Goal: Task Accomplishment & Management: Use online tool/utility

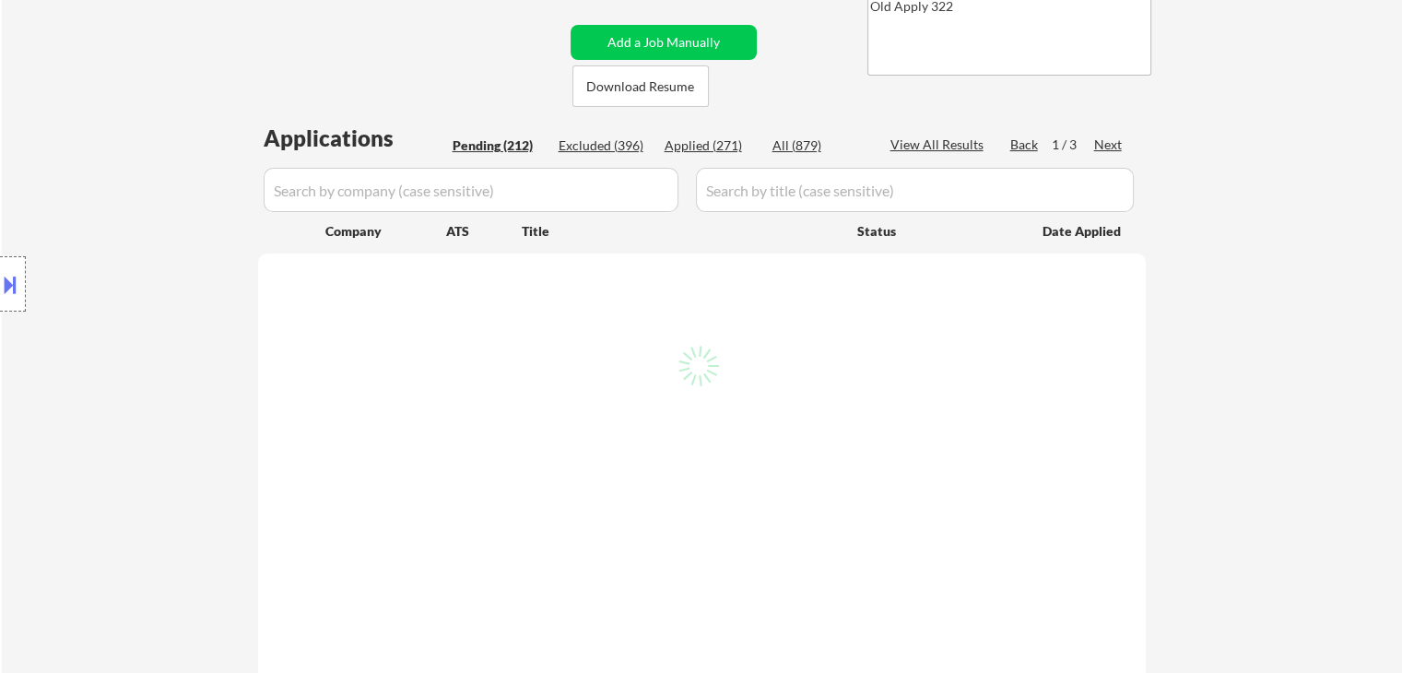
scroll to position [236, 0]
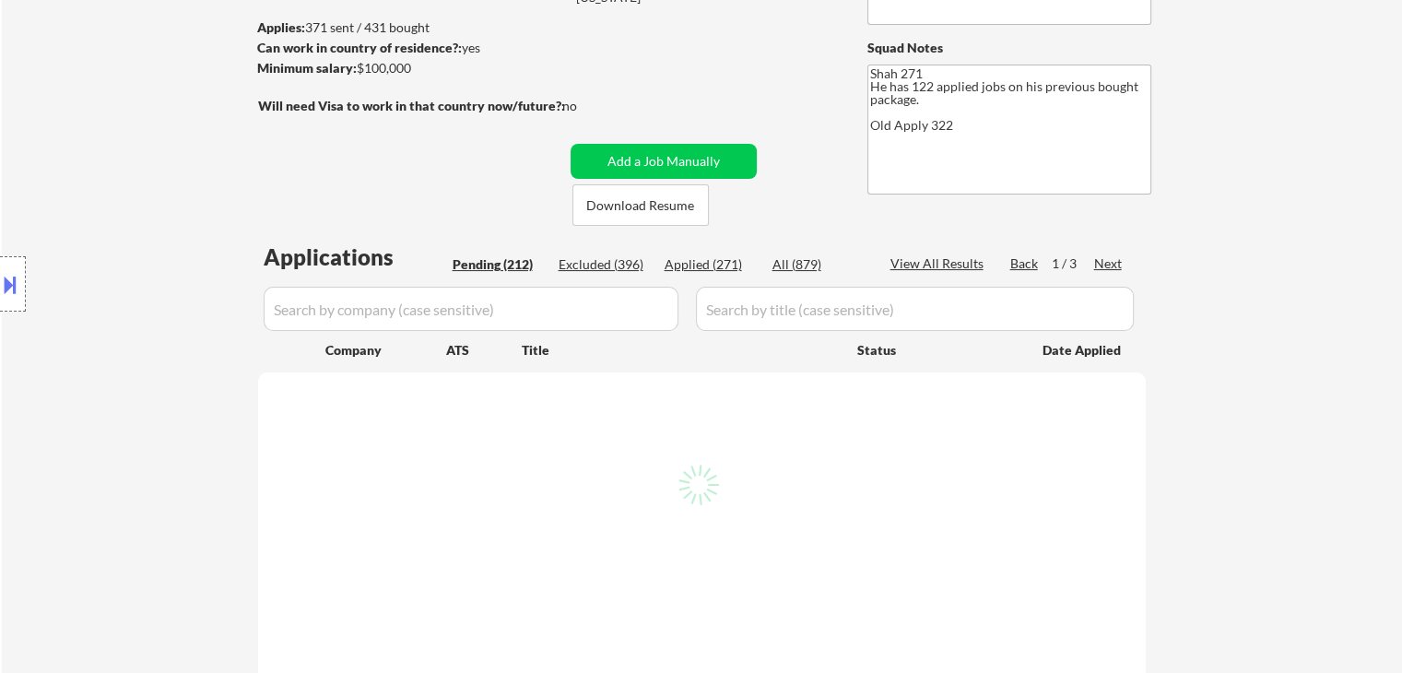
select select ""pending""
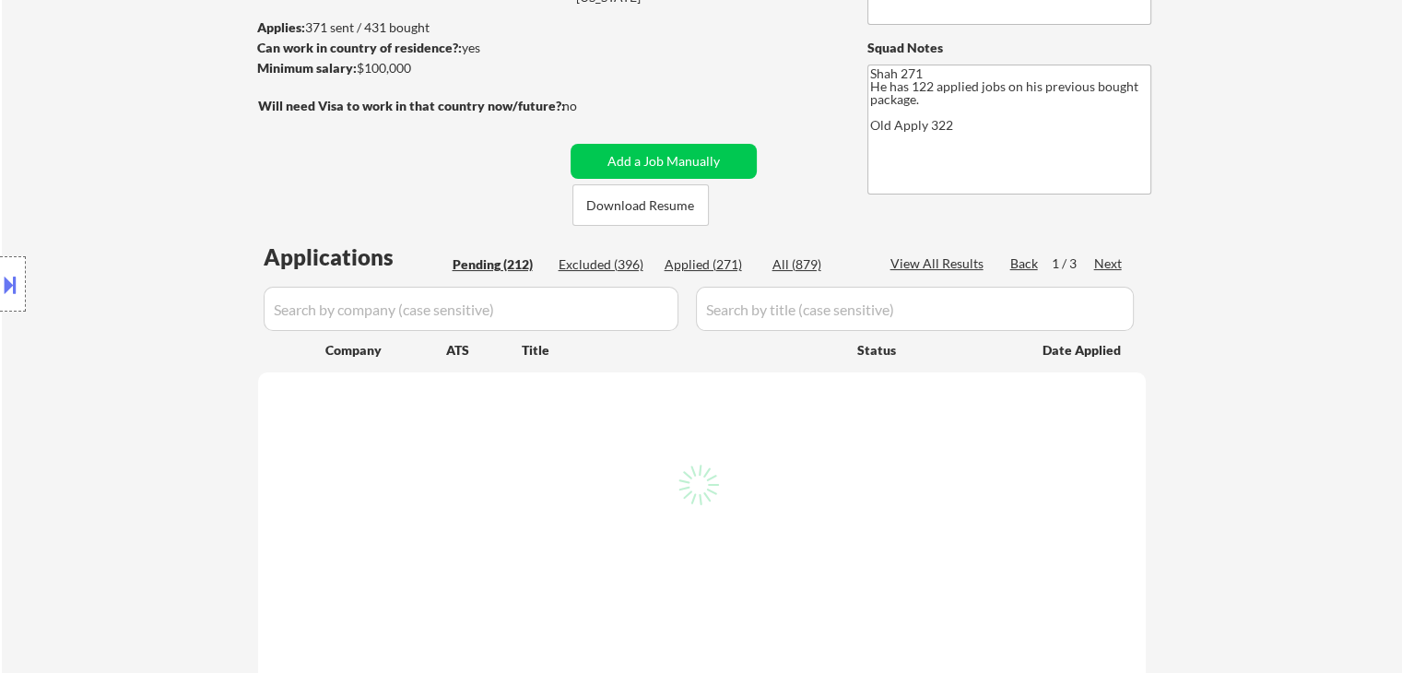
select select ""pending""
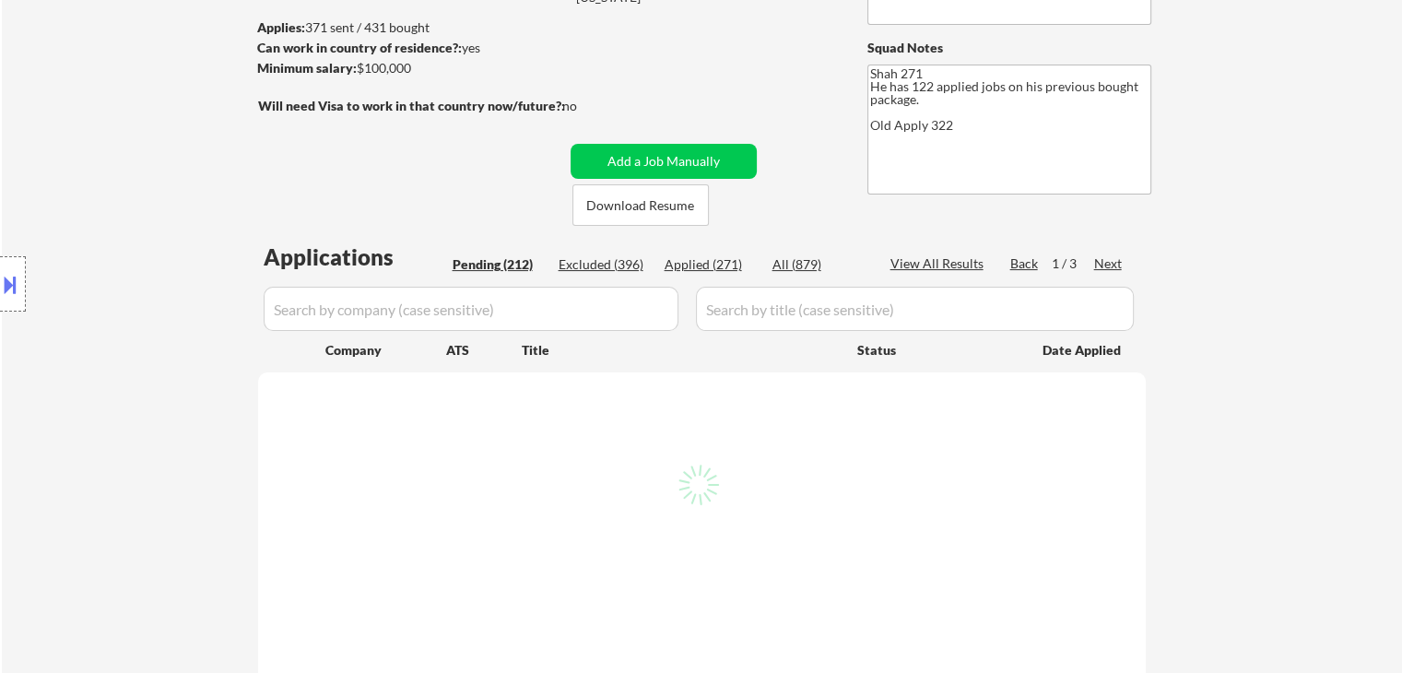
select select ""pending""
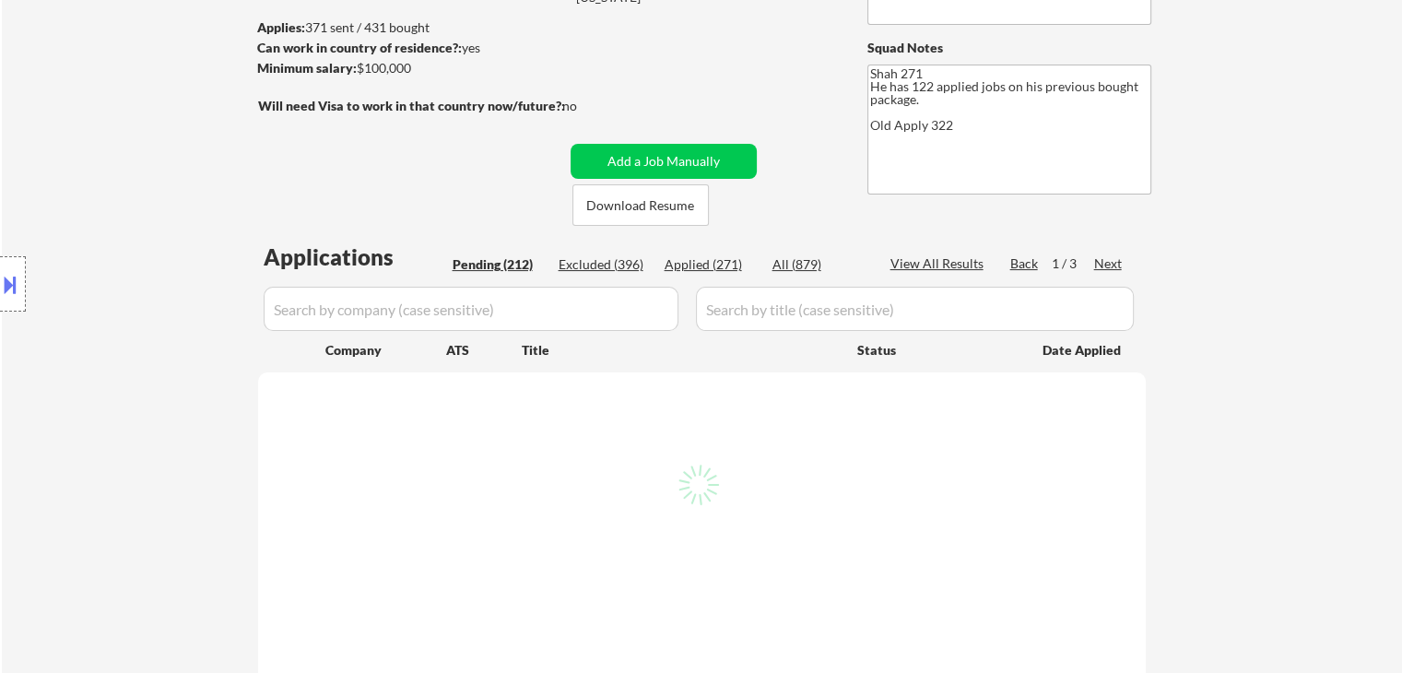
select select ""pending""
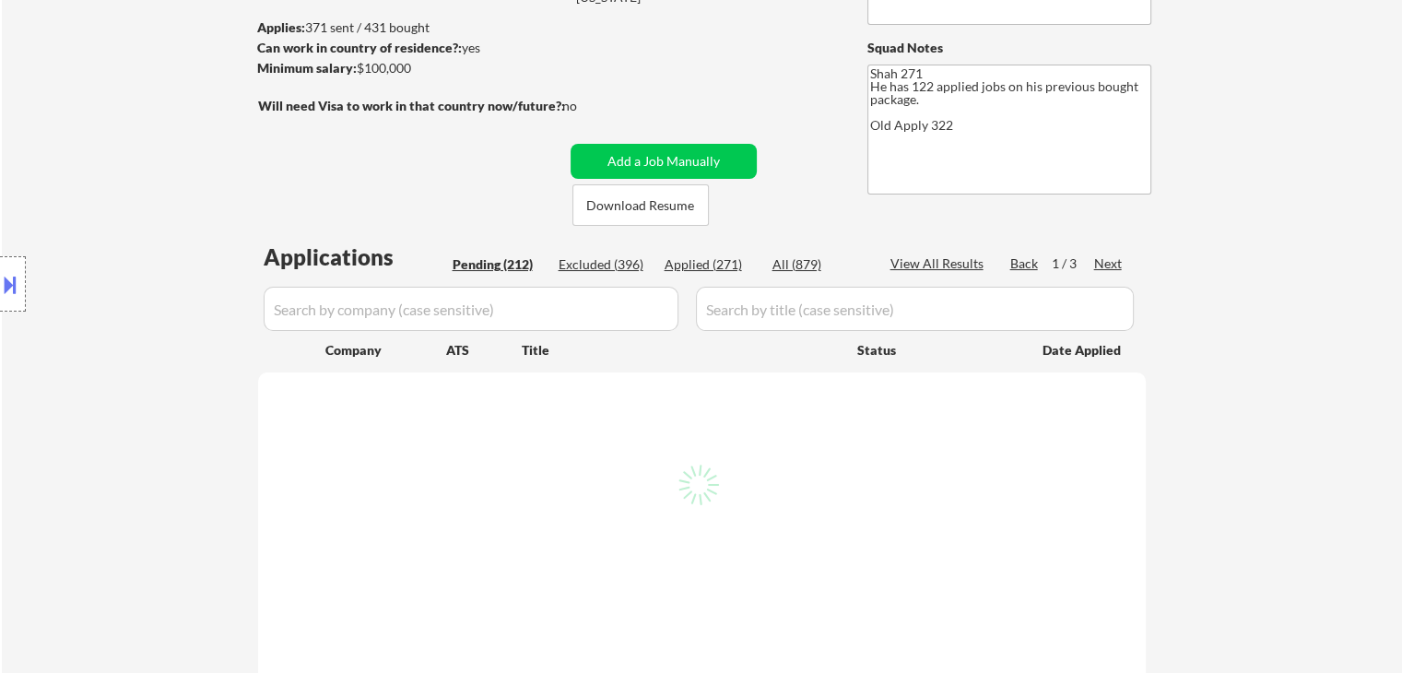
select select ""pending""
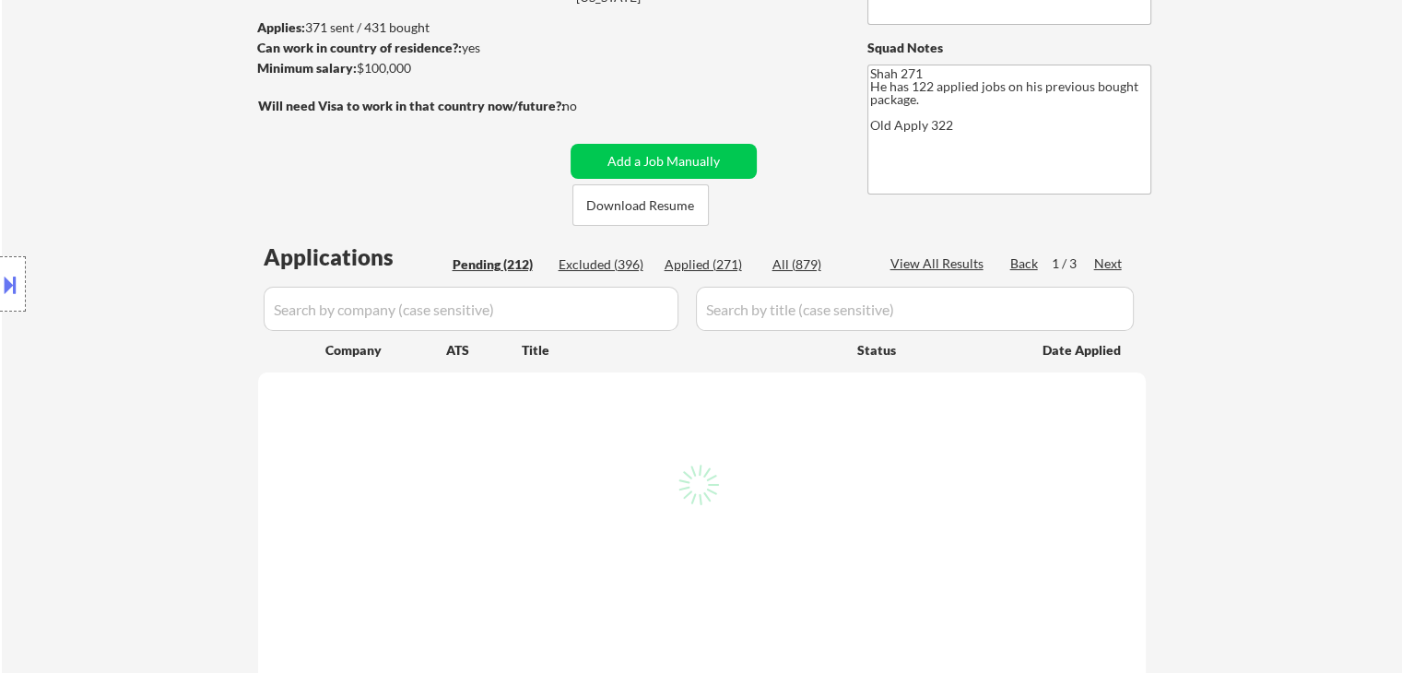
select select ""pending""
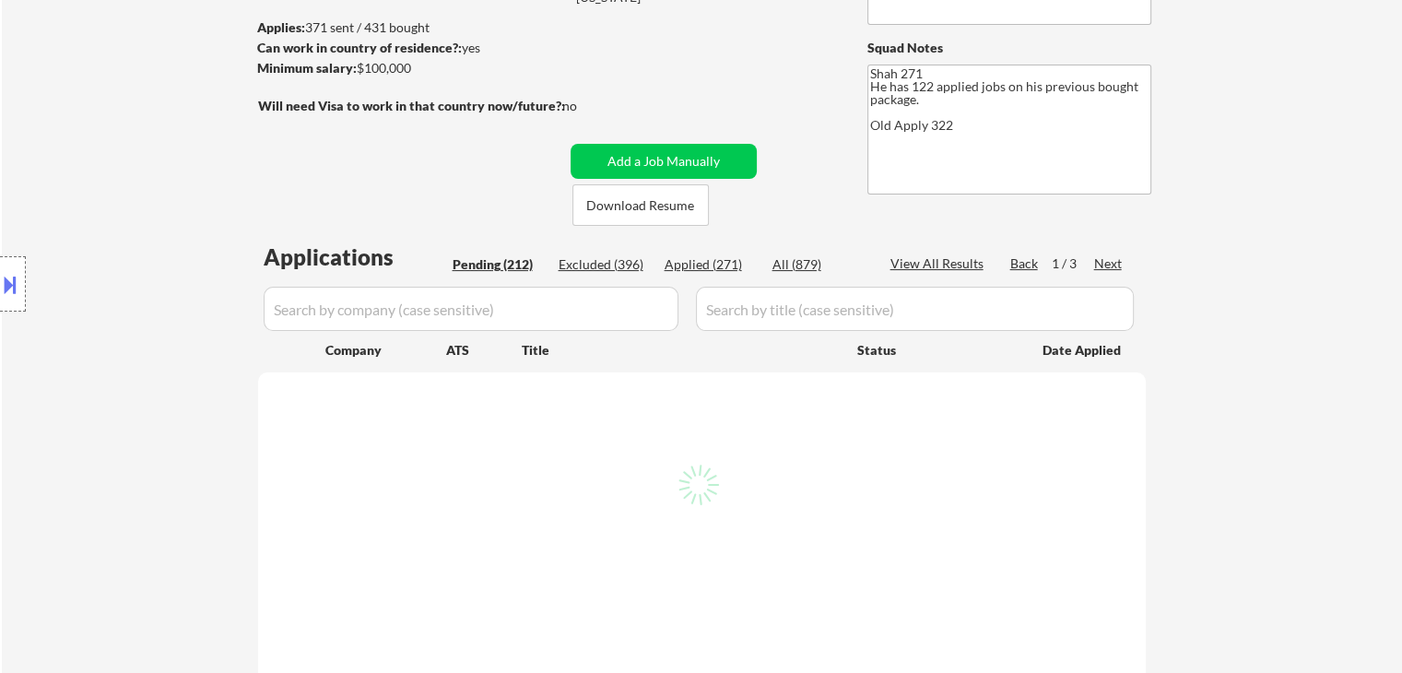
select select ""pending""
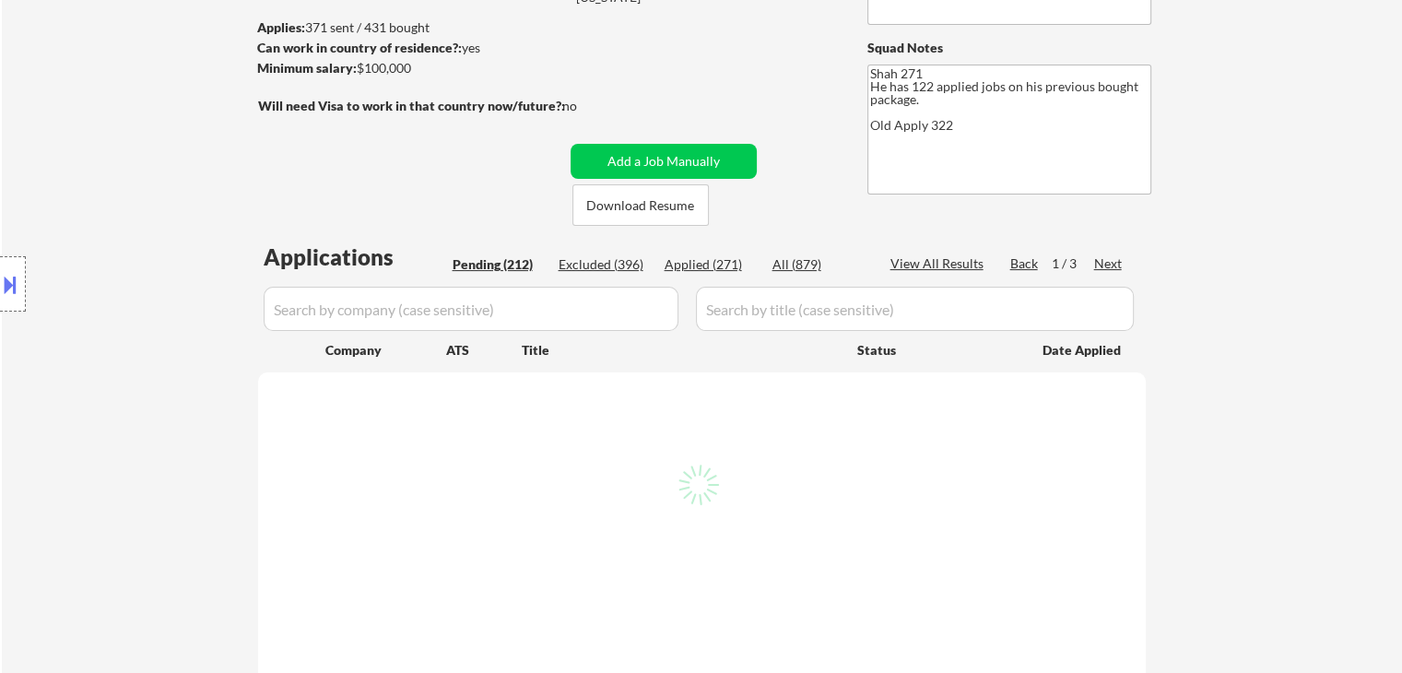
select select ""pending""
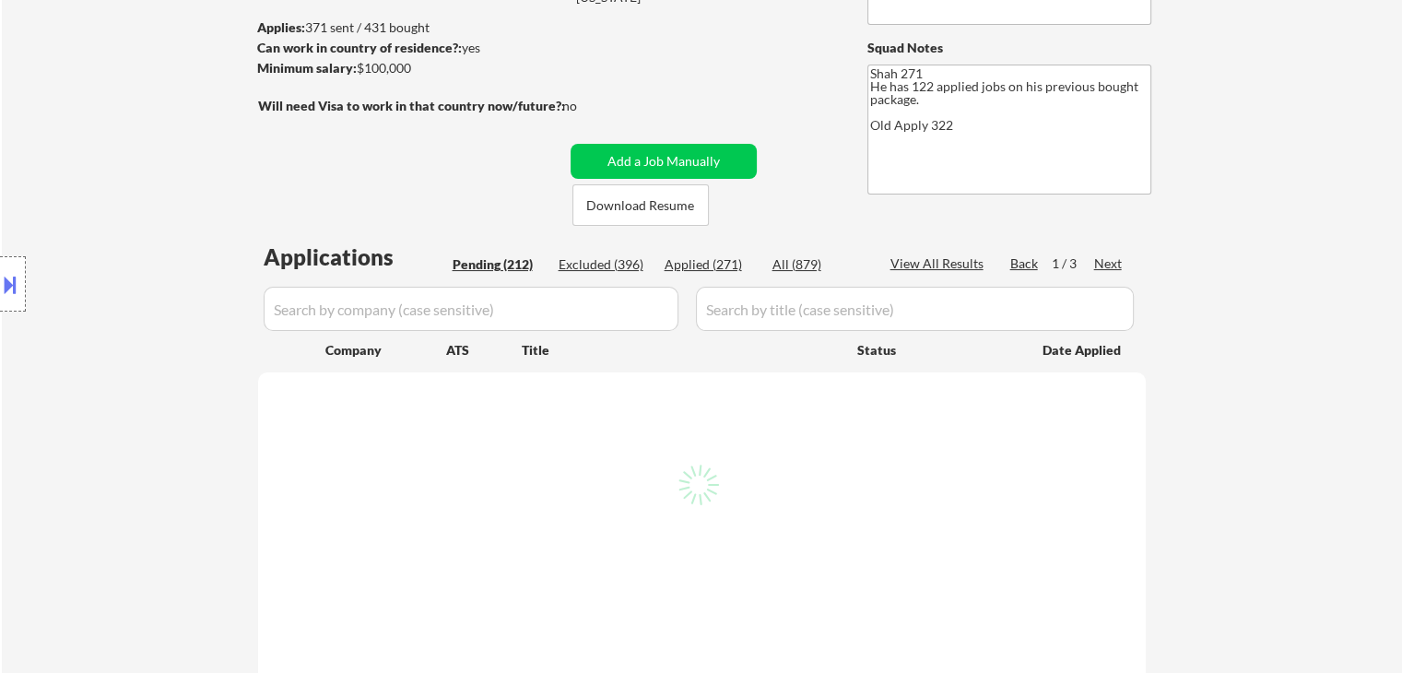
select select ""pending""
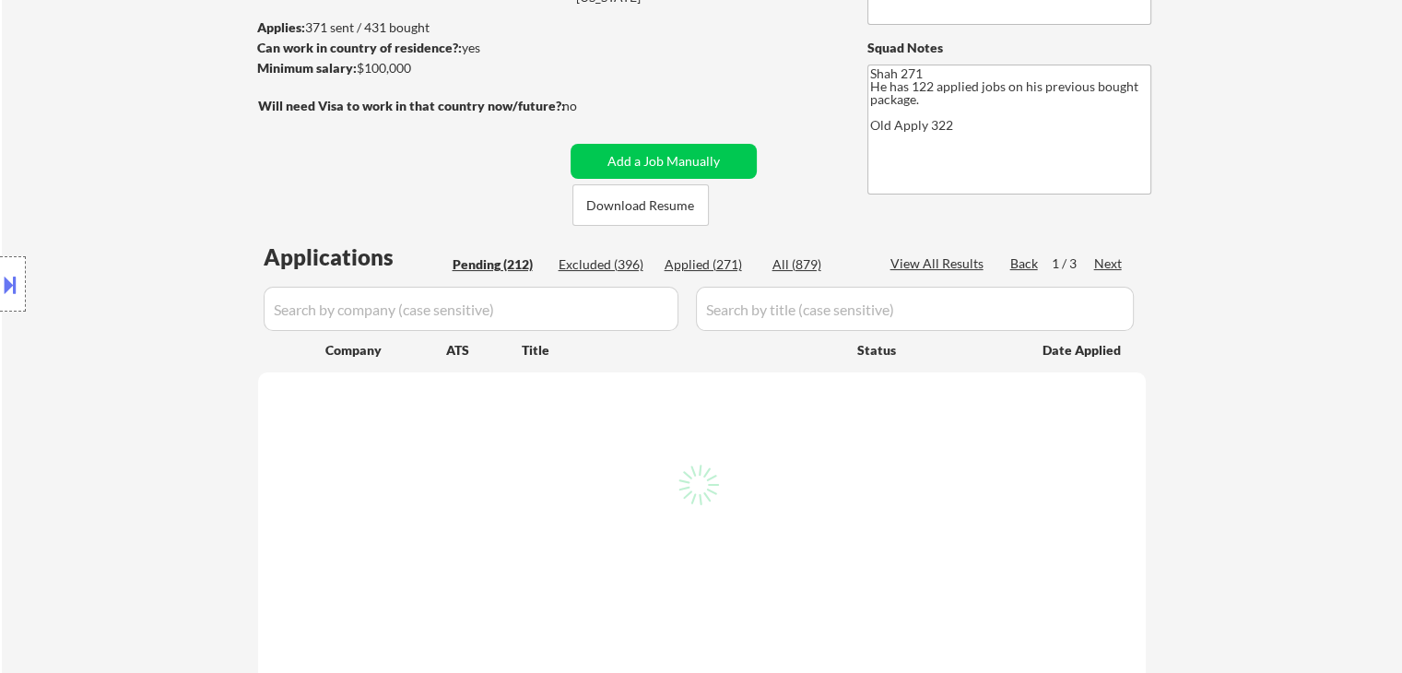
select select ""pending""
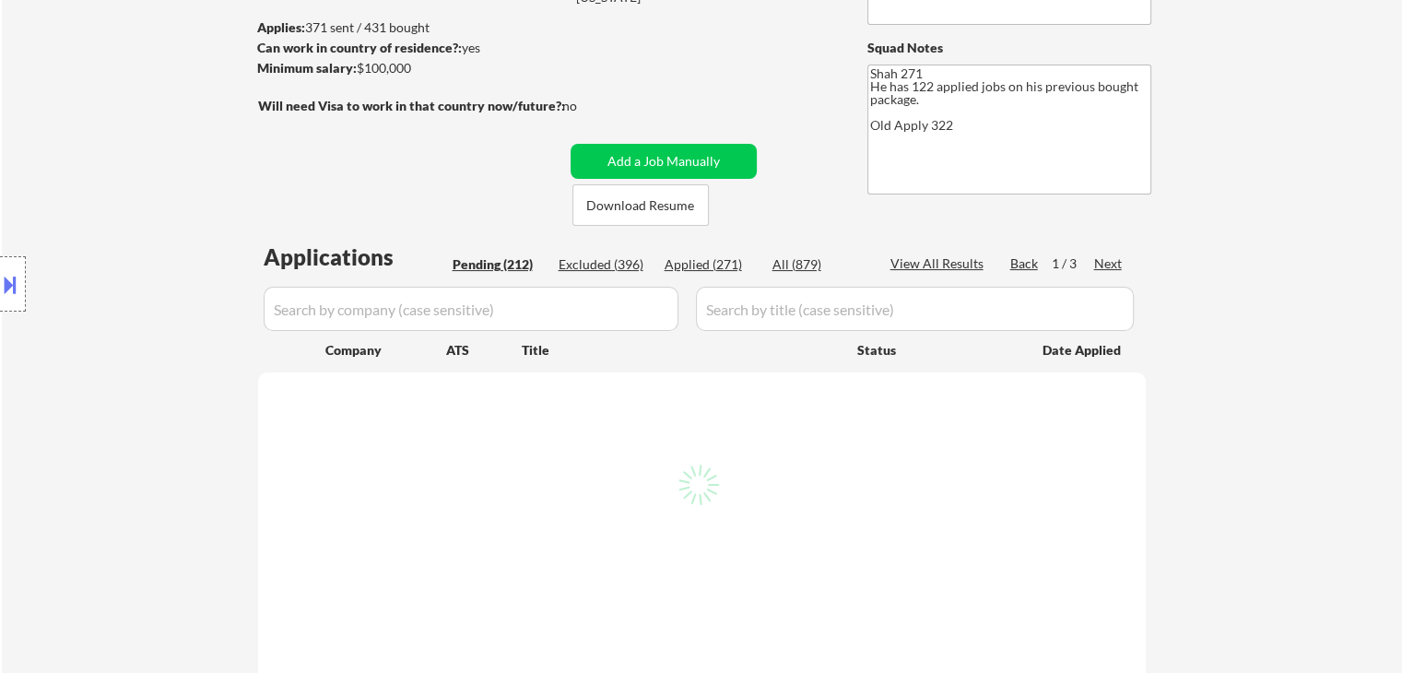
select select ""pending""
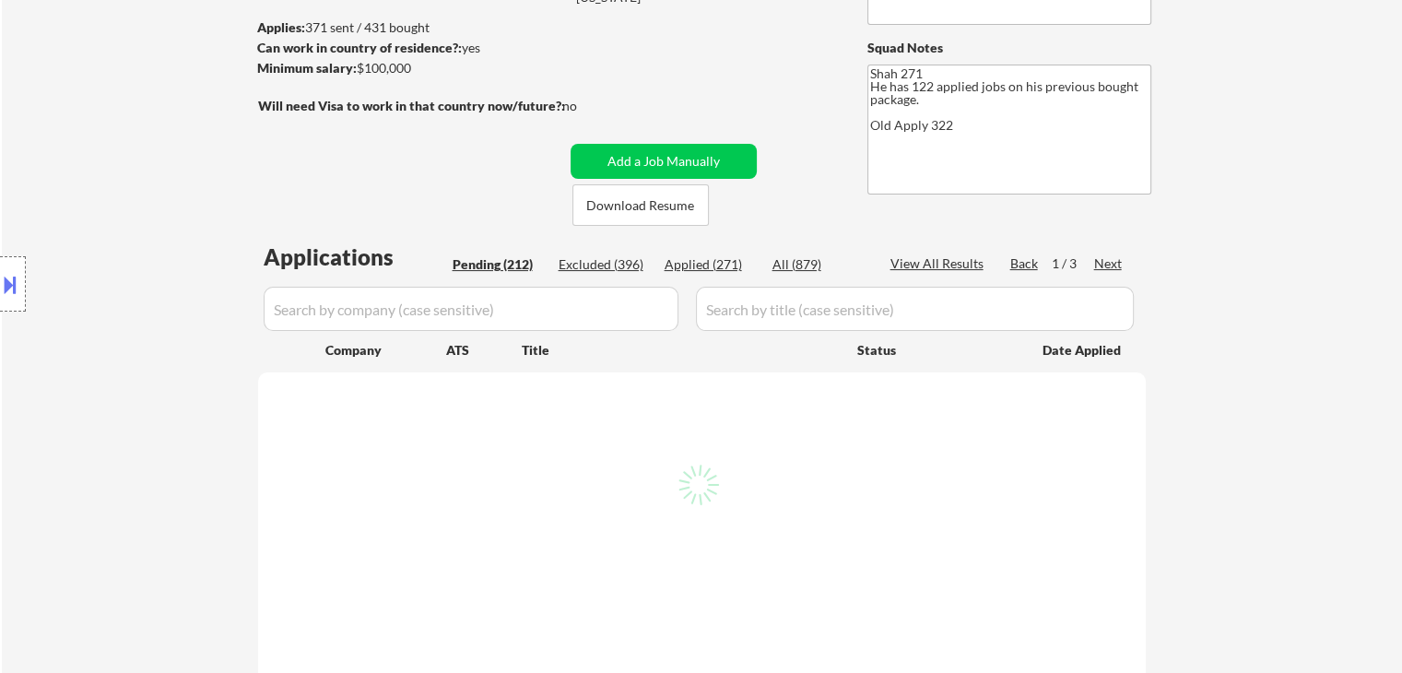
select select ""pending""
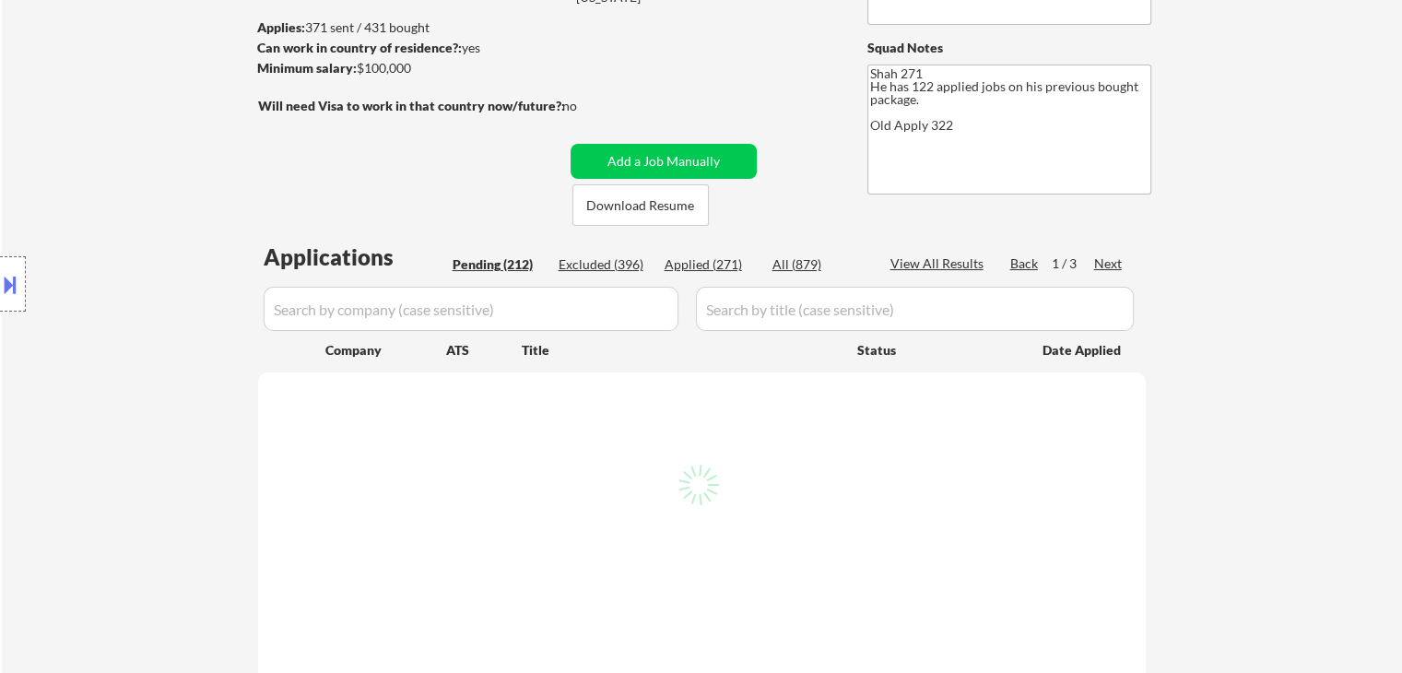
select select ""pending""
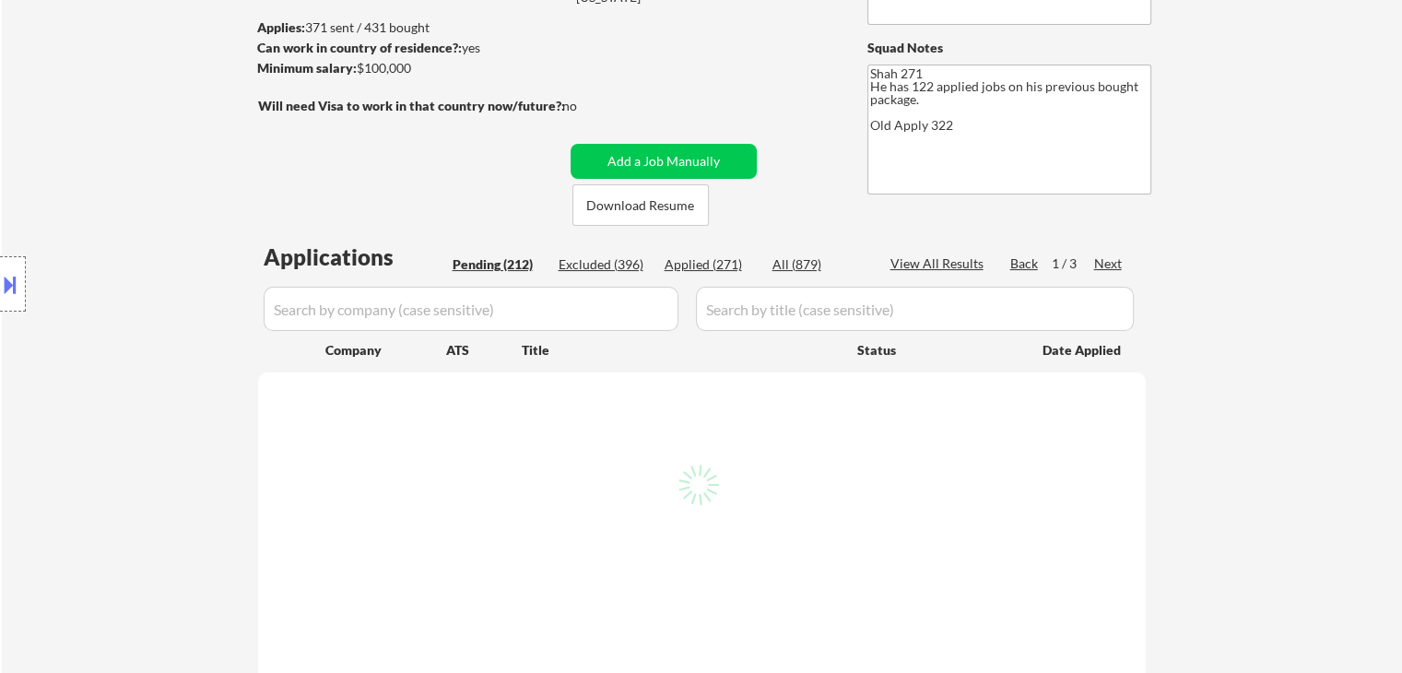
select select ""pending""
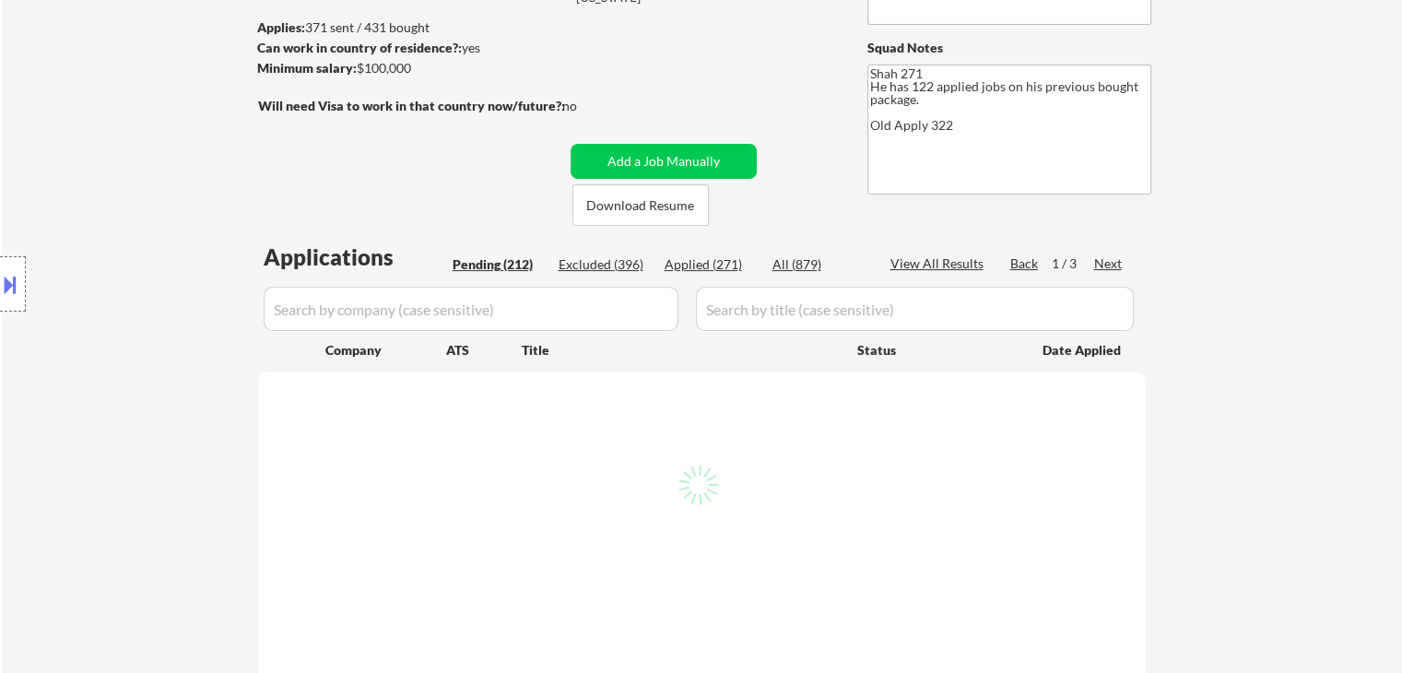
select select ""pending""
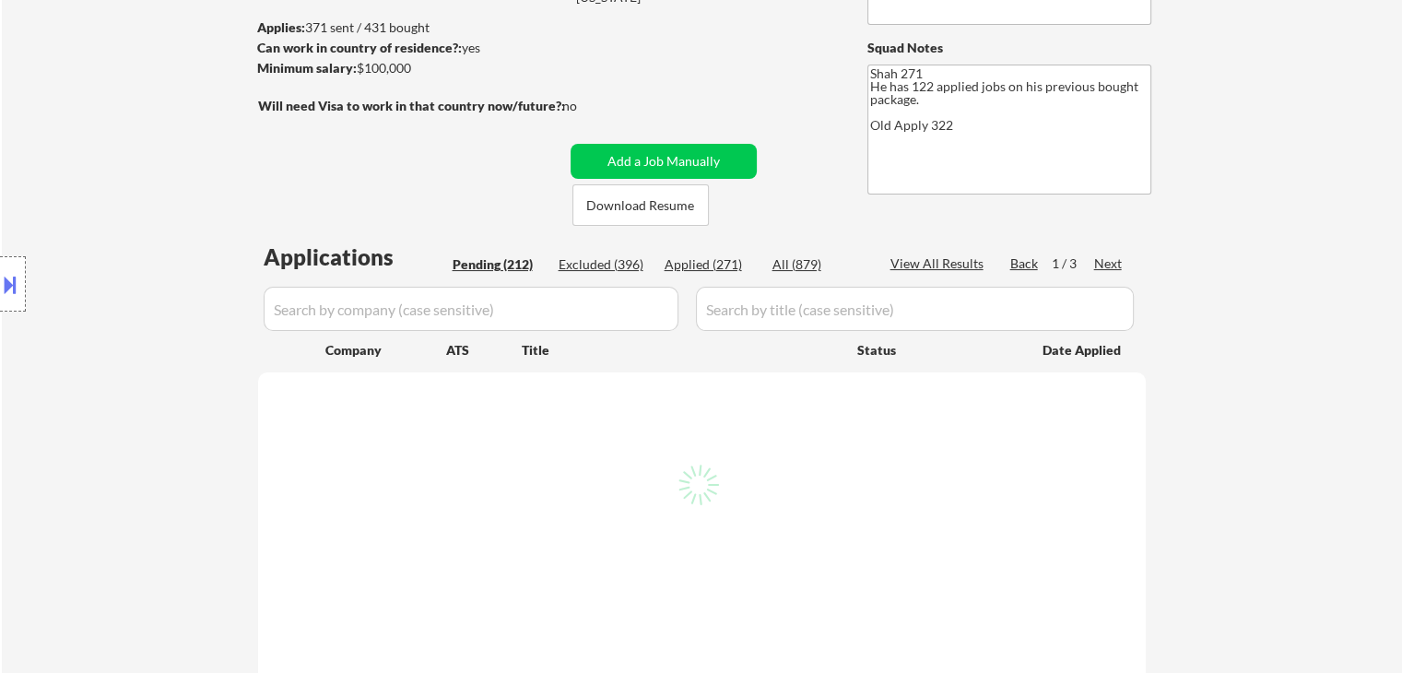
select select ""pending""
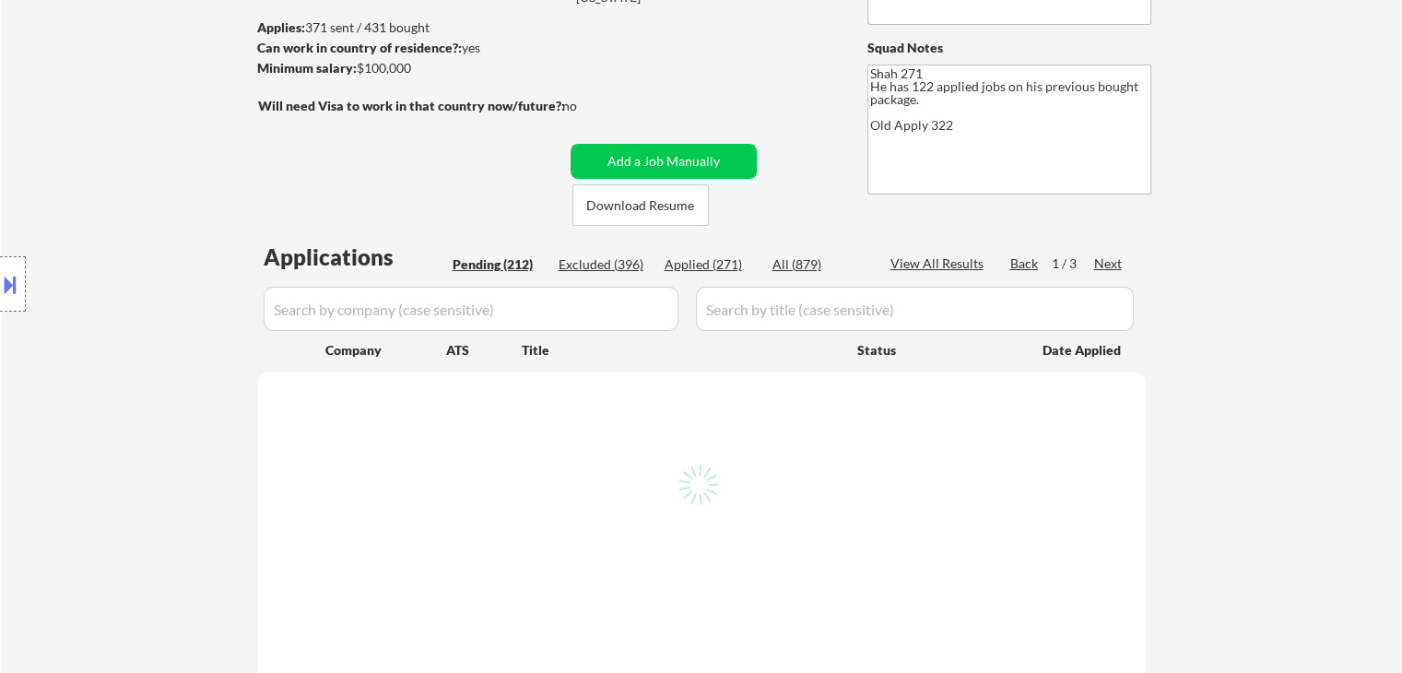
select select ""pending""
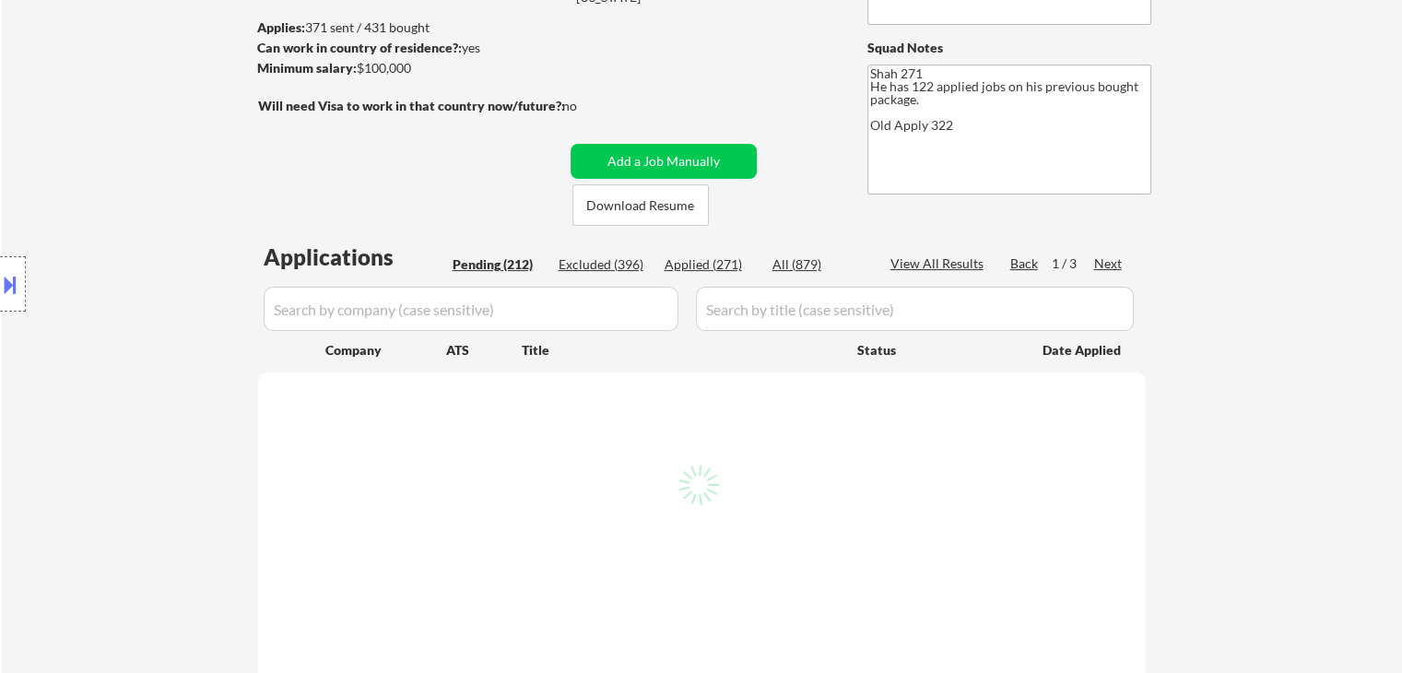
select select ""pending""
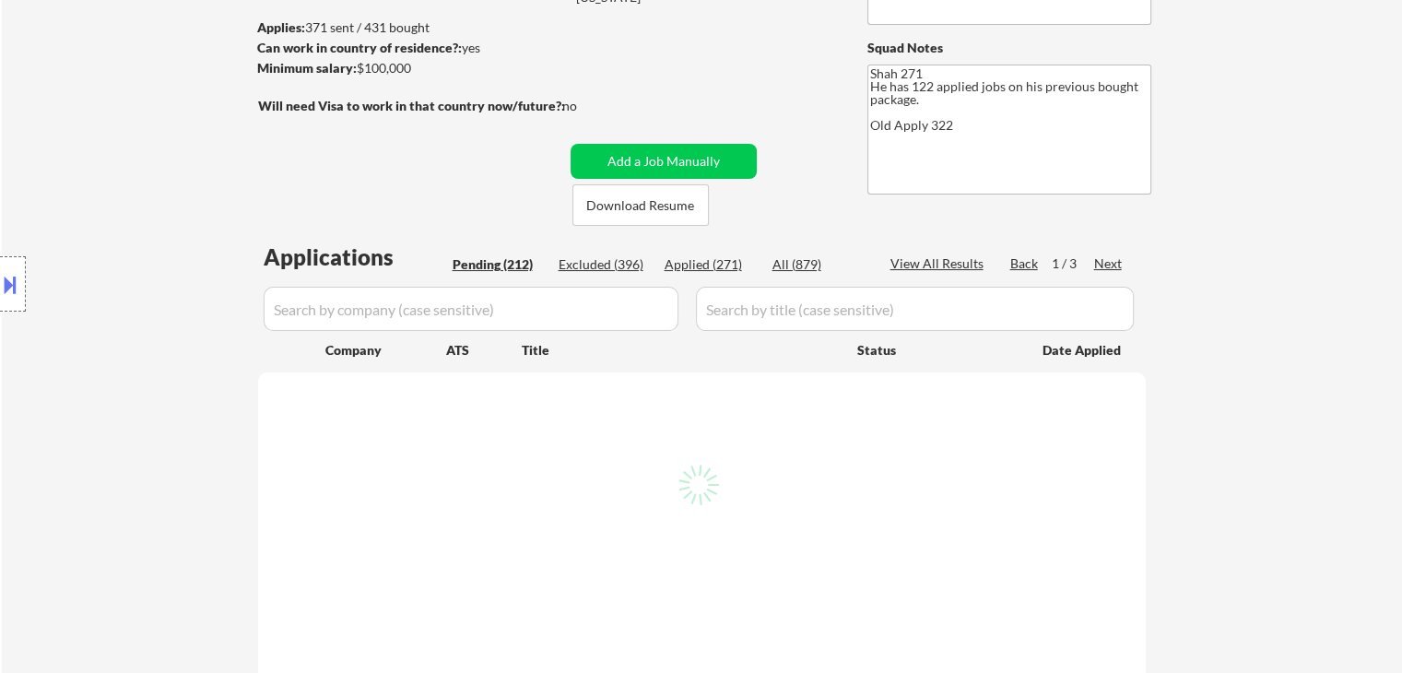
select select ""pending""
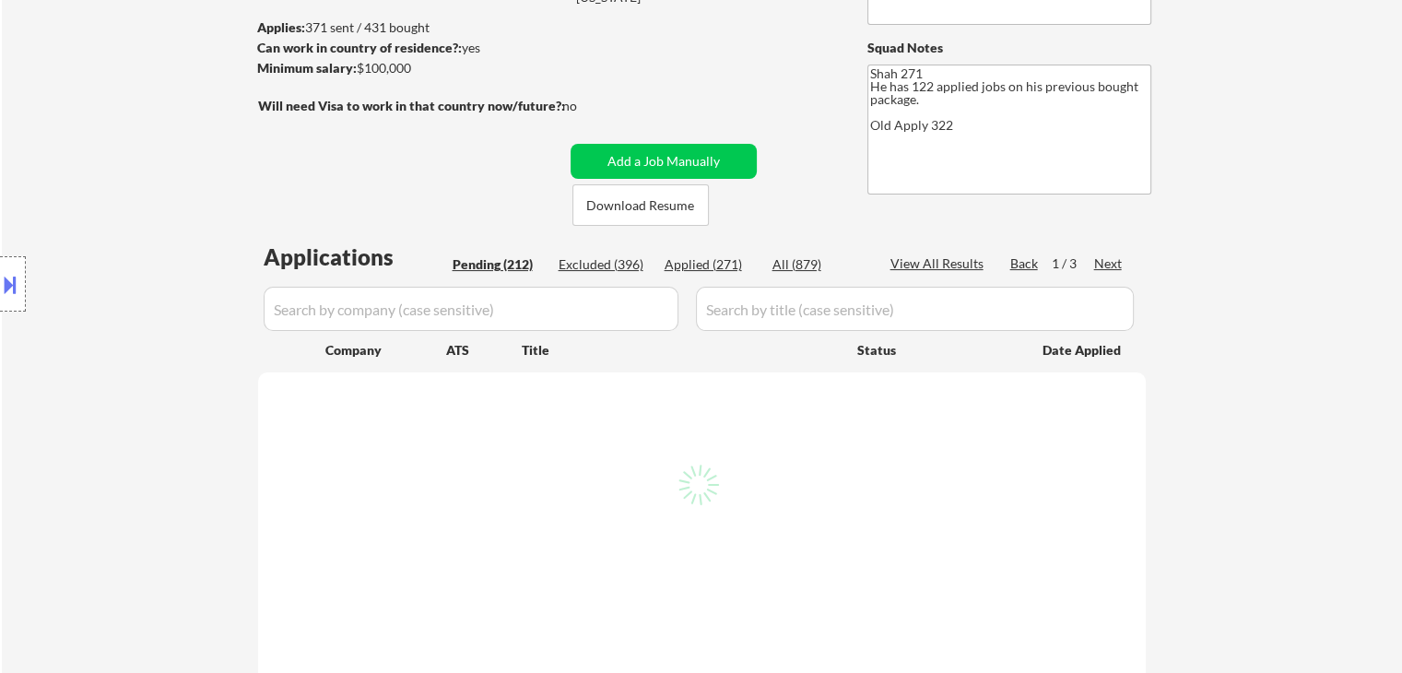
select select ""pending""
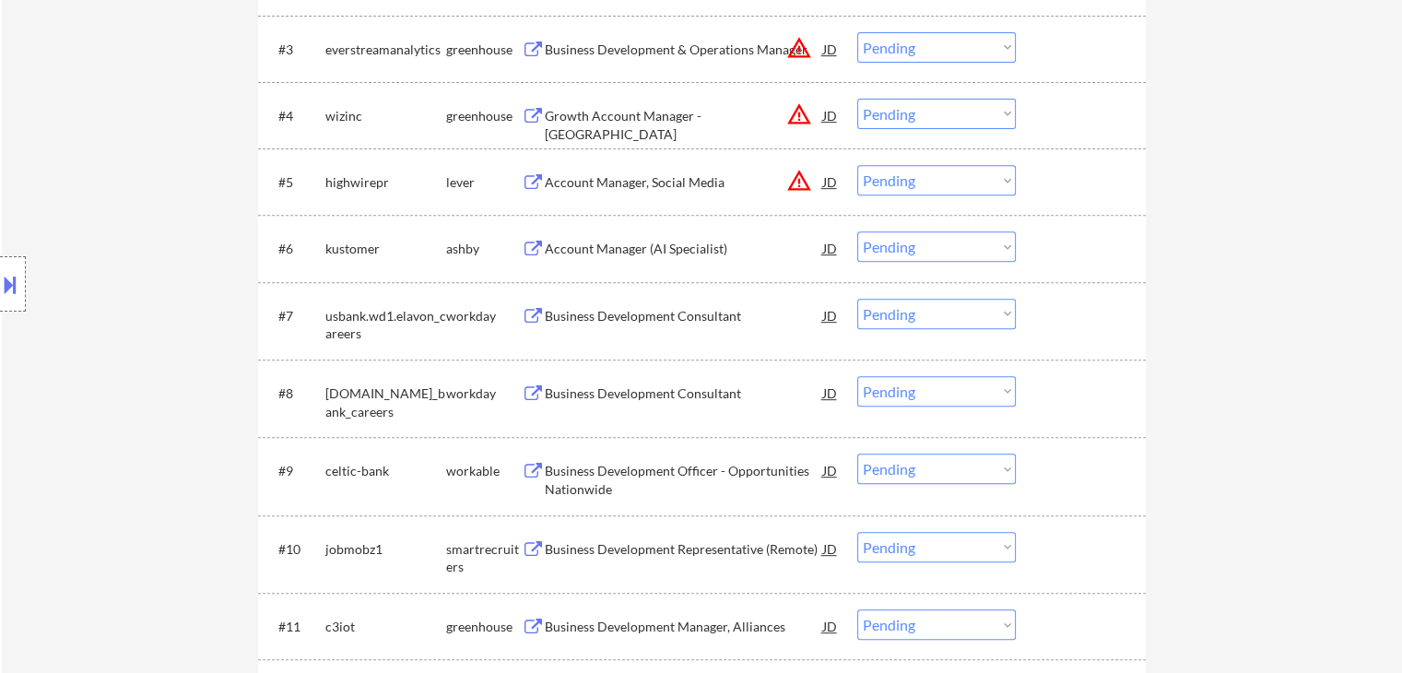
scroll to position [172, 0]
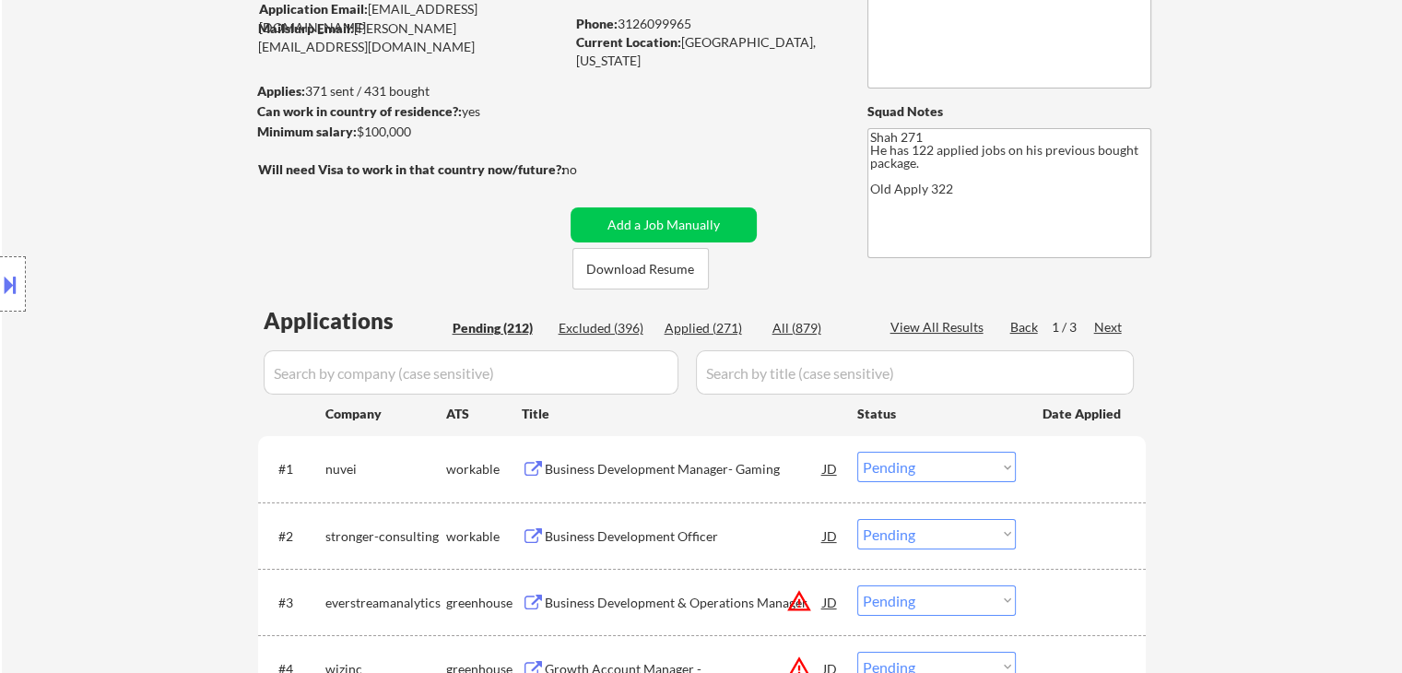
click at [1106, 324] on div "Next" at bounding box center [1108, 327] width 29 height 18
drag, startPoint x: 905, startPoint y: 166, endPoint x: 848, endPoint y: 131, distance: 67.0
click at [1002, 191] on textarea "Shah 271 He has 122 applied jobs on his previous bought package. Old Apply 322" at bounding box center [1009, 193] width 284 height 130
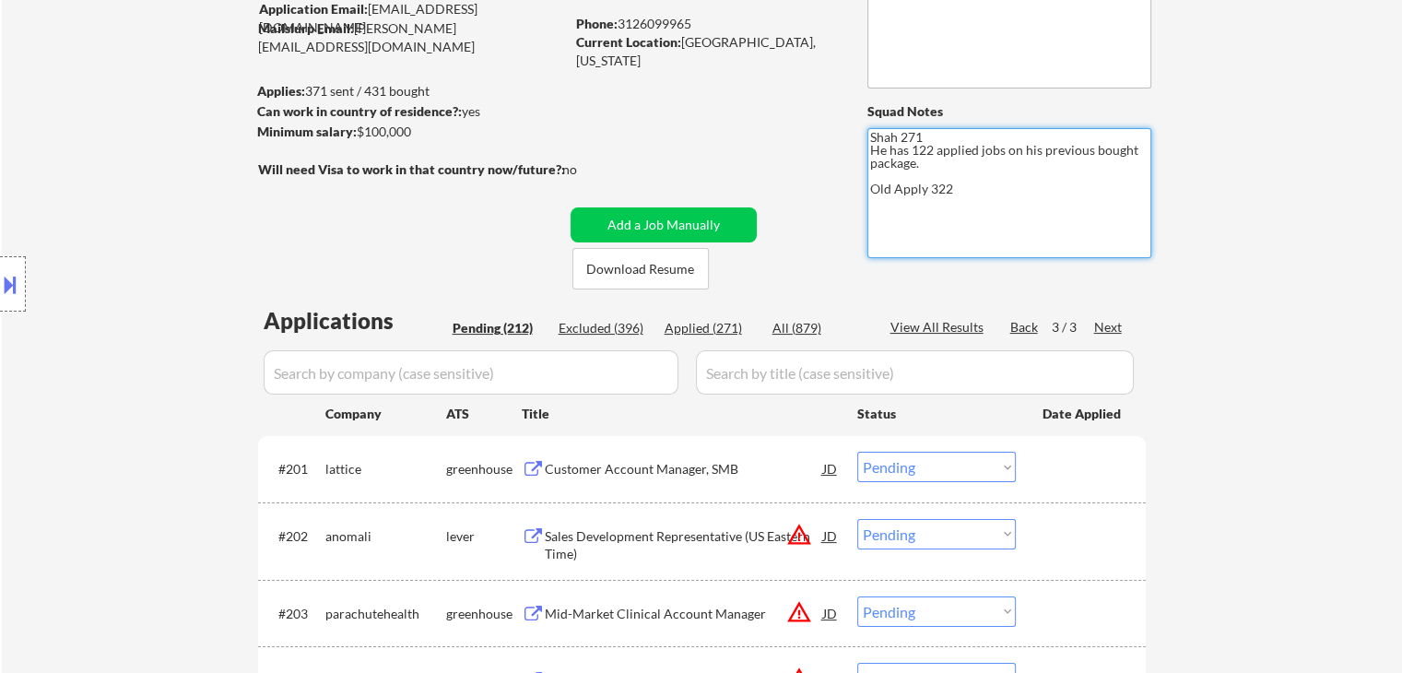
click at [1237, 199] on div "← Return to /applysquad Mailslurp Inbox Job Search Builder [PERSON_NAME] User E…" at bounding box center [702, 662] width 1400 height 1523
drag, startPoint x: 221, startPoint y: 221, endPoint x: 274, endPoint y: 228, distance: 52.9
click at [219, 221] on div "Location Inclusions: [GEOGRAPHIC_DATA], [GEOGRAPHIC_DATA] [GEOGRAPHIC_DATA], [G…" at bounding box center [165, 284] width 330 height 342
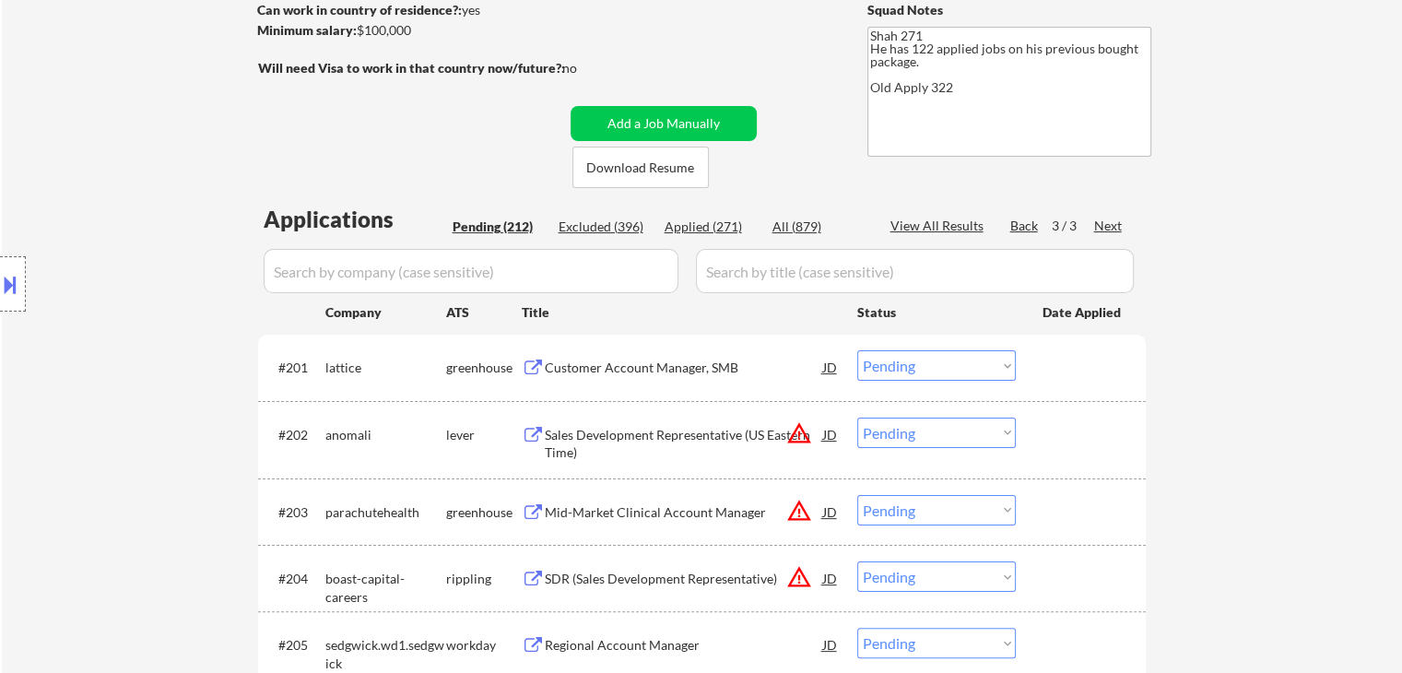
scroll to position [357, 0]
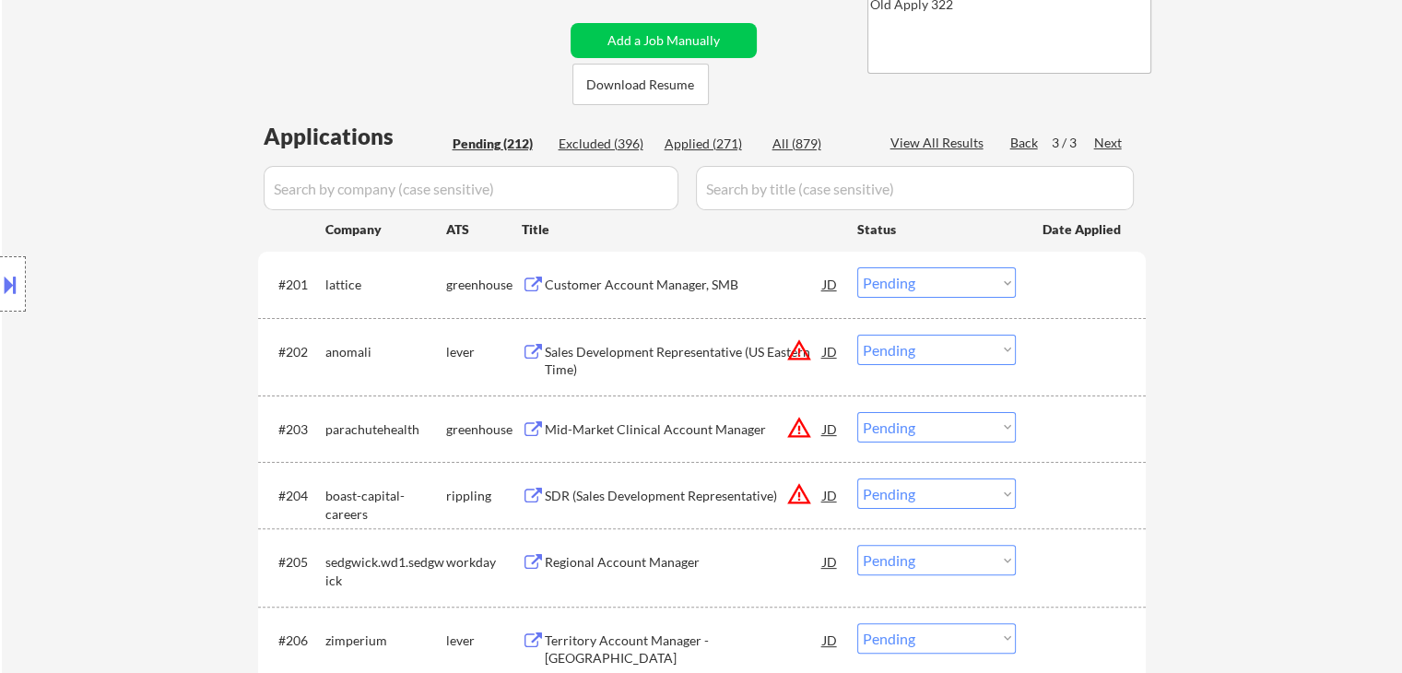
click at [637, 282] on div "Customer Account Manager, SMB" at bounding box center [684, 285] width 278 height 18
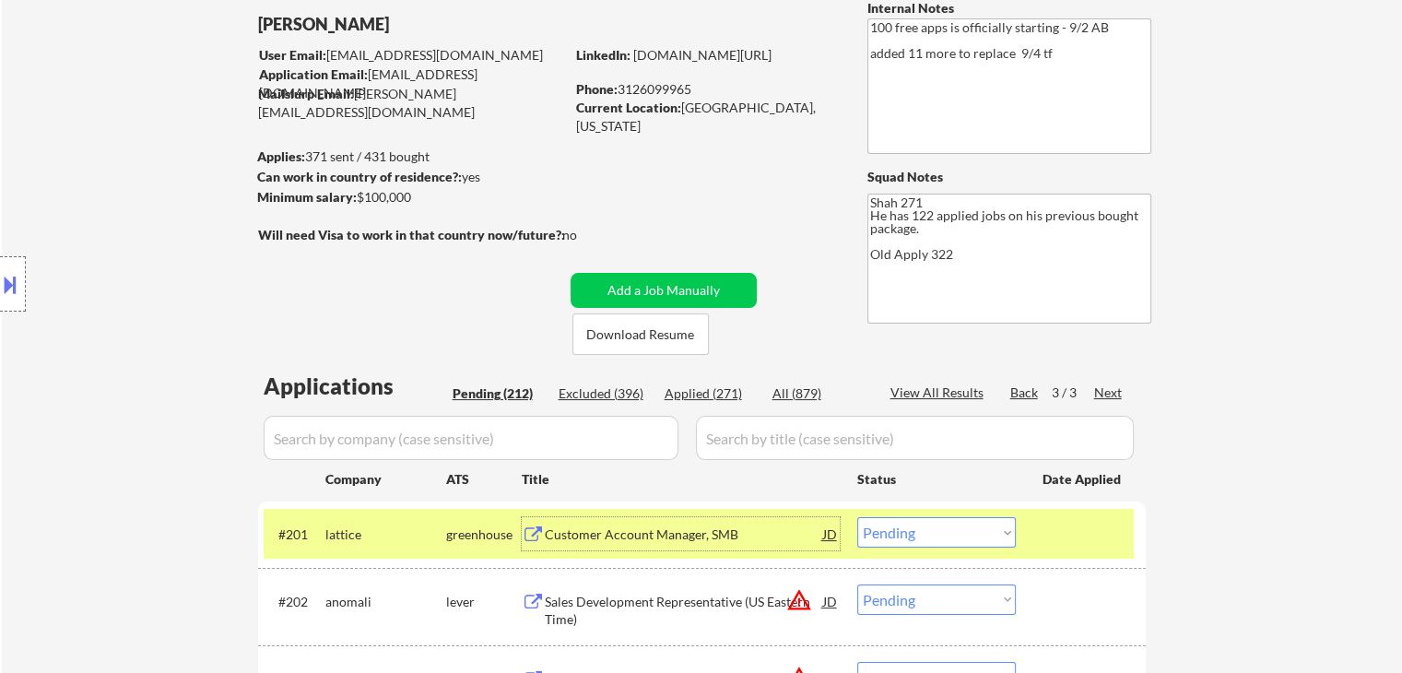
scroll to position [277, 0]
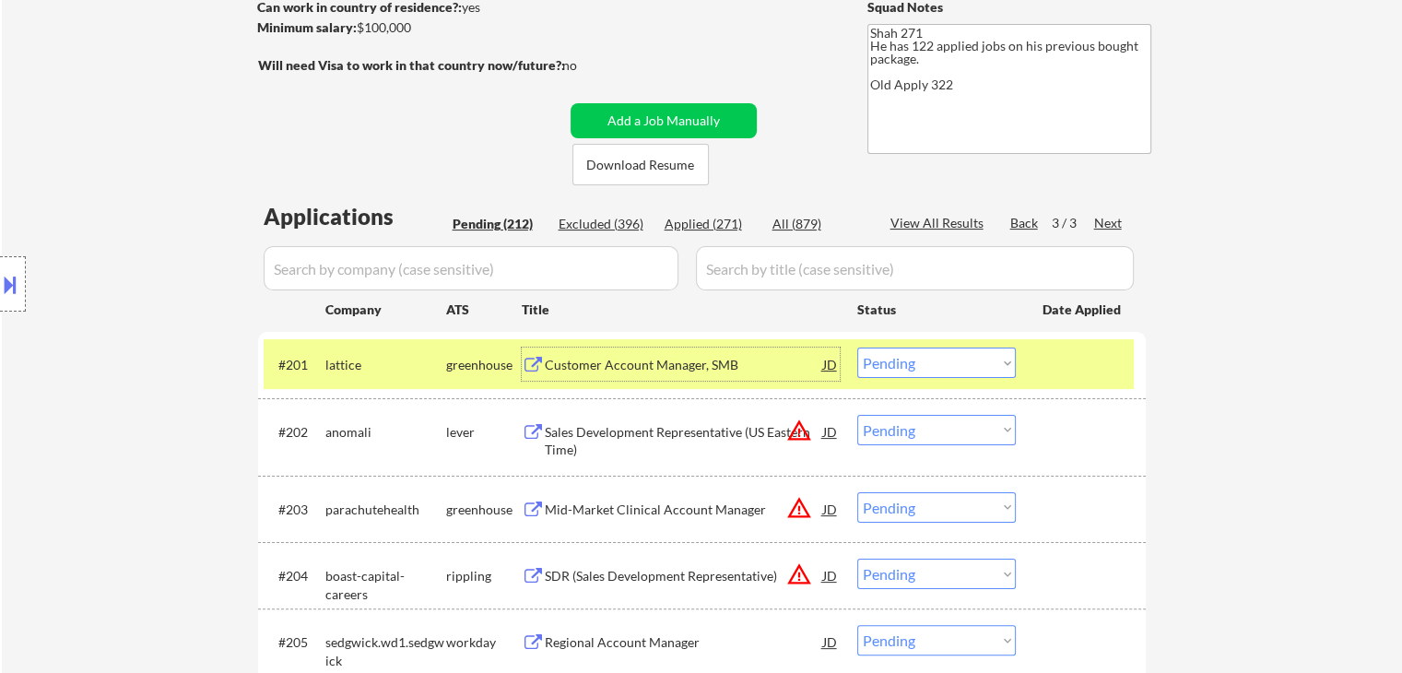
click at [713, 220] on div "Applied (271)" at bounding box center [711, 224] width 92 height 18
select select ""applied""
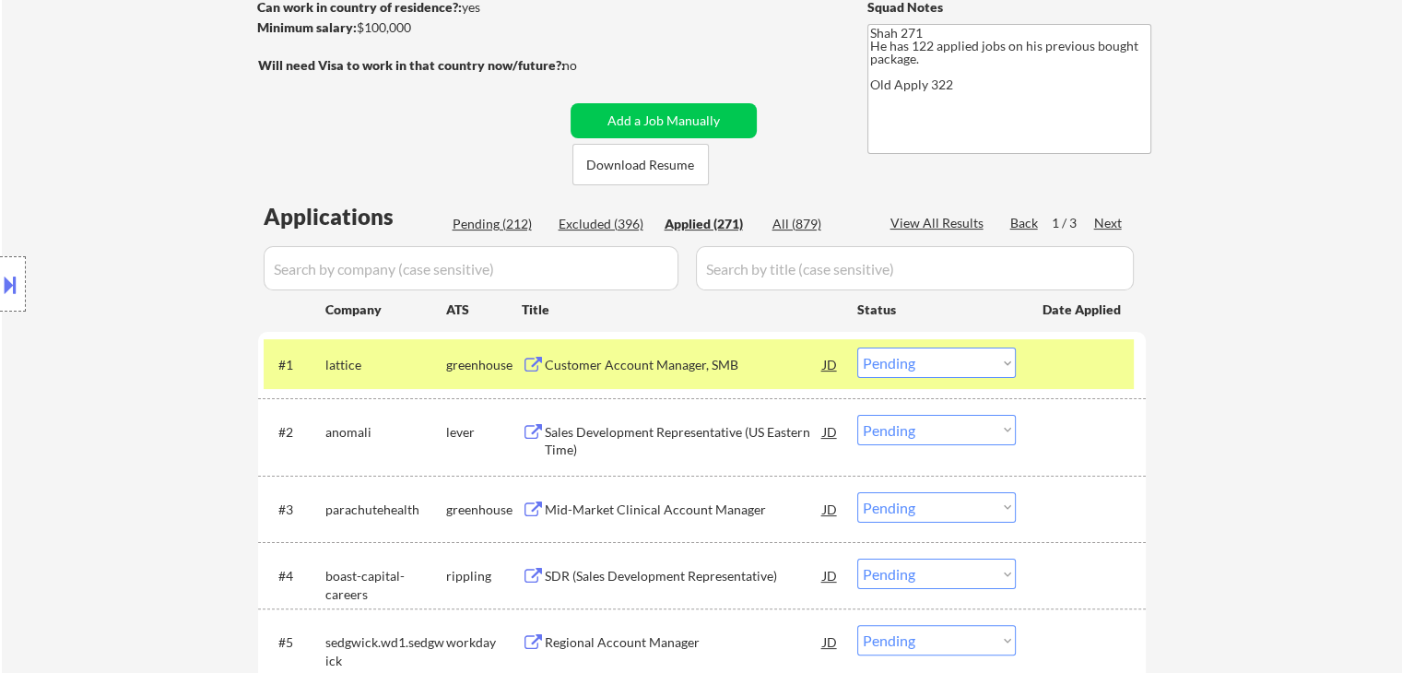
select select ""applied""
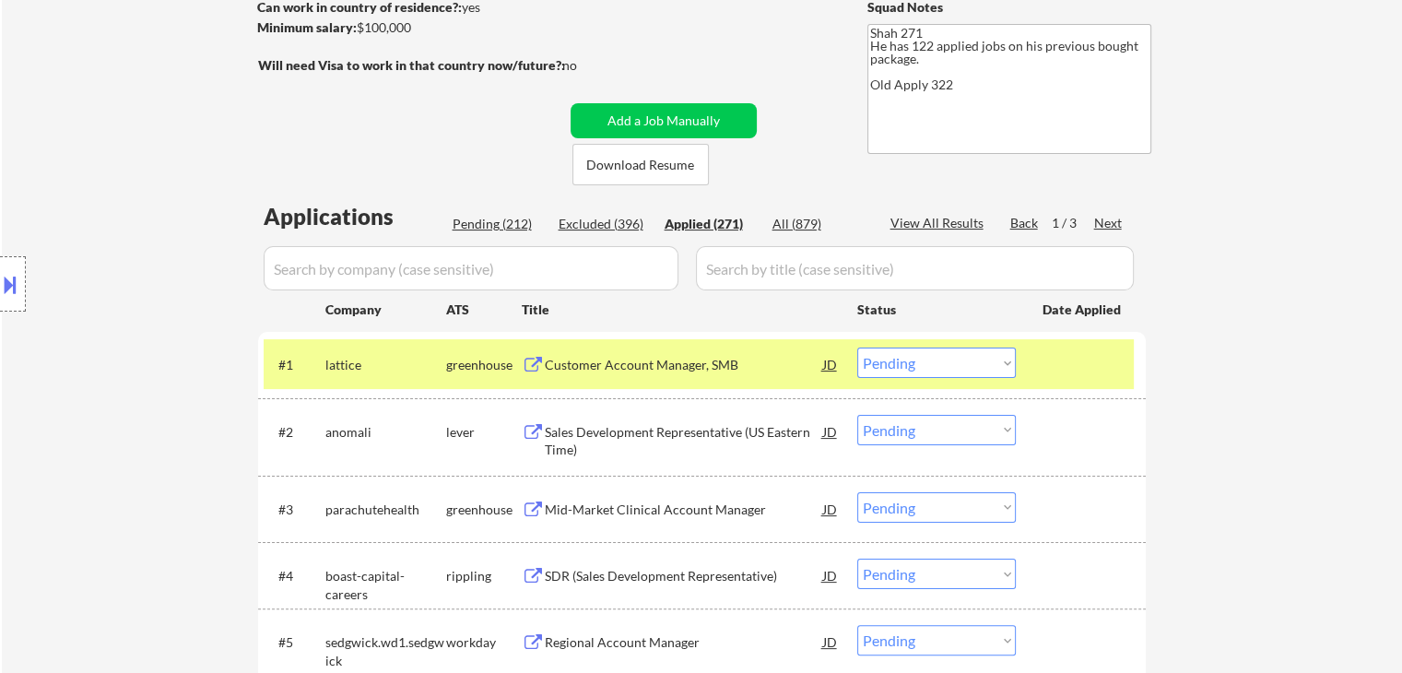
select select ""applied""
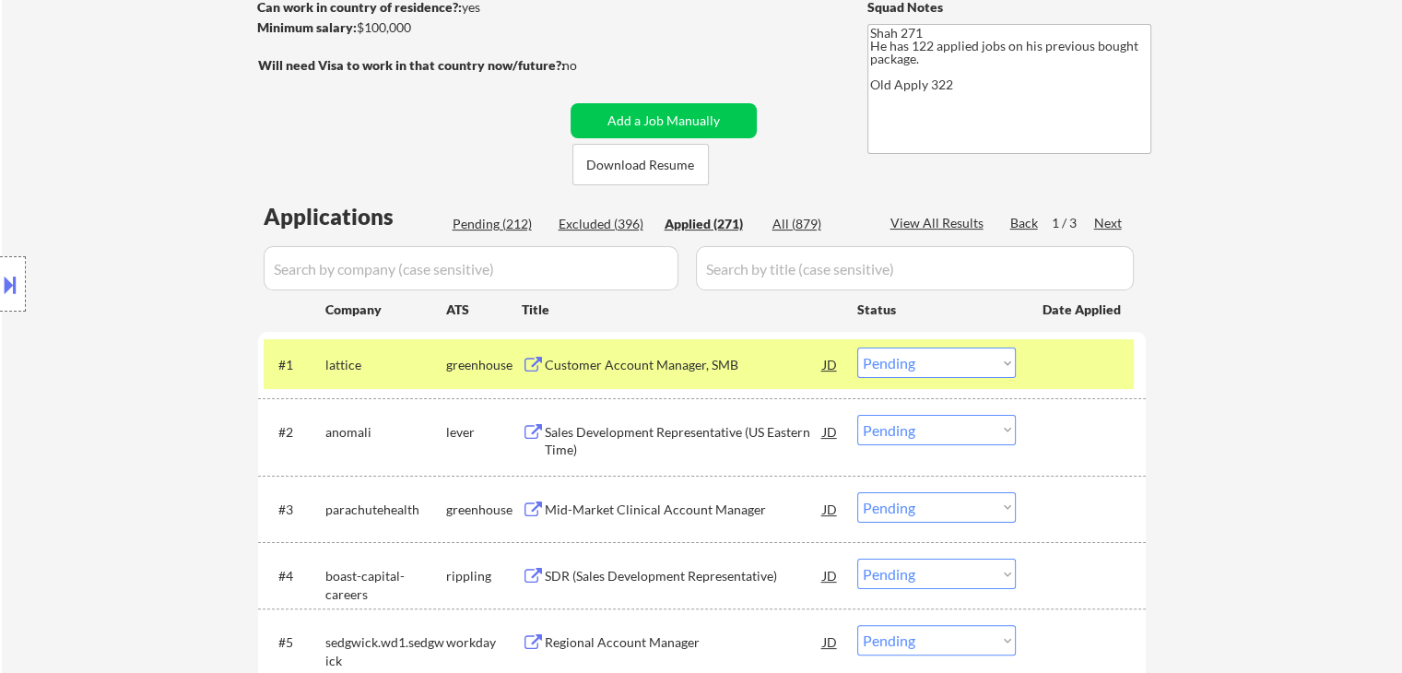
select select ""applied""
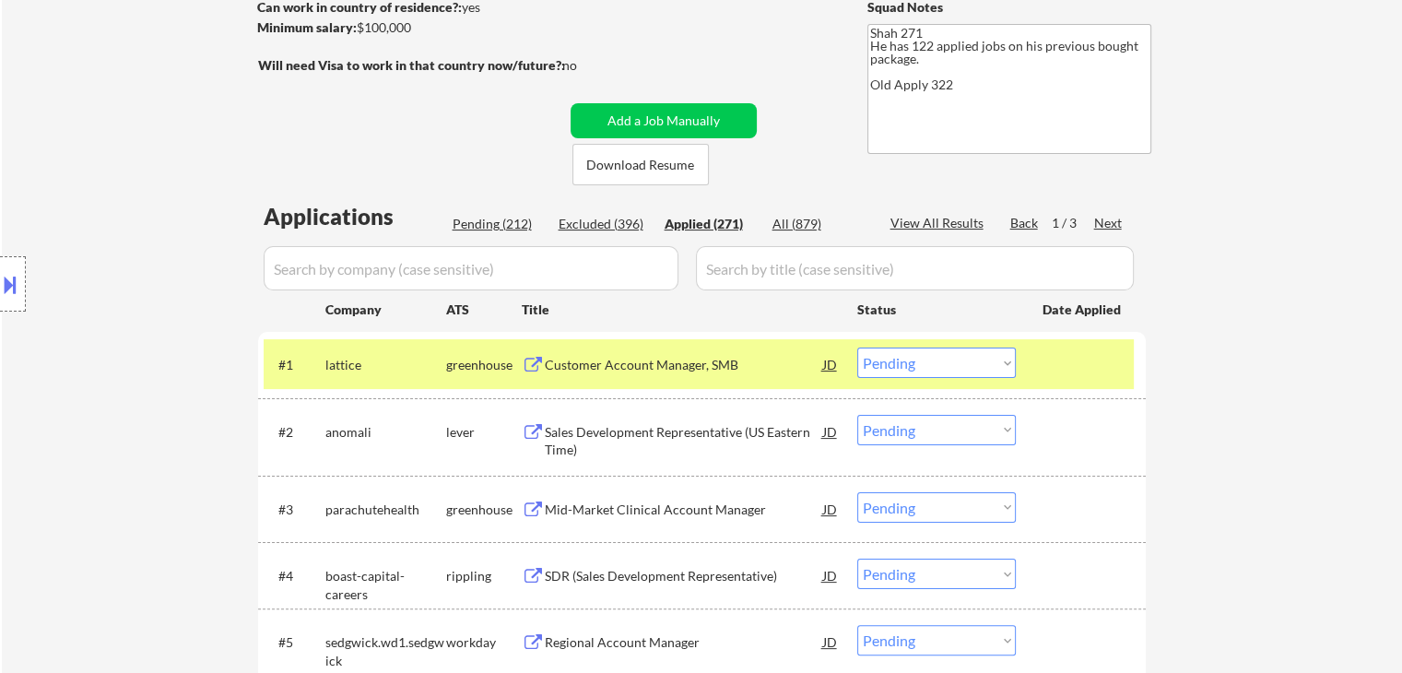
select select ""applied""
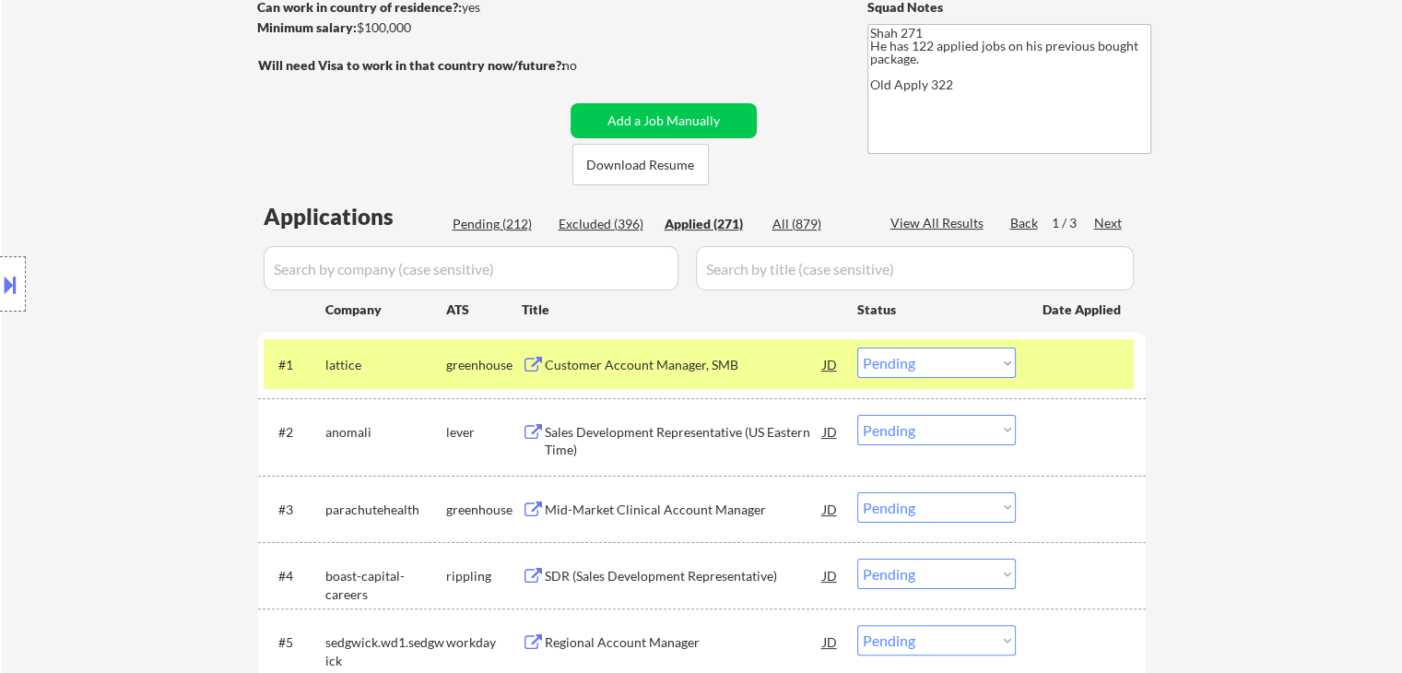
select select ""applied""
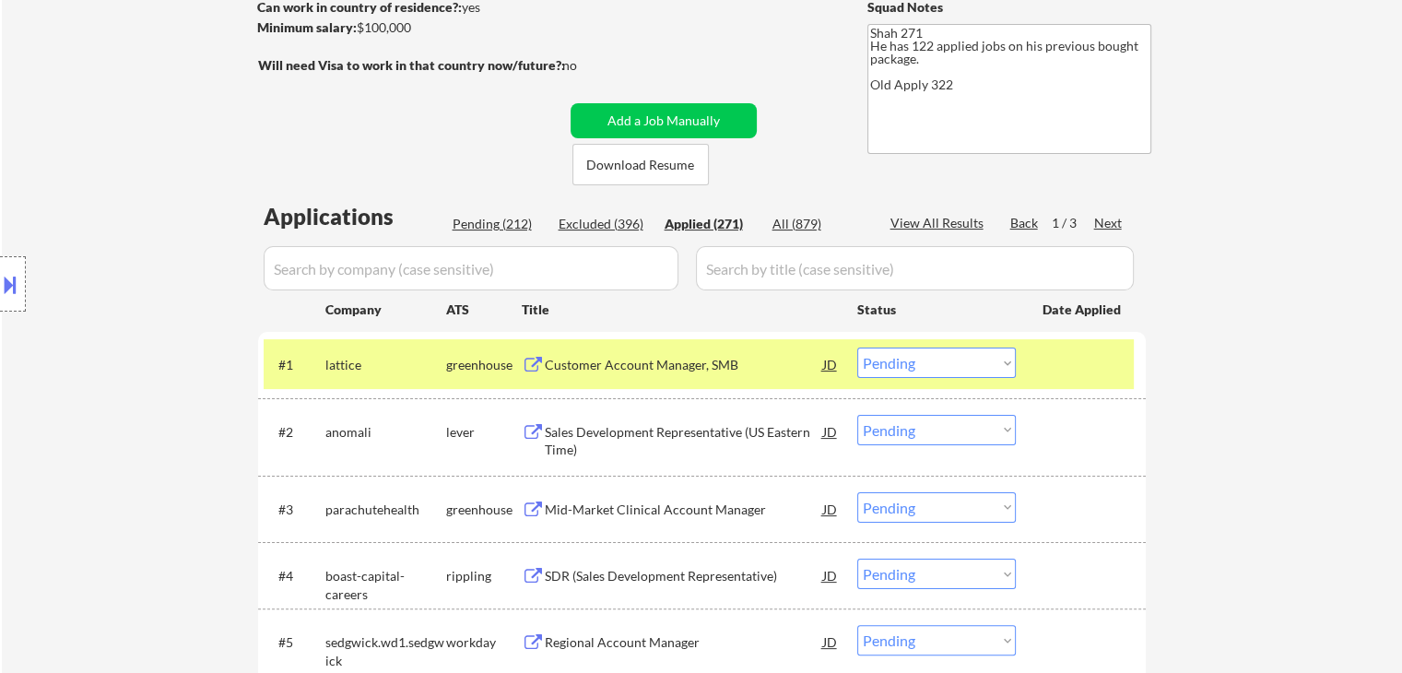
select select ""applied""
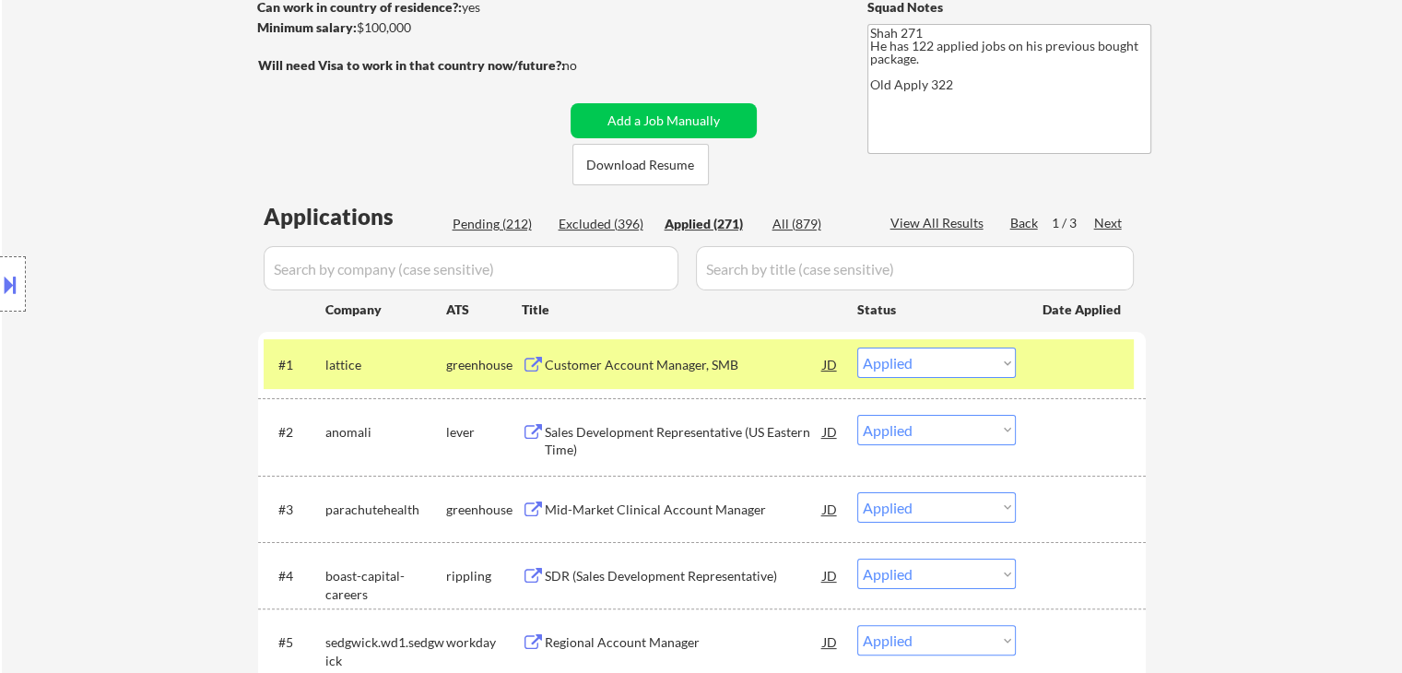
select select ""applied""
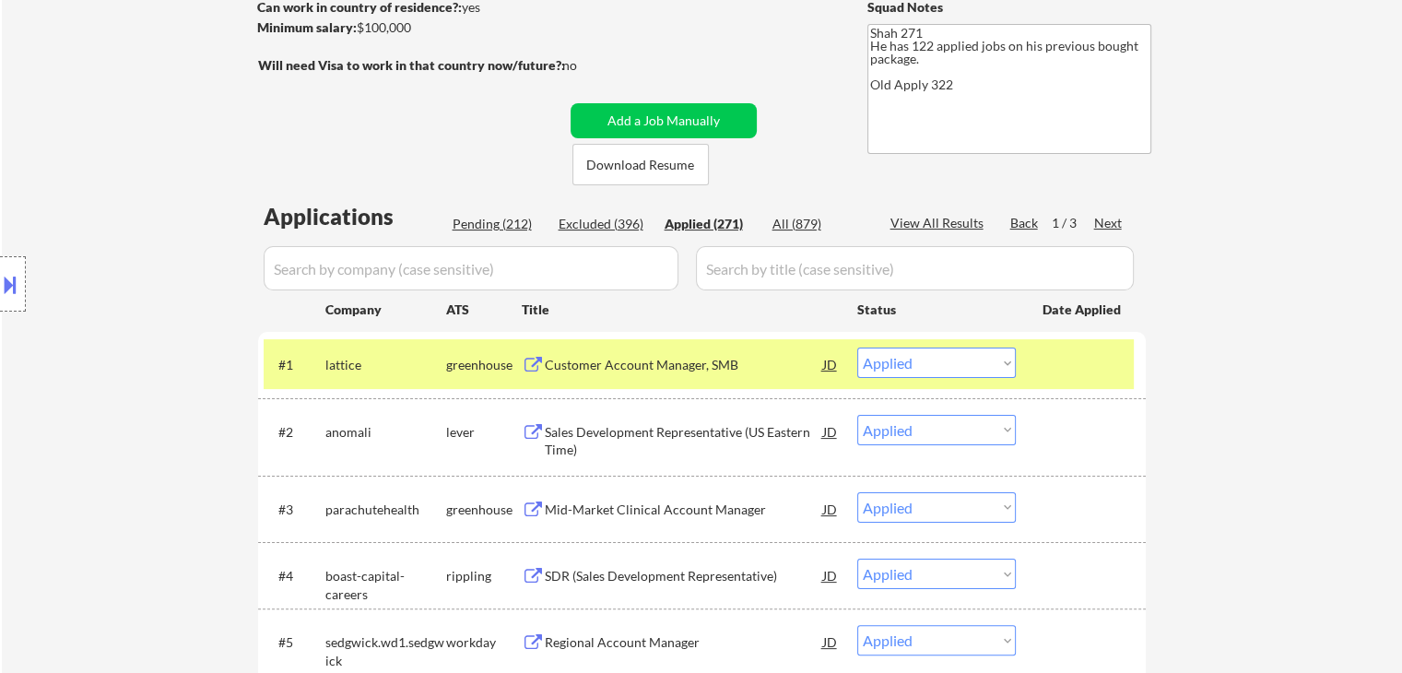
select select ""applied""
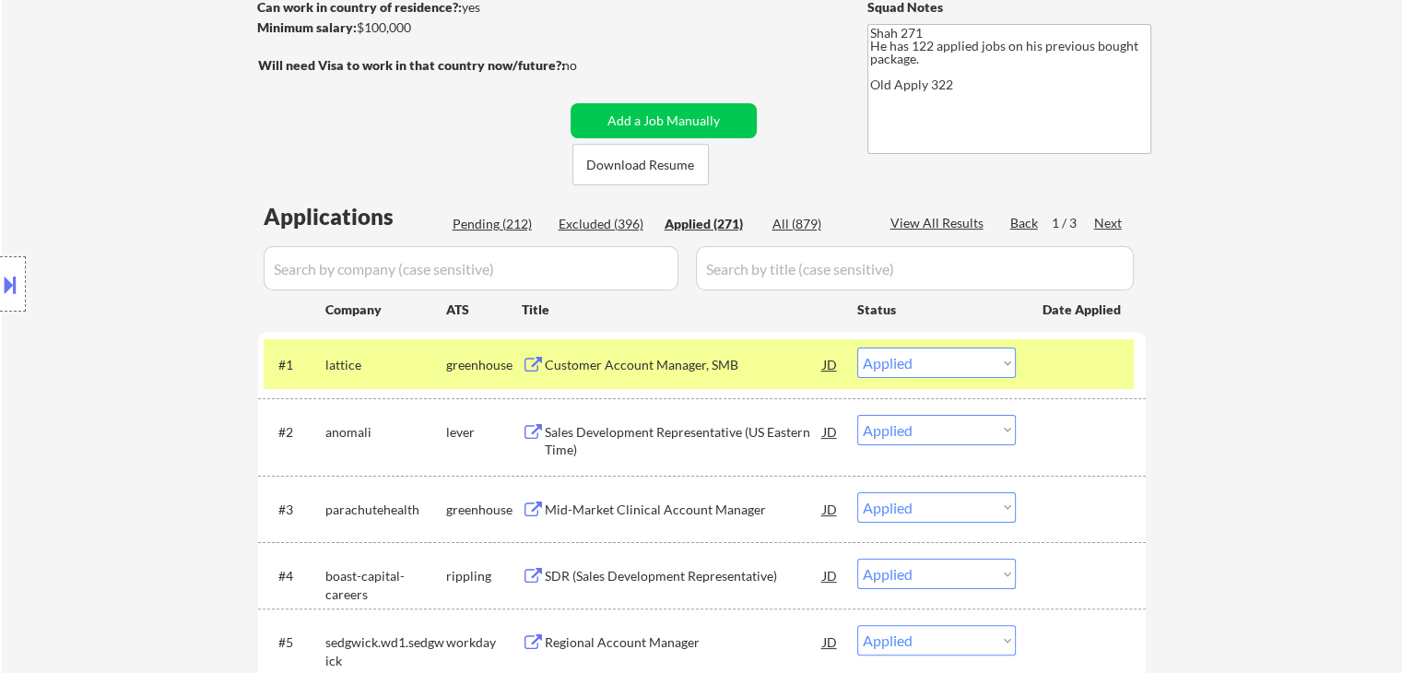
select select ""applied""
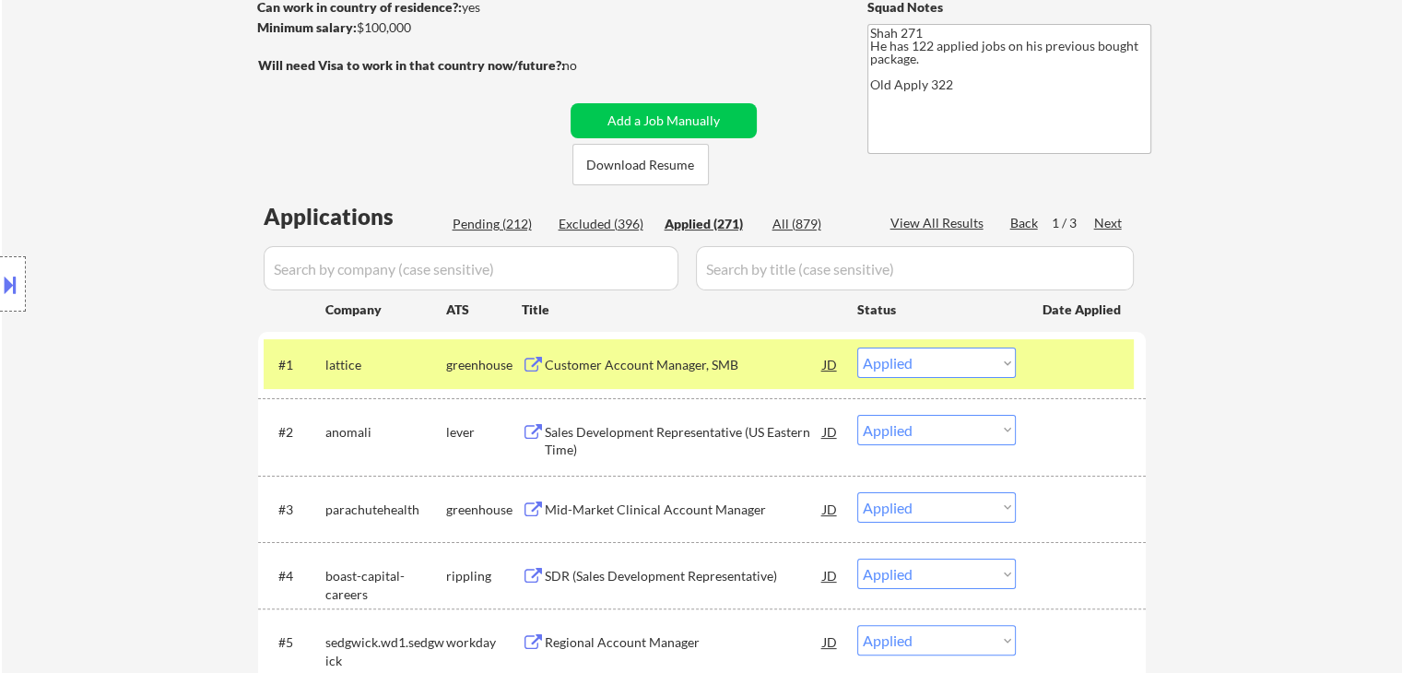
select select ""applied""
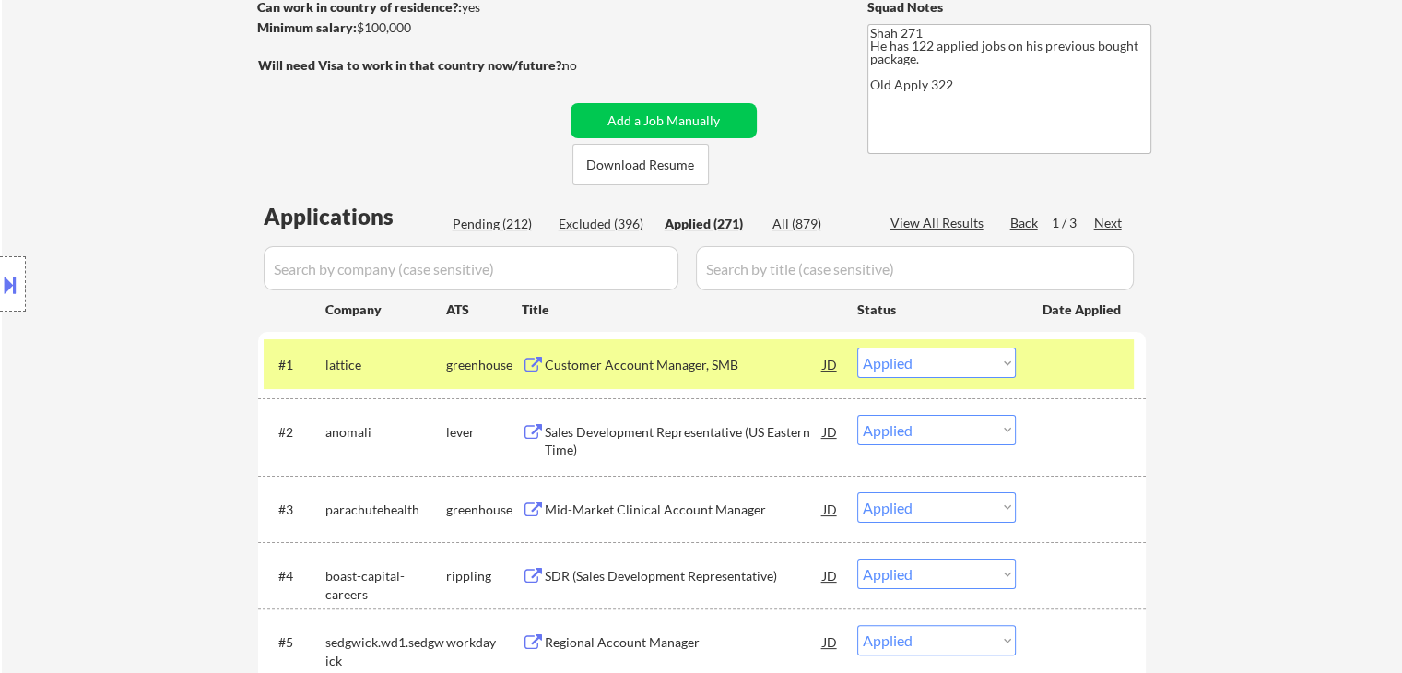
select select ""applied""
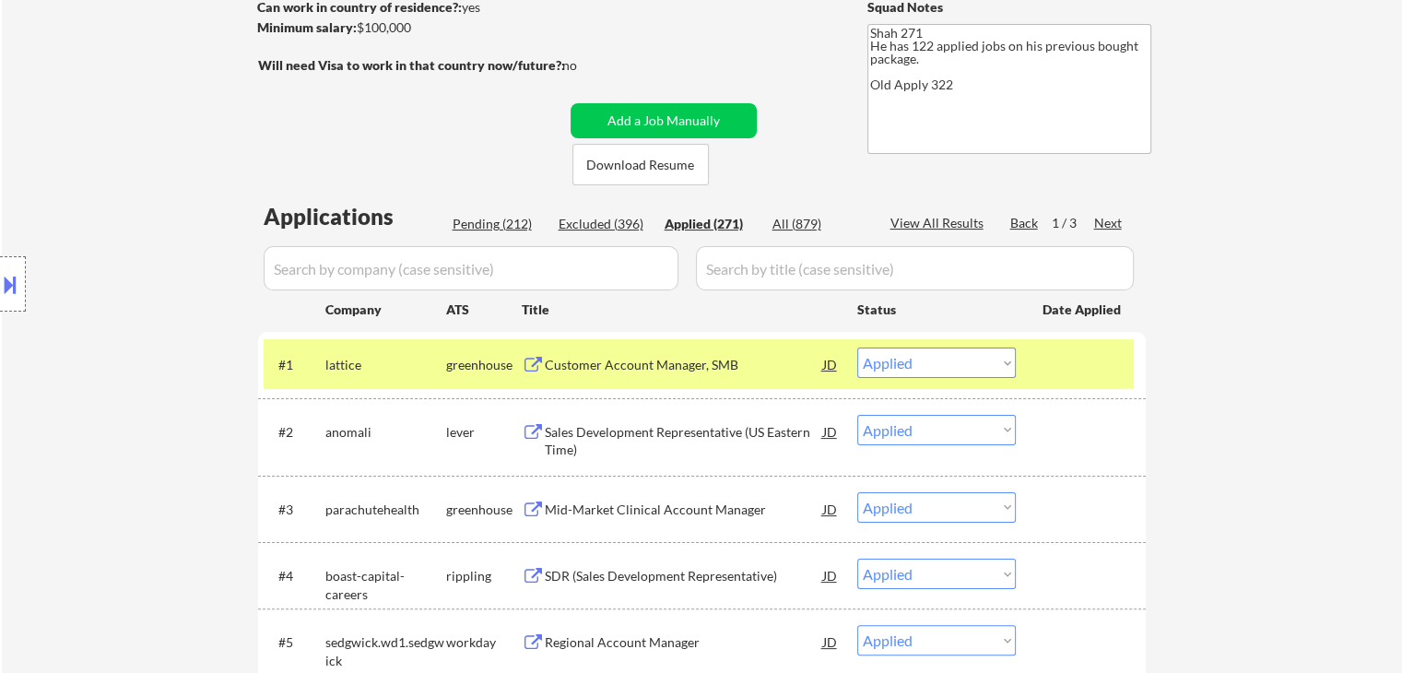
select select ""applied""
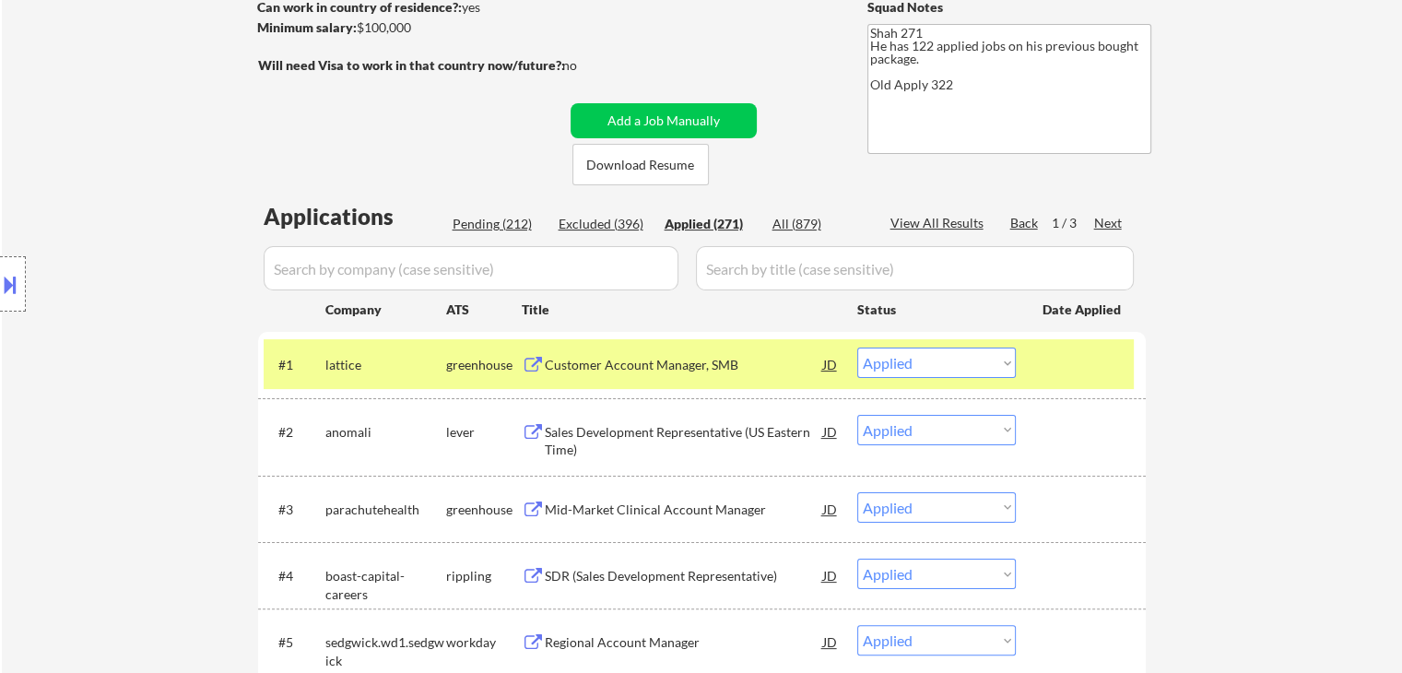
select select ""applied""
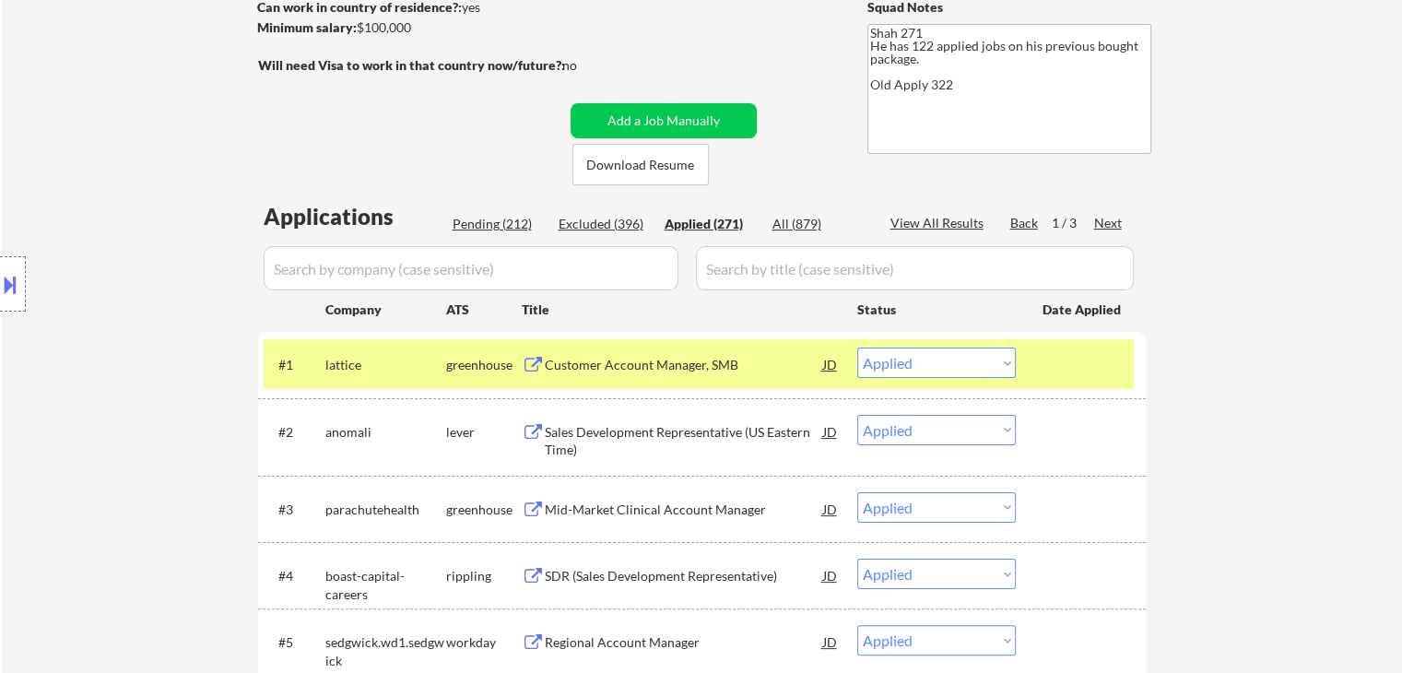
select select ""applied""
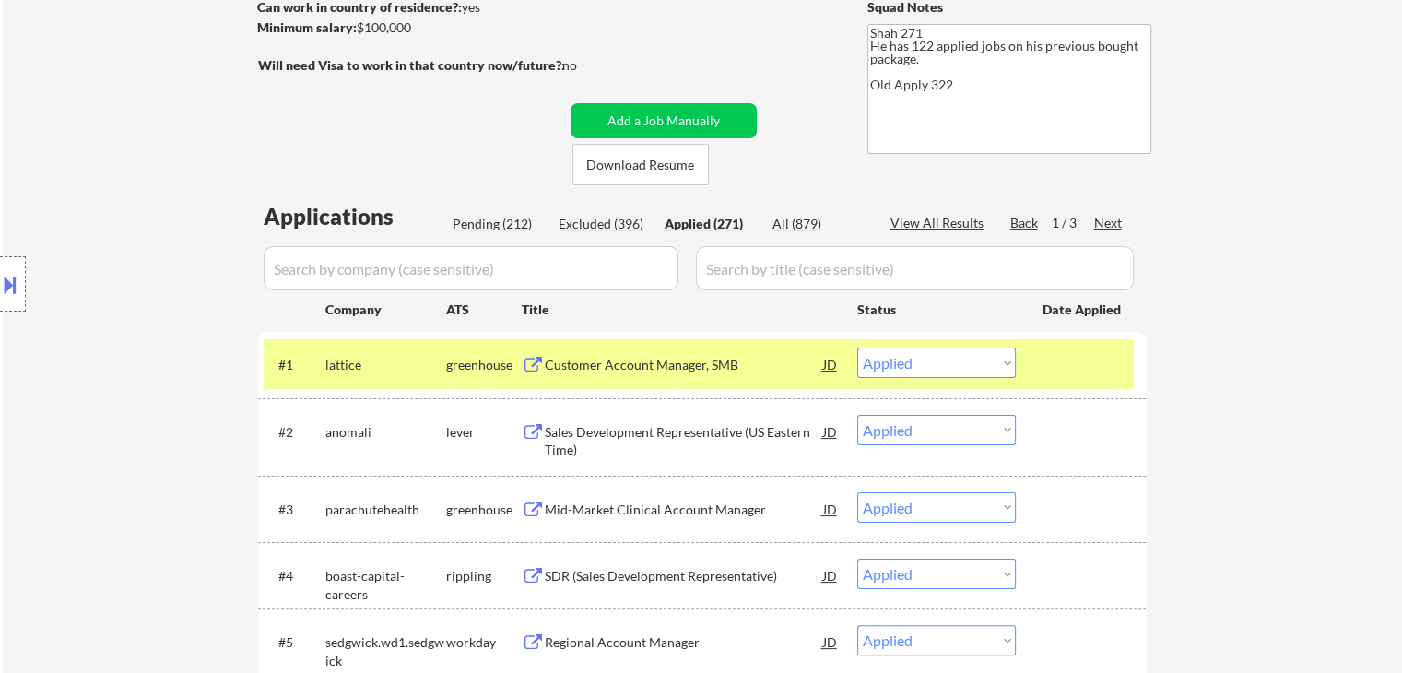
select select ""applied""
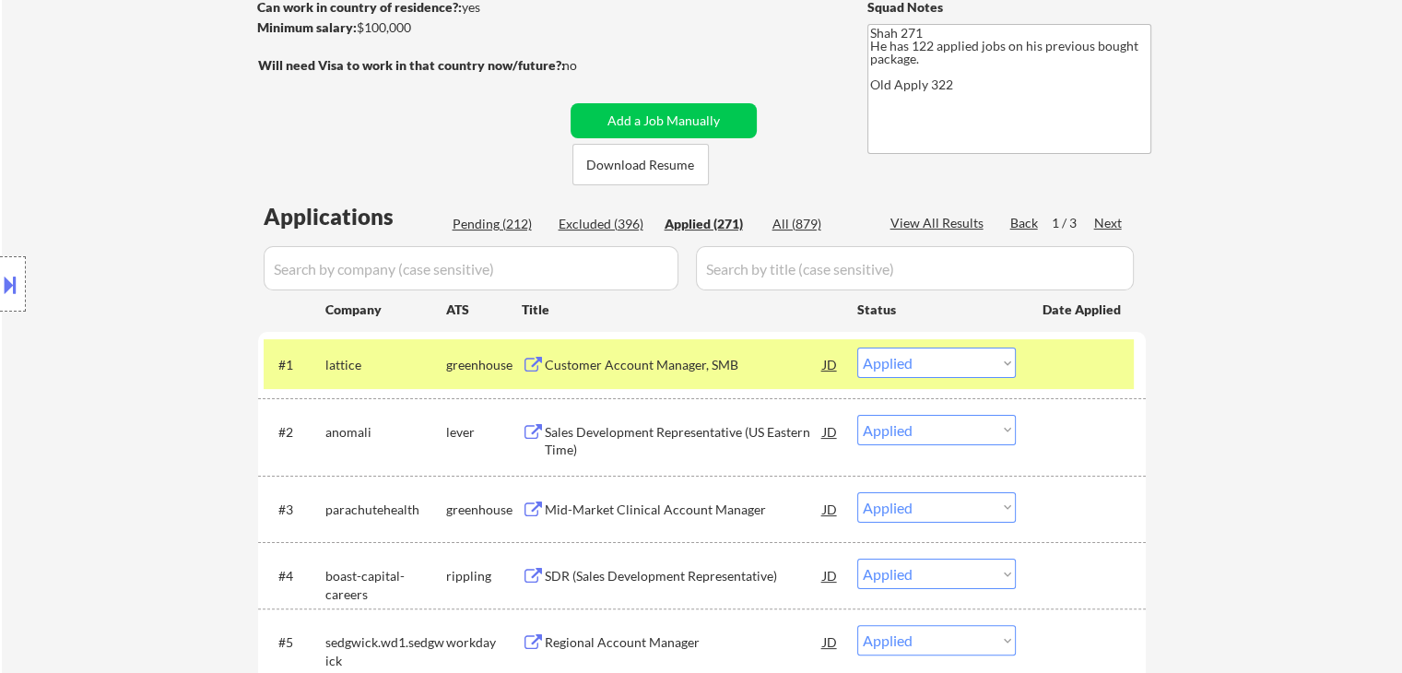
select select ""applied""
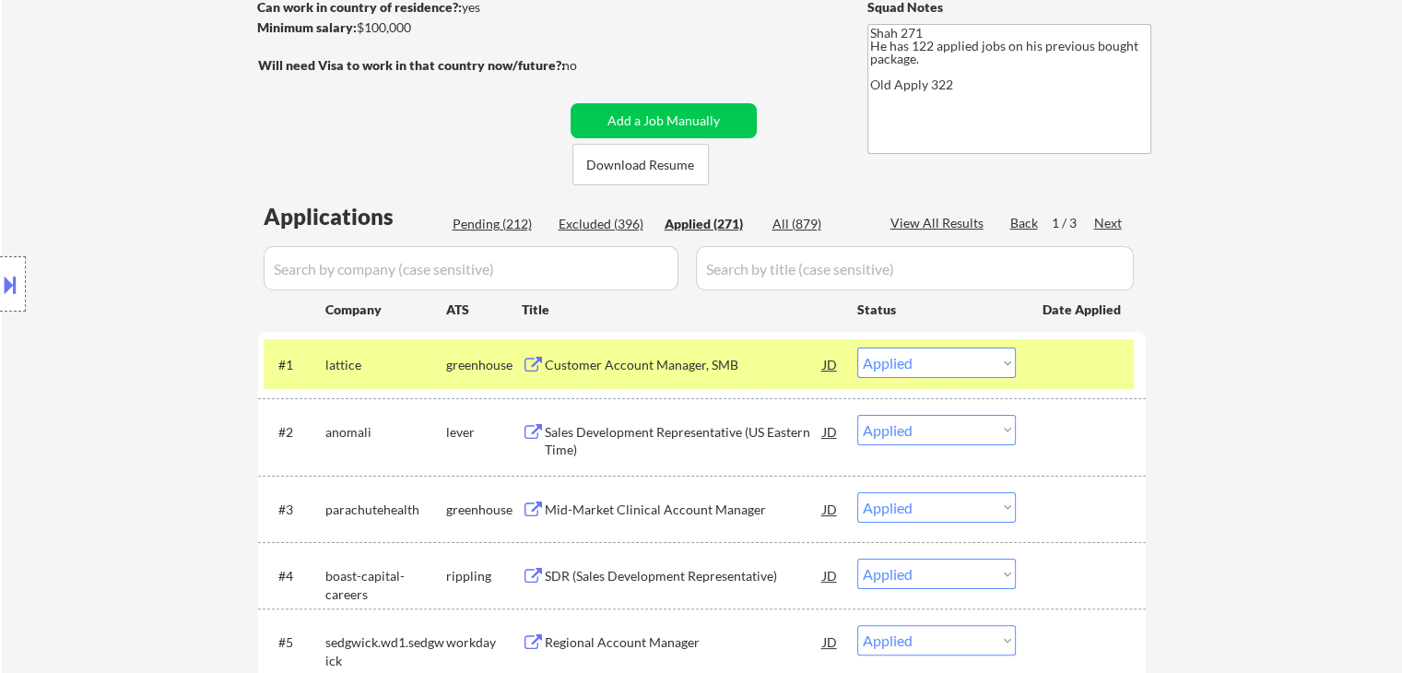
select select ""applied""
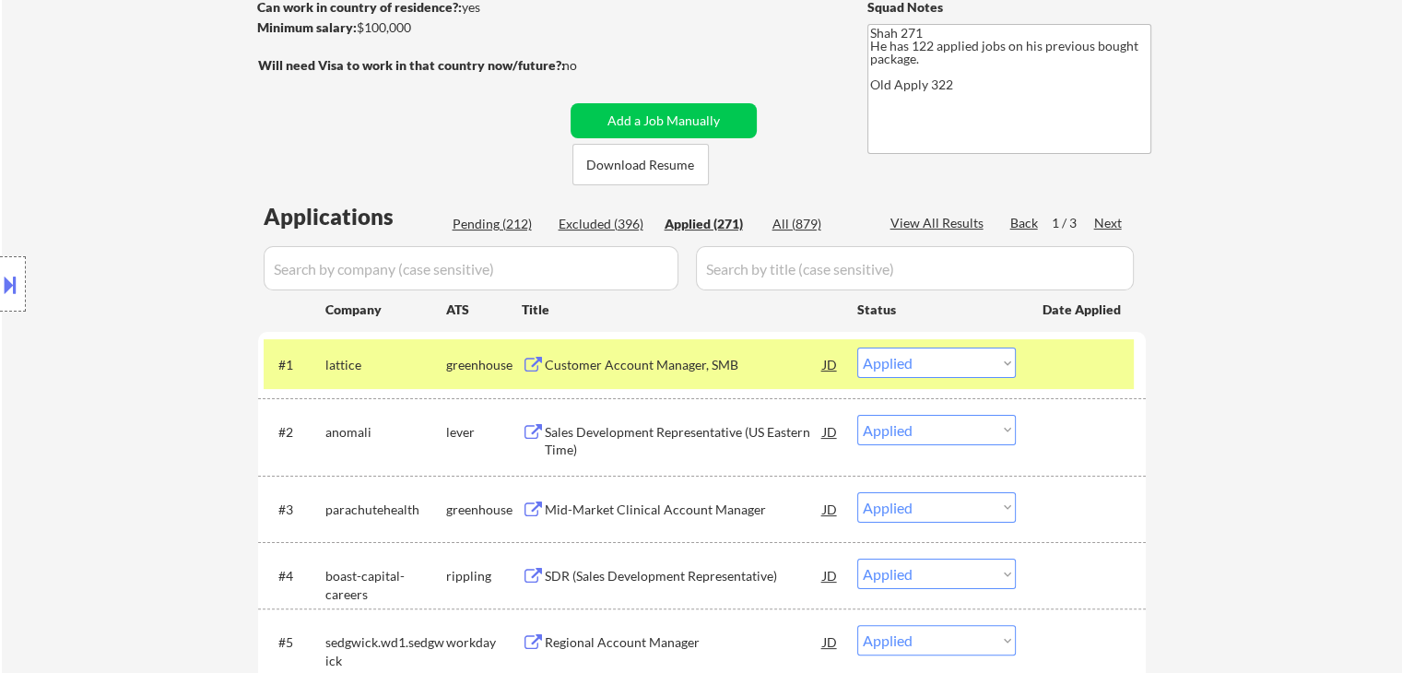
select select ""applied""
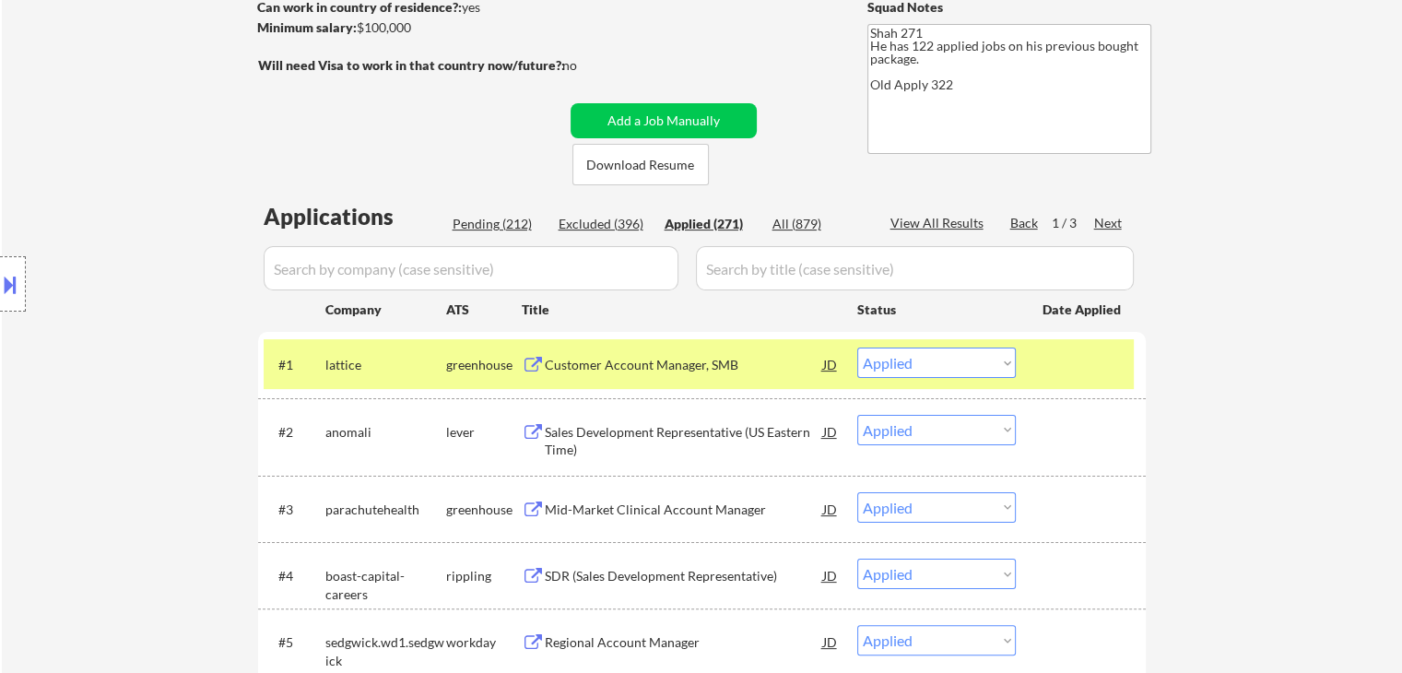
select select ""applied""
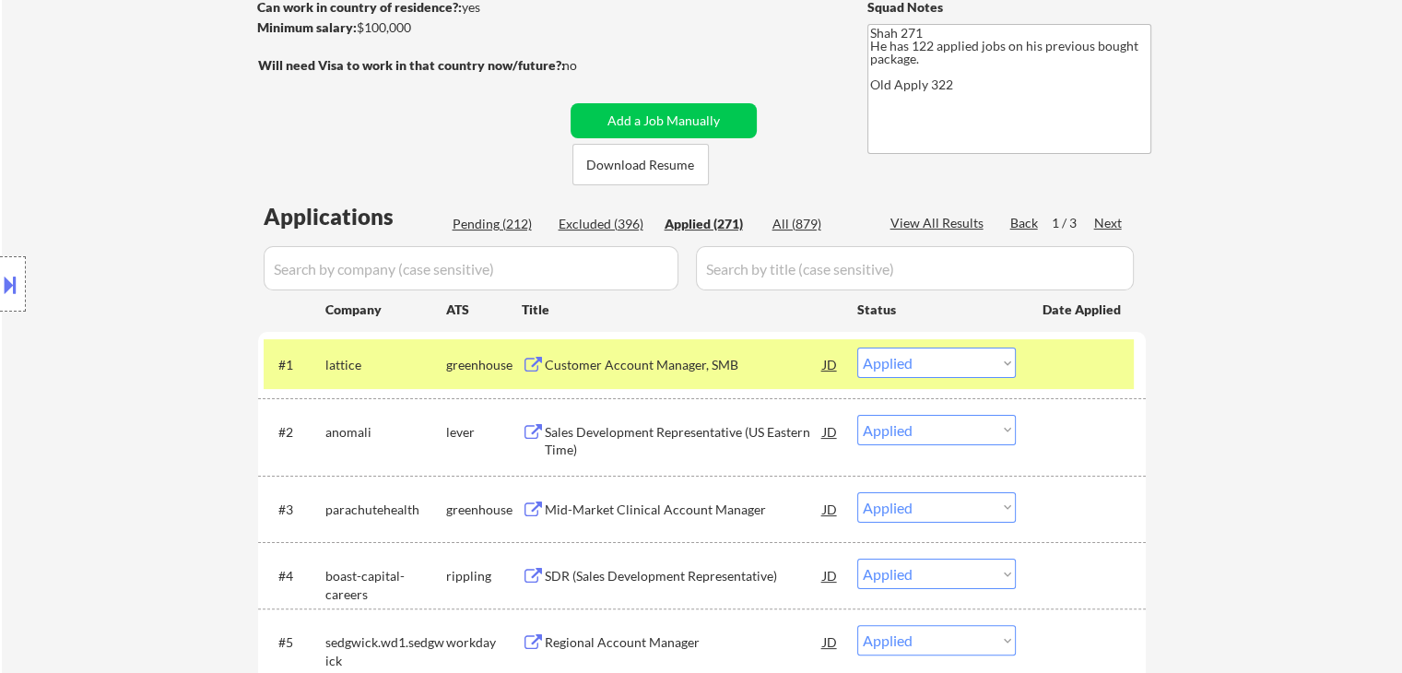
select select ""applied""
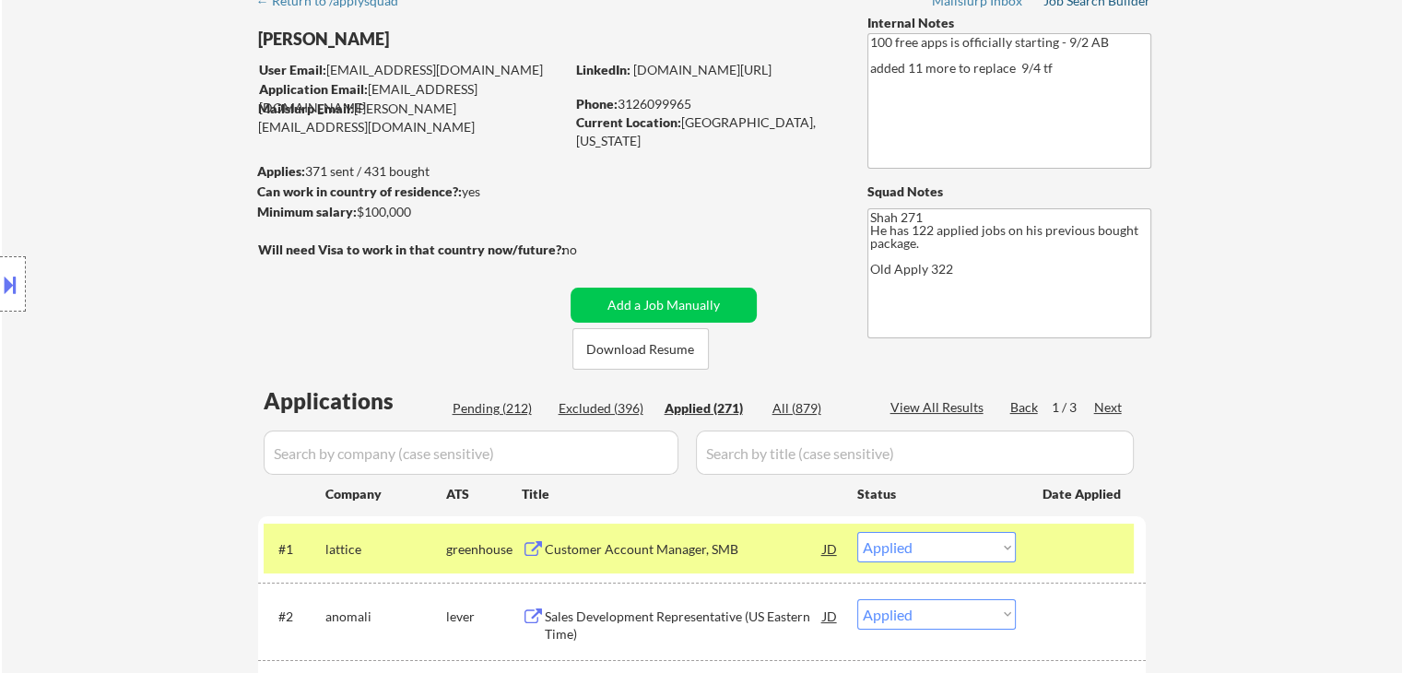
click at [1109, 4] on div "Job Search Builder" at bounding box center [1097, 0] width 108 height 13
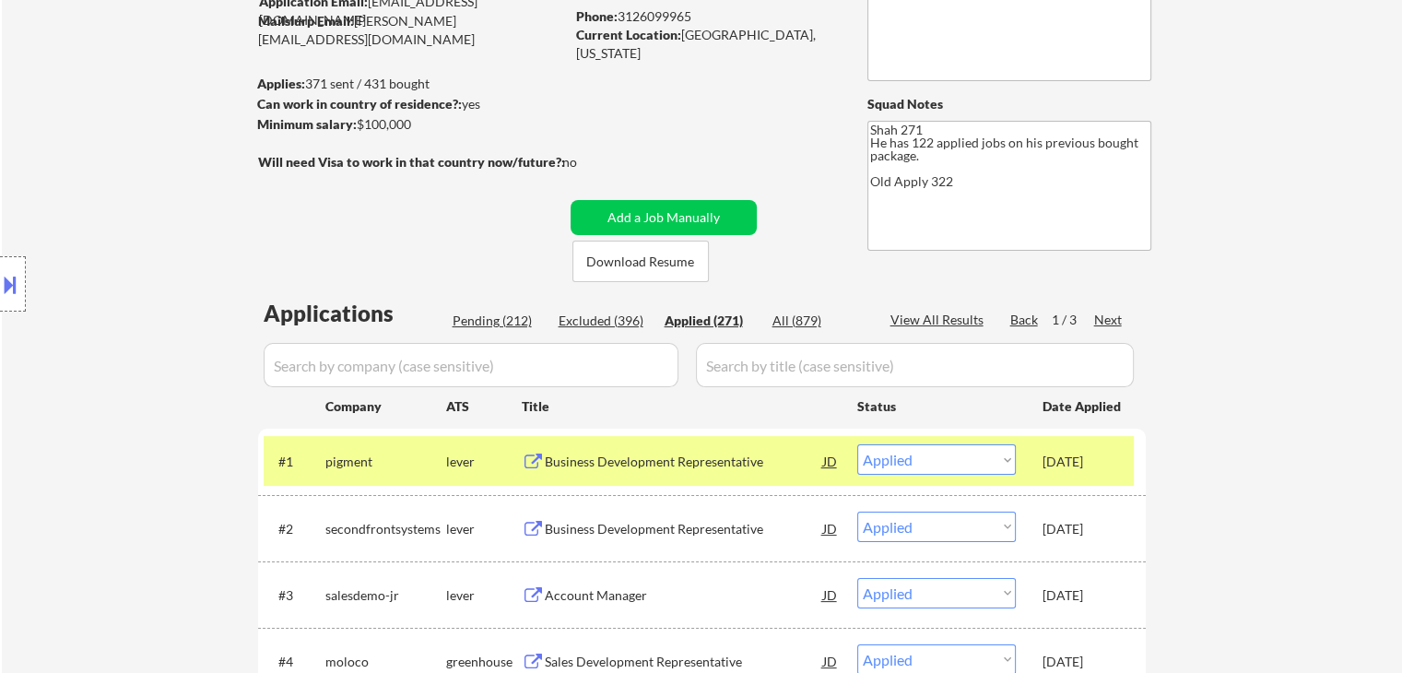
scroll to position [184, 0]
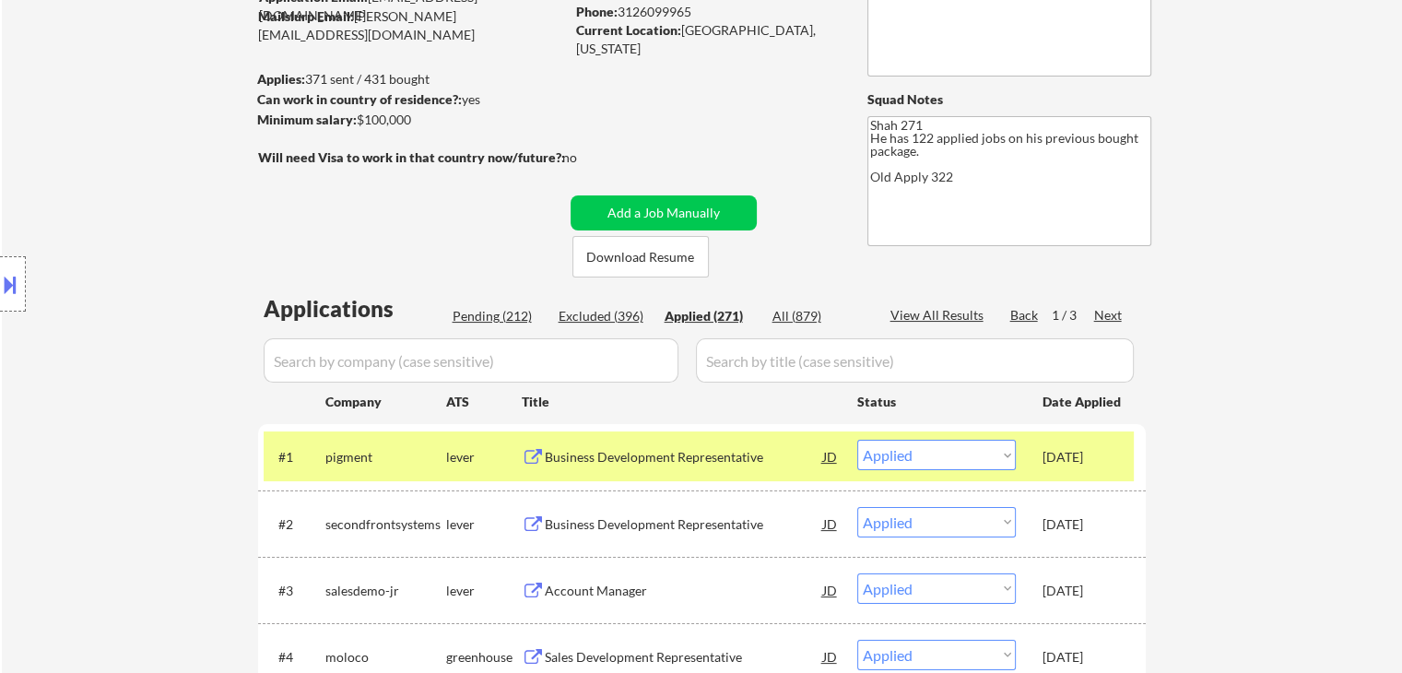
click at [241, 230] on div "Location Inclusions: [GEOGRAPHIC_DATA], [GEOGRAPHIC_DATA] [GEOGRAPHIC_DATA], [G…" at bounding box center [165, 284] width 330 height 342
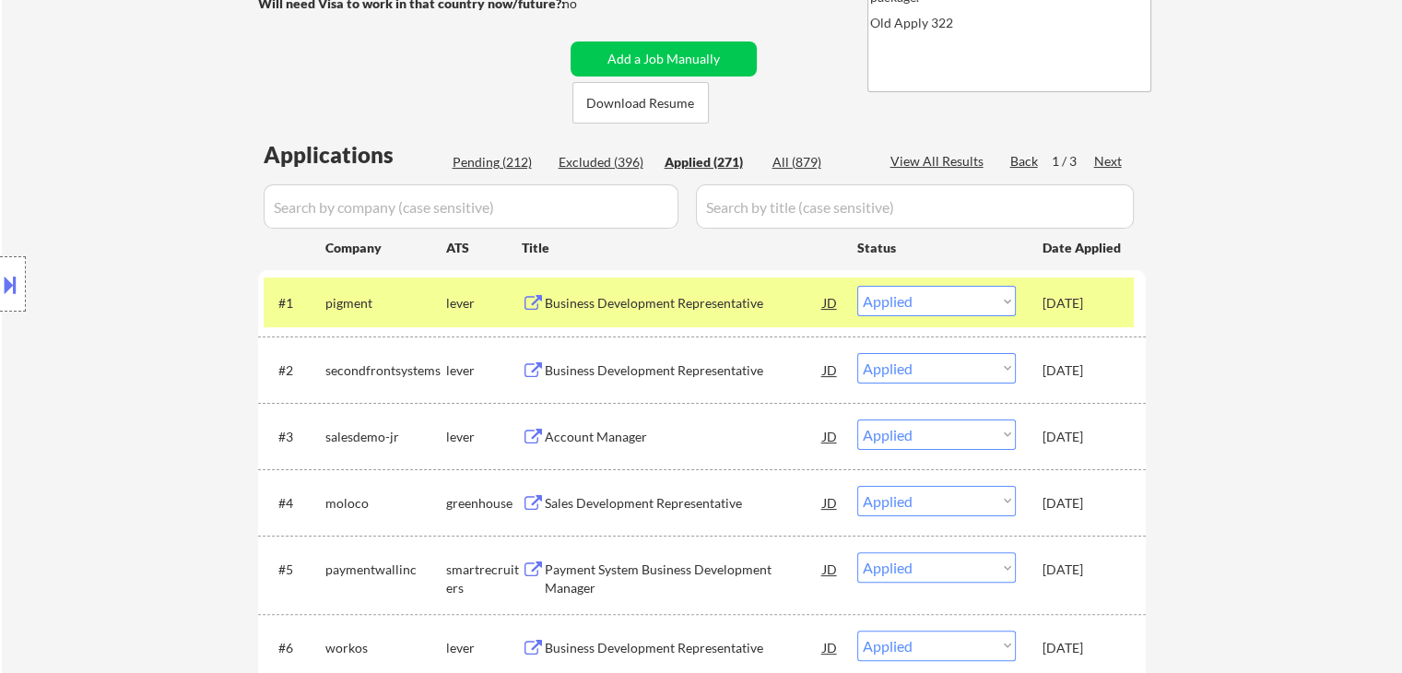
scroll to position [369, 0]
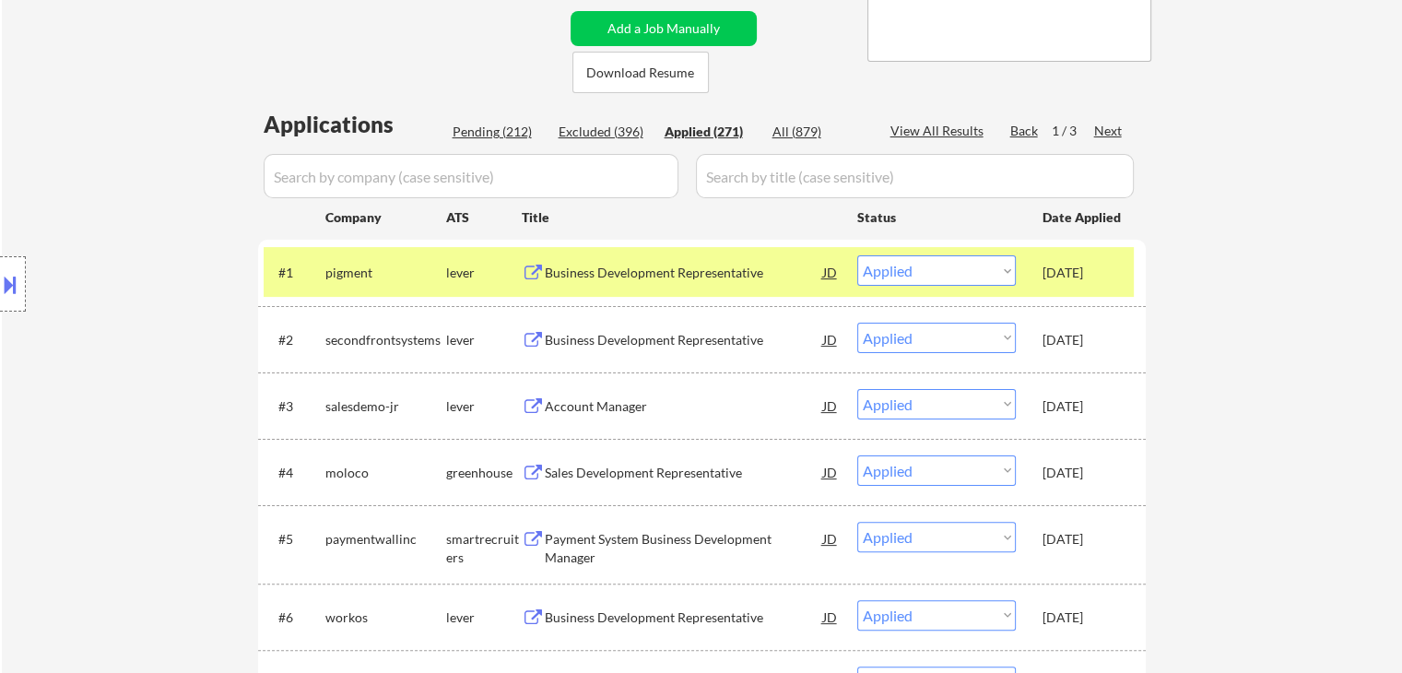
click at [490, 135] on div "Pending (212)" at bounding box center [499, 132] width 92 height 18
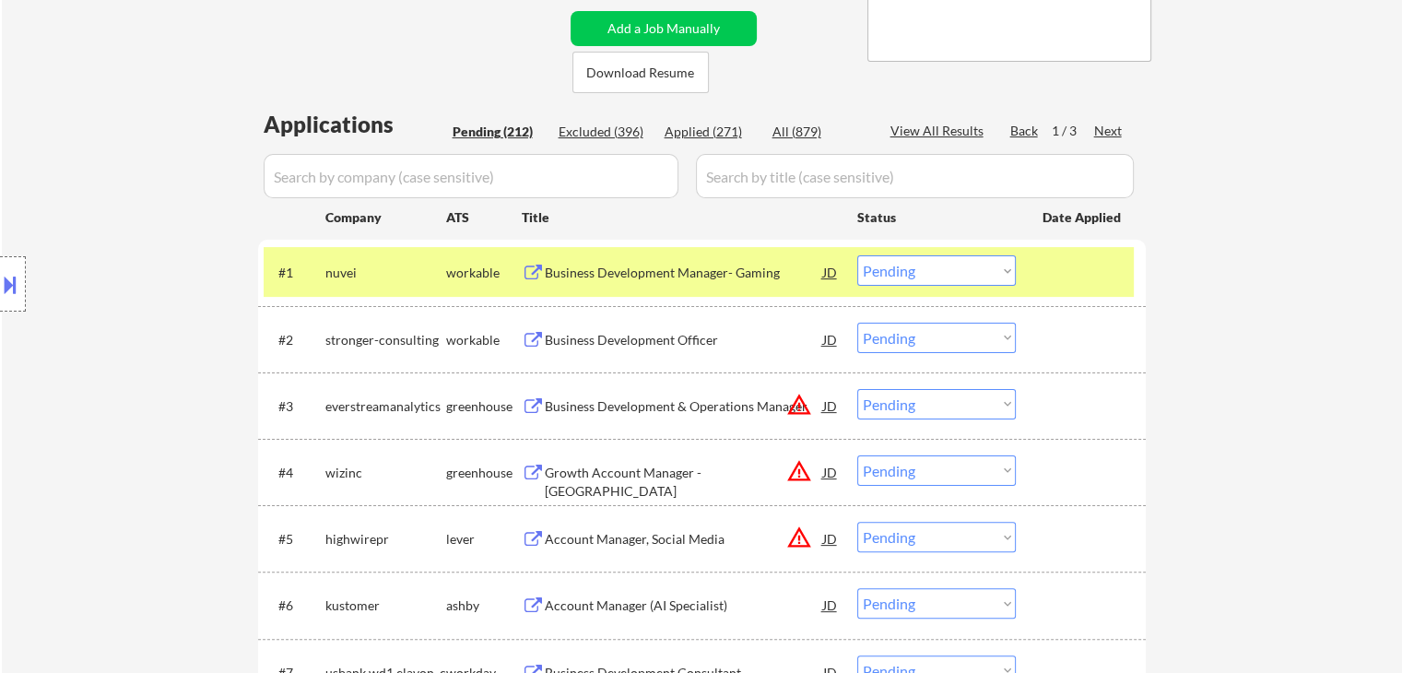
click at [1107, 131] on div "Next" at bounding box center [1108, 131] width 29 height 18
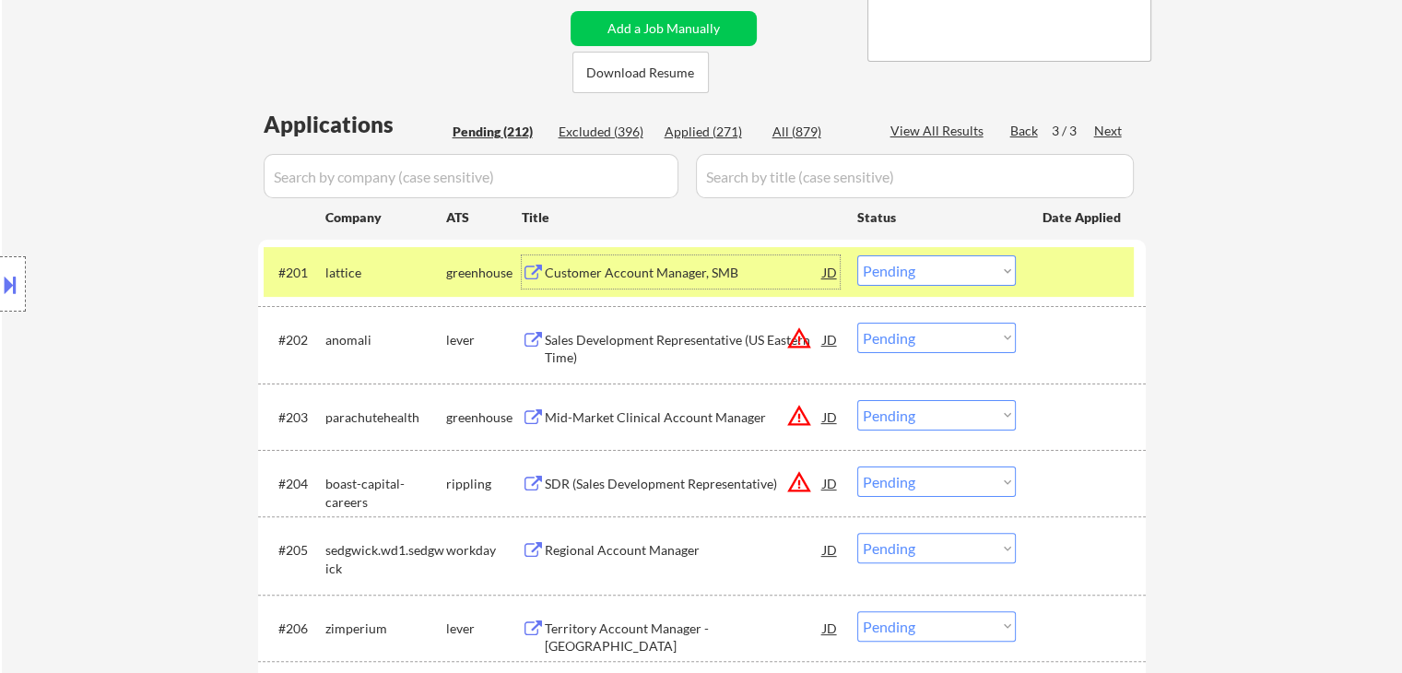
click at [611, 270] on div "Customer Account Manager, SMB" at bounding box center [684, 273] width 278 height 18
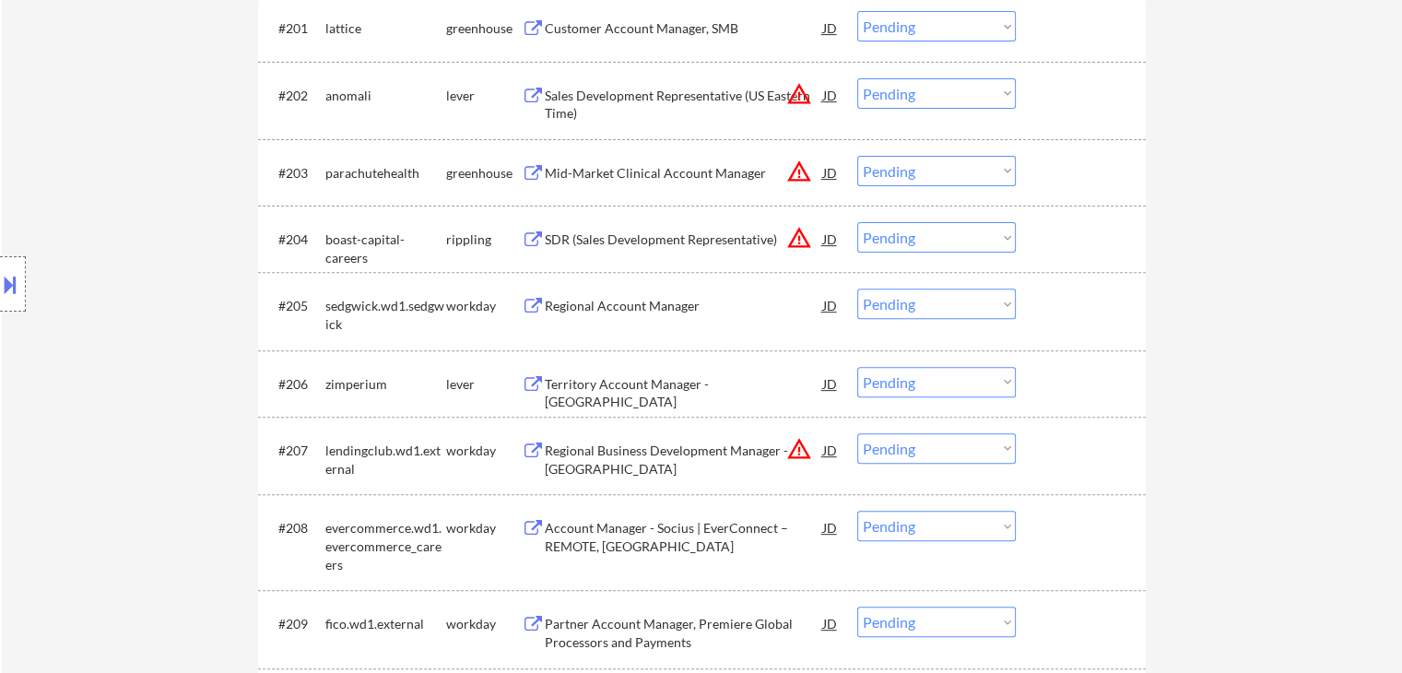
scroll to position [645, 0]
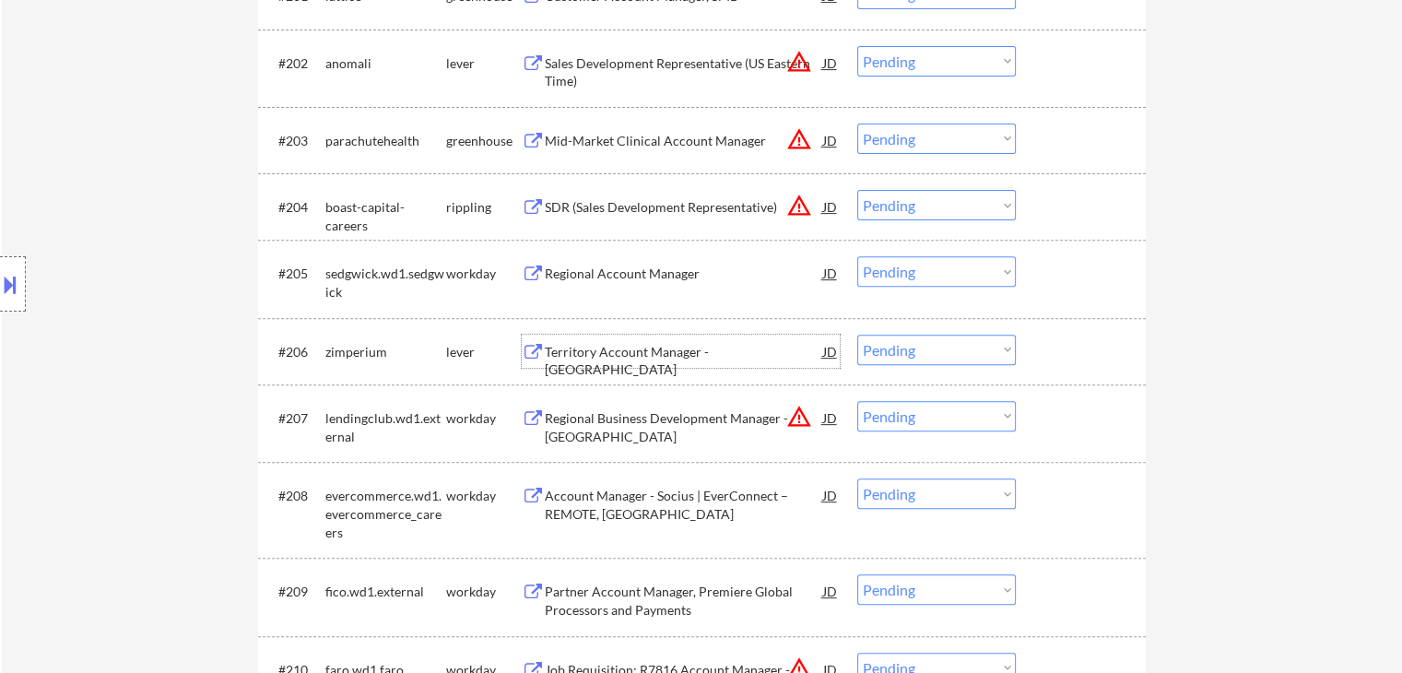
click at [597, 355] on div "Territory Account Manager - [GEOGRAPHIC_DATA]" at bounding box center [684, 361] width 278 height 36
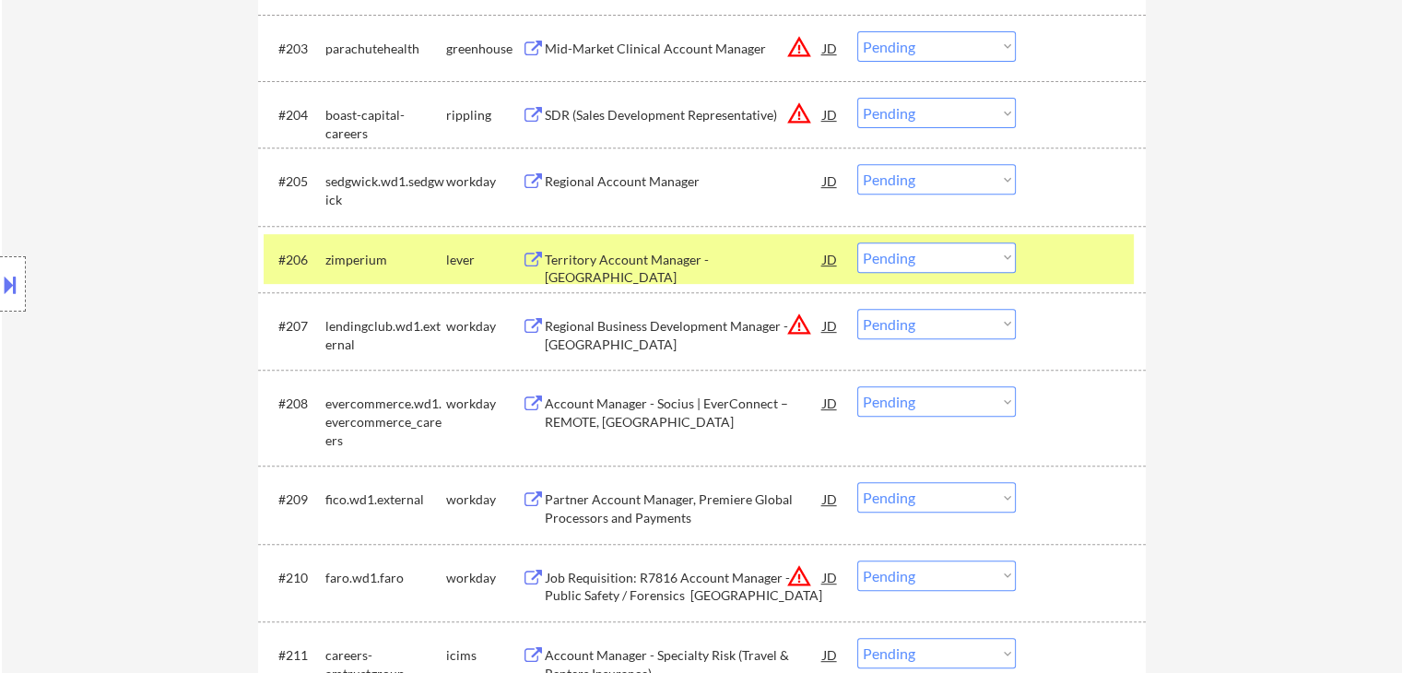
drag, startPoint x: 206, startPoint y: 337, endPoint x: 218, endPoint y: 340, distance: 12.3
click at [213, 336] on div "Location Inclusions: [GEOGRAPHIC_DATA], [GEOGRAPHIC_DATA] [GEOGRAPHIC_DATA], [G…" at bounding box center [165, 284] width 330 height 342
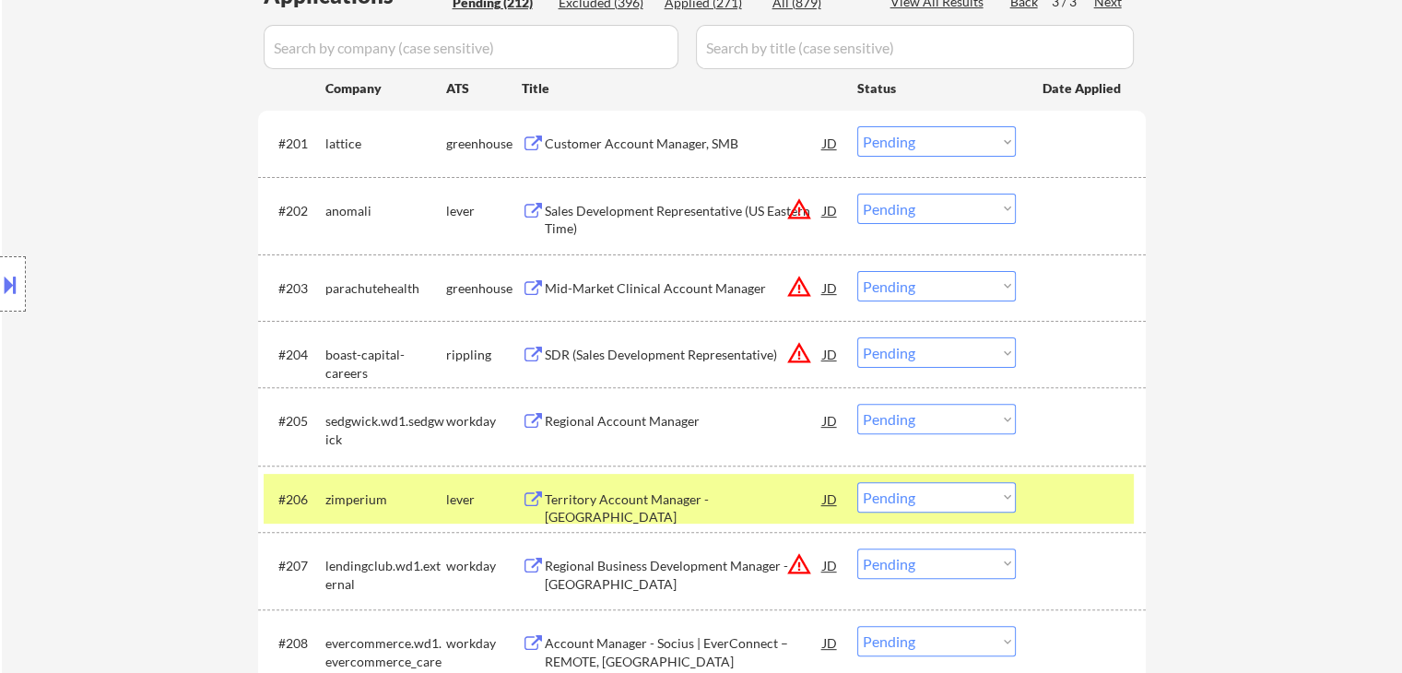
scroll to position [0, 0]
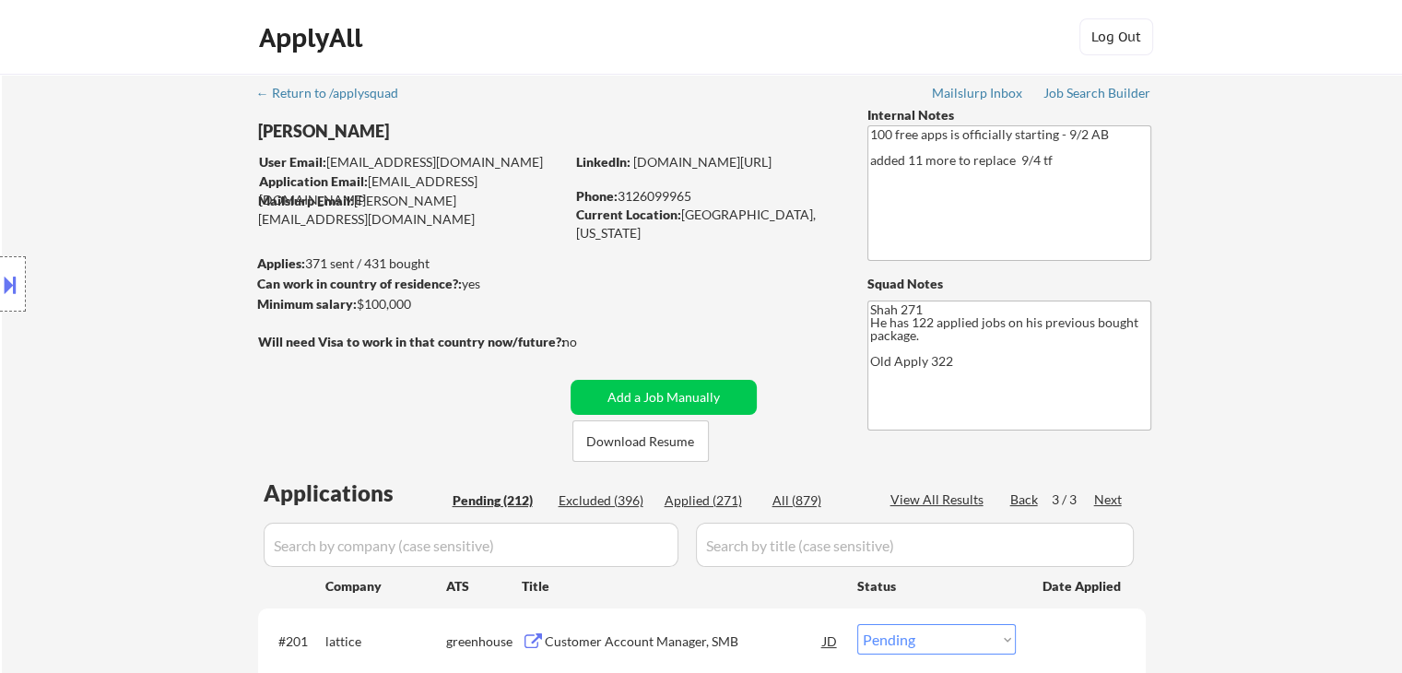
click at [1025, 491] on div "Back" at bounding box center [1024, 499] width 29 height 18
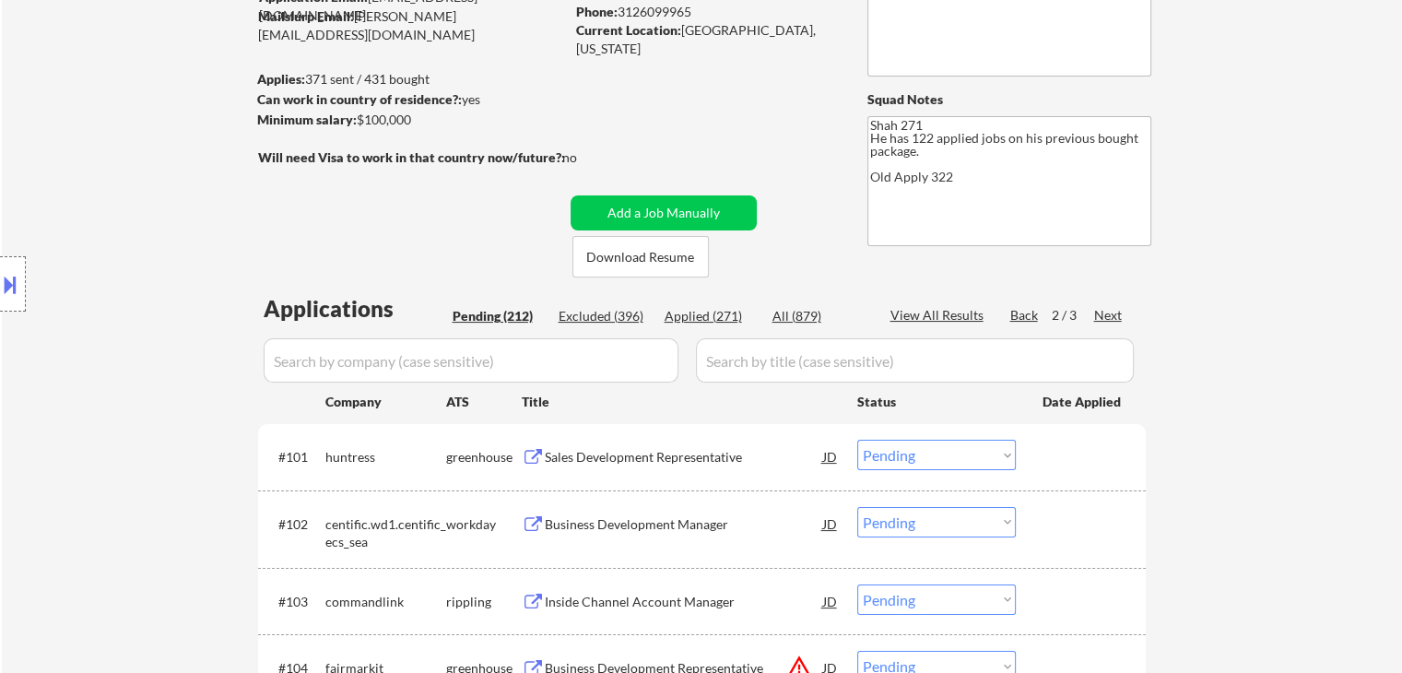
drag, startPoint x: 1297, startPoint y: 325, endPoint x: 1275, endPoint y: 328, distance: 22.3
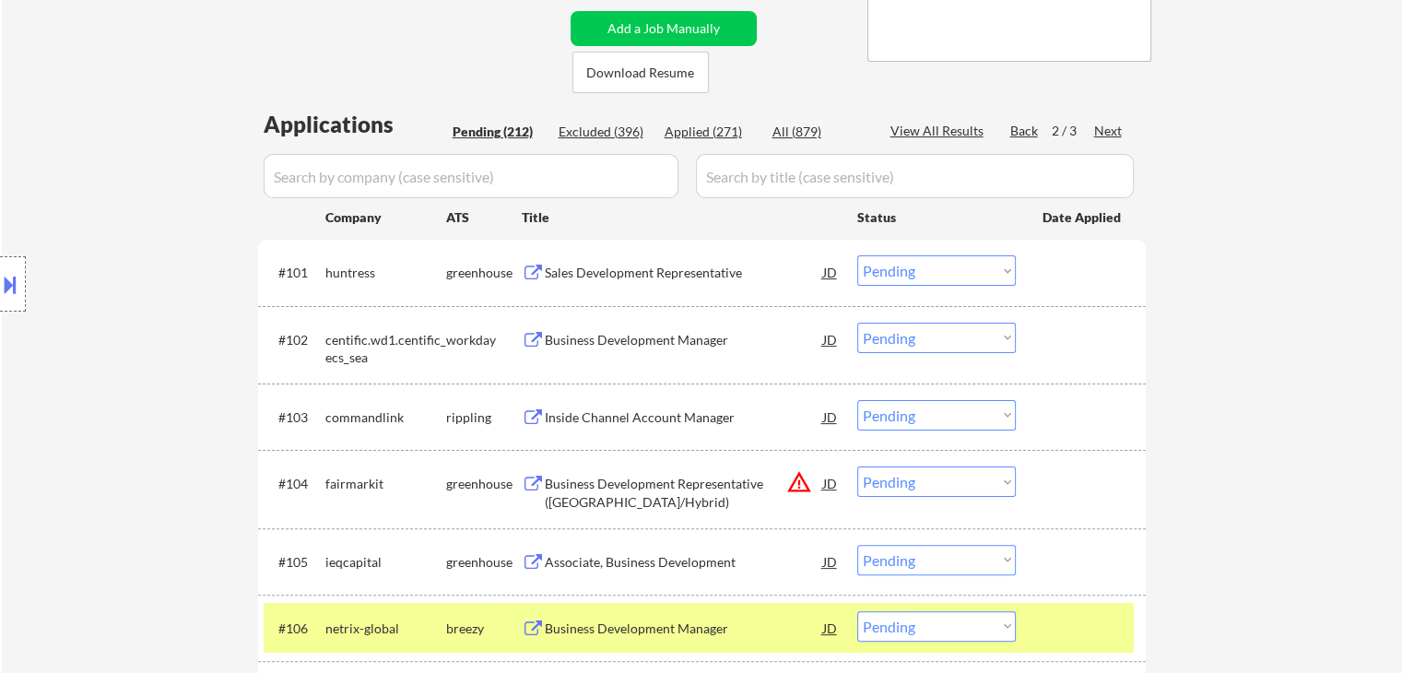
click at [188, 242] on div "Location Inclusions: [GEOGRAPHIC_DATA], [GEOGRAPHIC_DATA] [GEOGRAPHIC_DATA], [G…" at bounding box center [165, 284] width 330 height 342
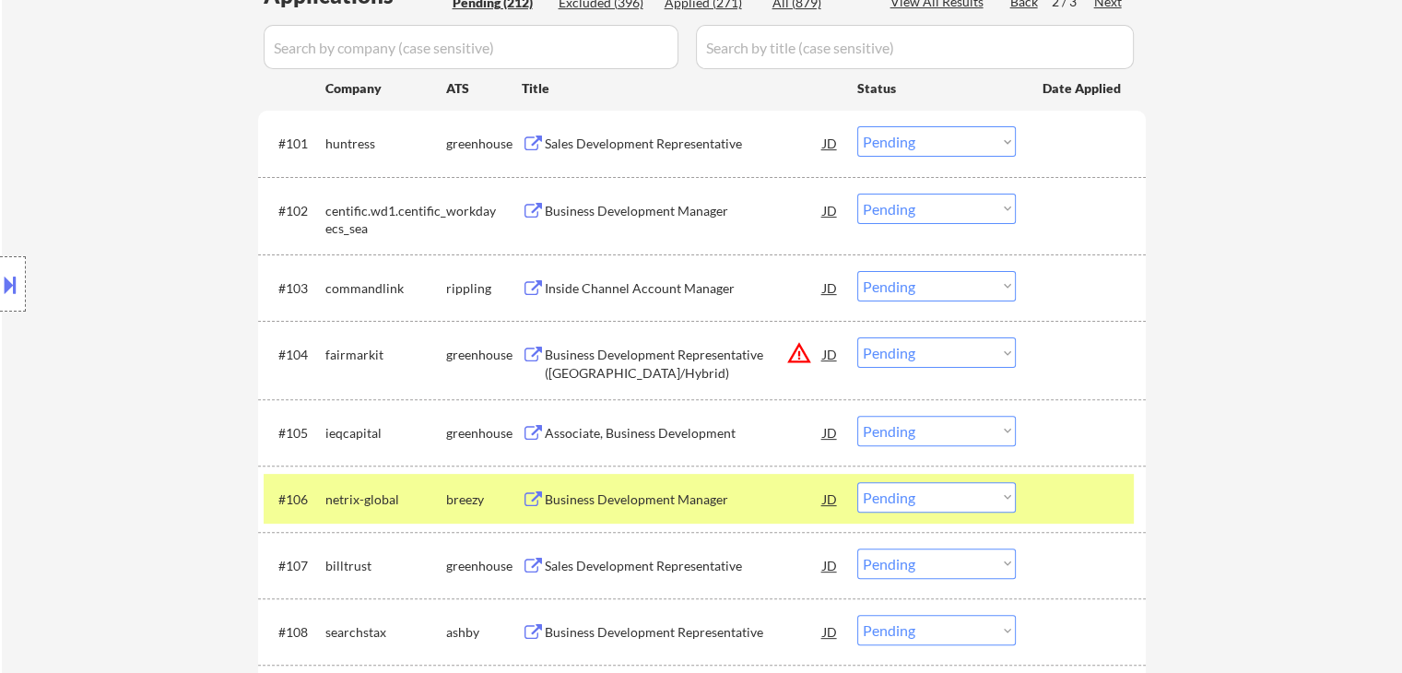
scroll to position [553, 0]
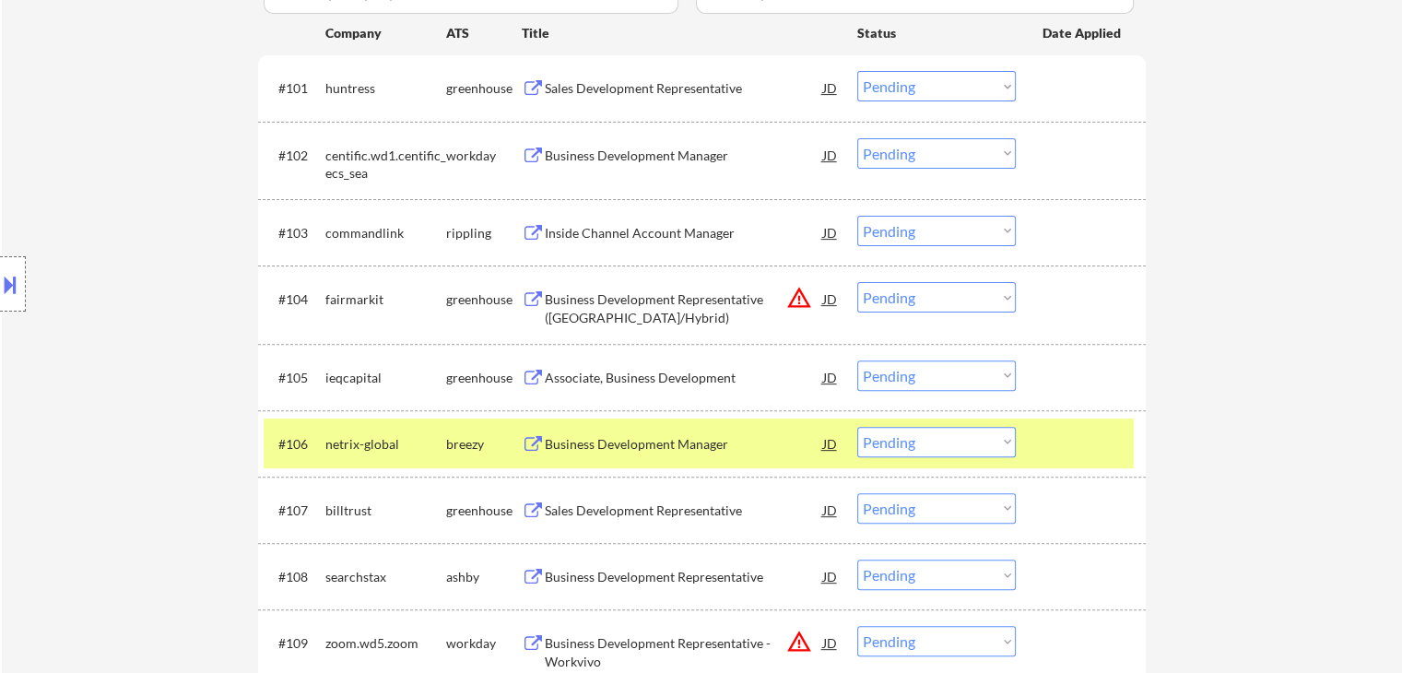
click at [90, 295] on div "Location Inclusions: [GEOGRAPHIC_DATA], [GEOGRAPHIC_DATA] [GEOGRAPHIC_DATA], [G…" at bounding box center [165, 284] width 330 height 342
click at [631, 233] on div "Inside Channel Account Manager" at bounding box center [684, 233] width 278 height 18
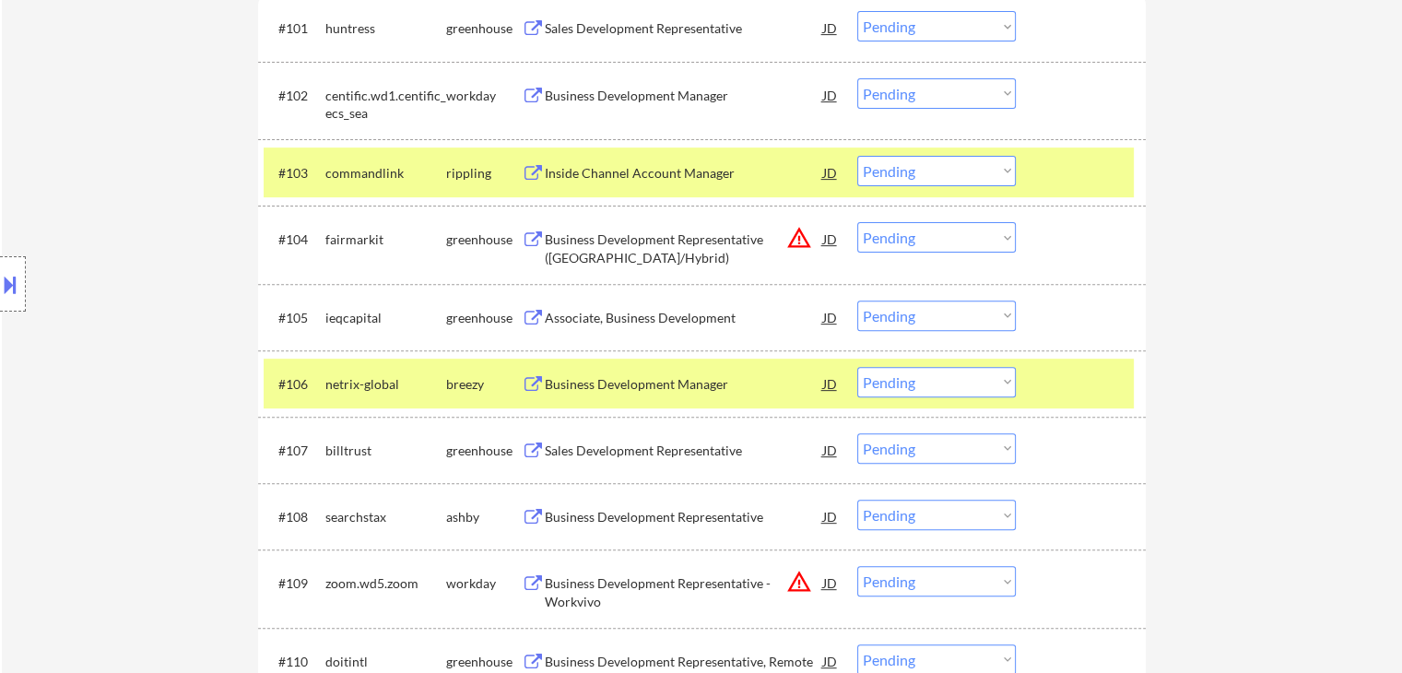
scroll to position [645, 0]
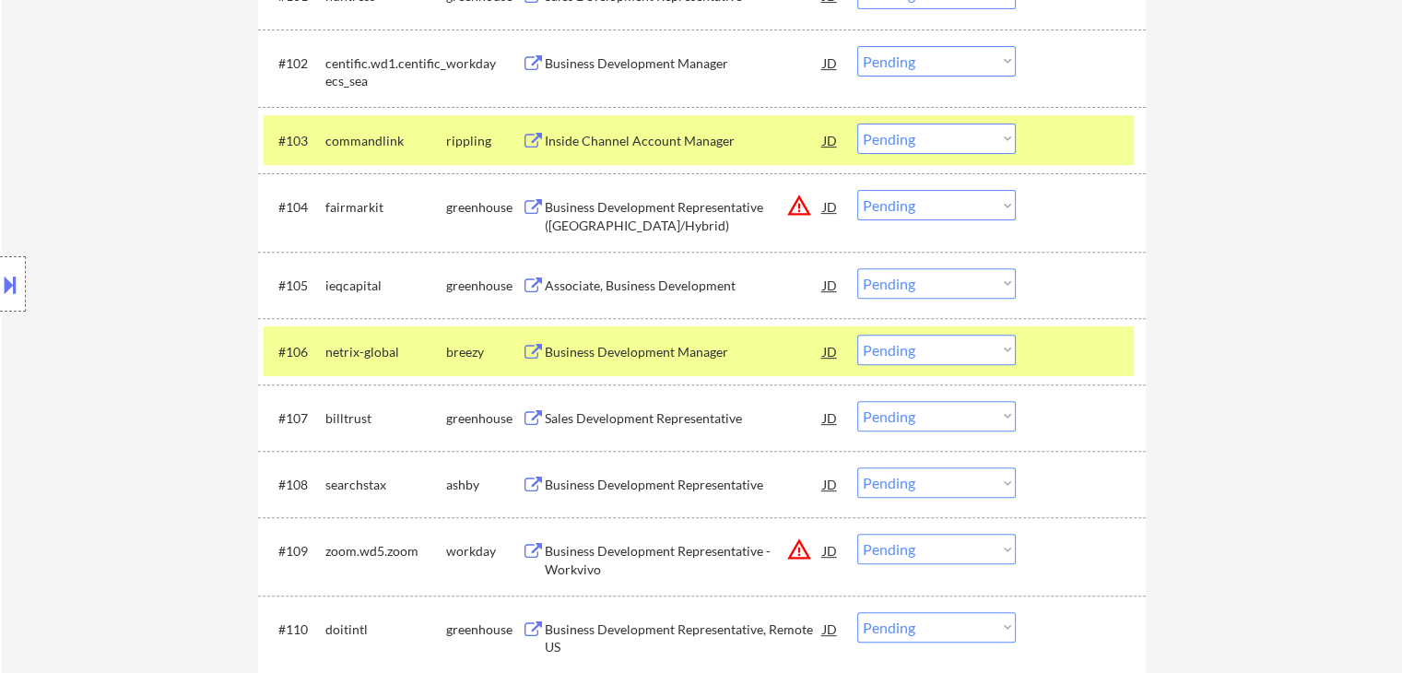
click at [608, 296] on div "Associate, Business Development" at bounding box center [684, 284] width 278 height 33
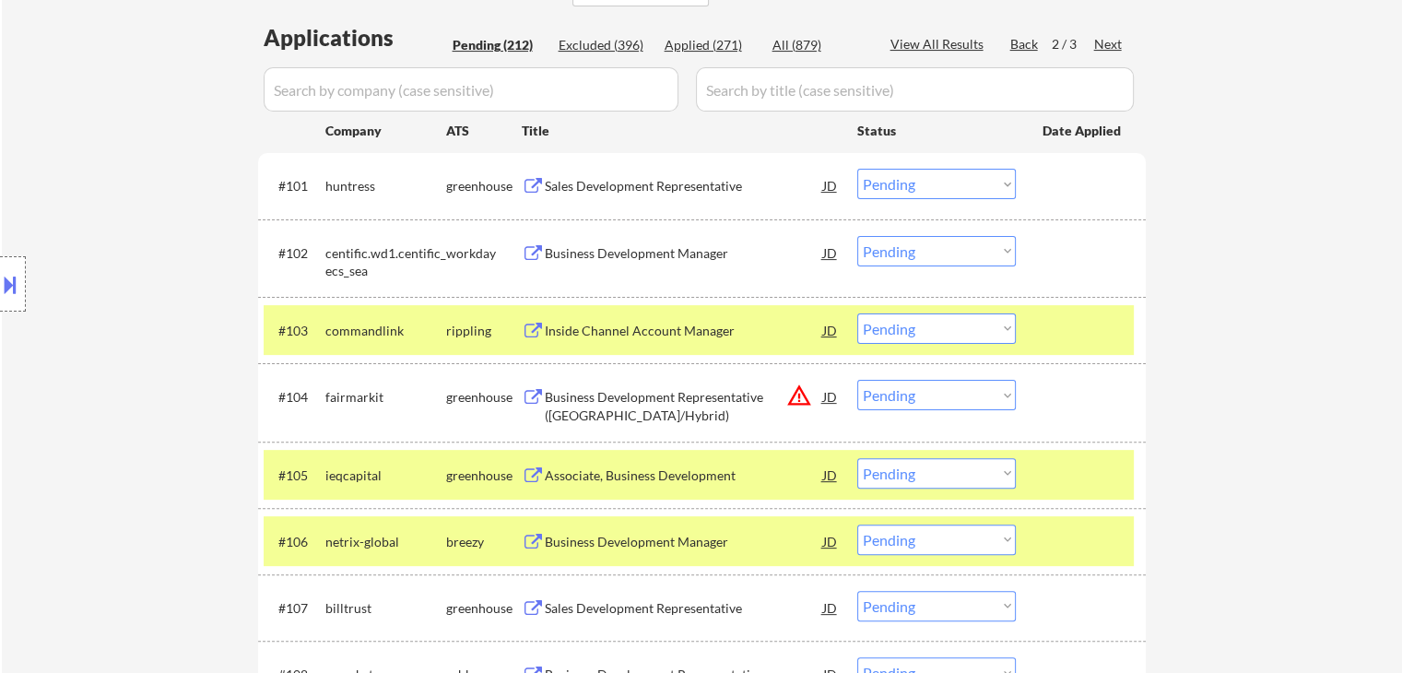
scroll to position [369, 0]
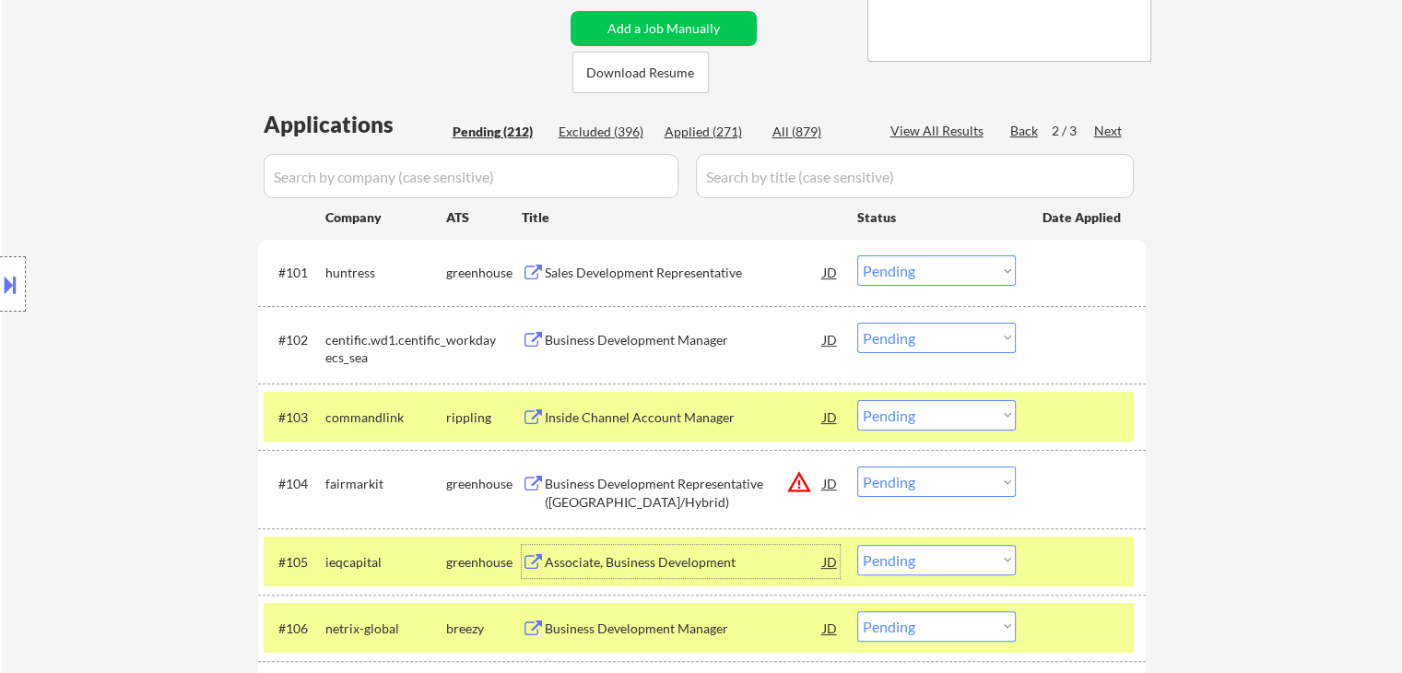
click at [583, 265] on div "Sales Development Representative" at bounding box center [684, 273] width 278 height 18
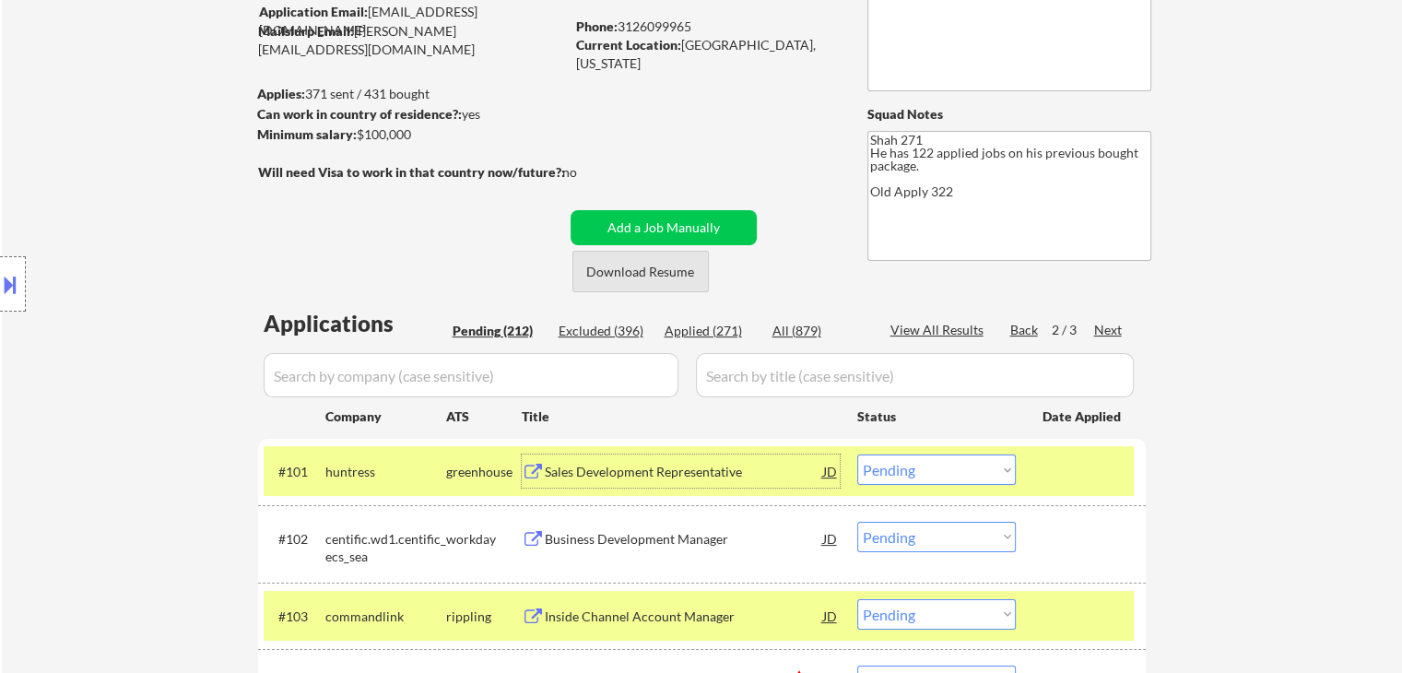
scroll to position [92, 0]
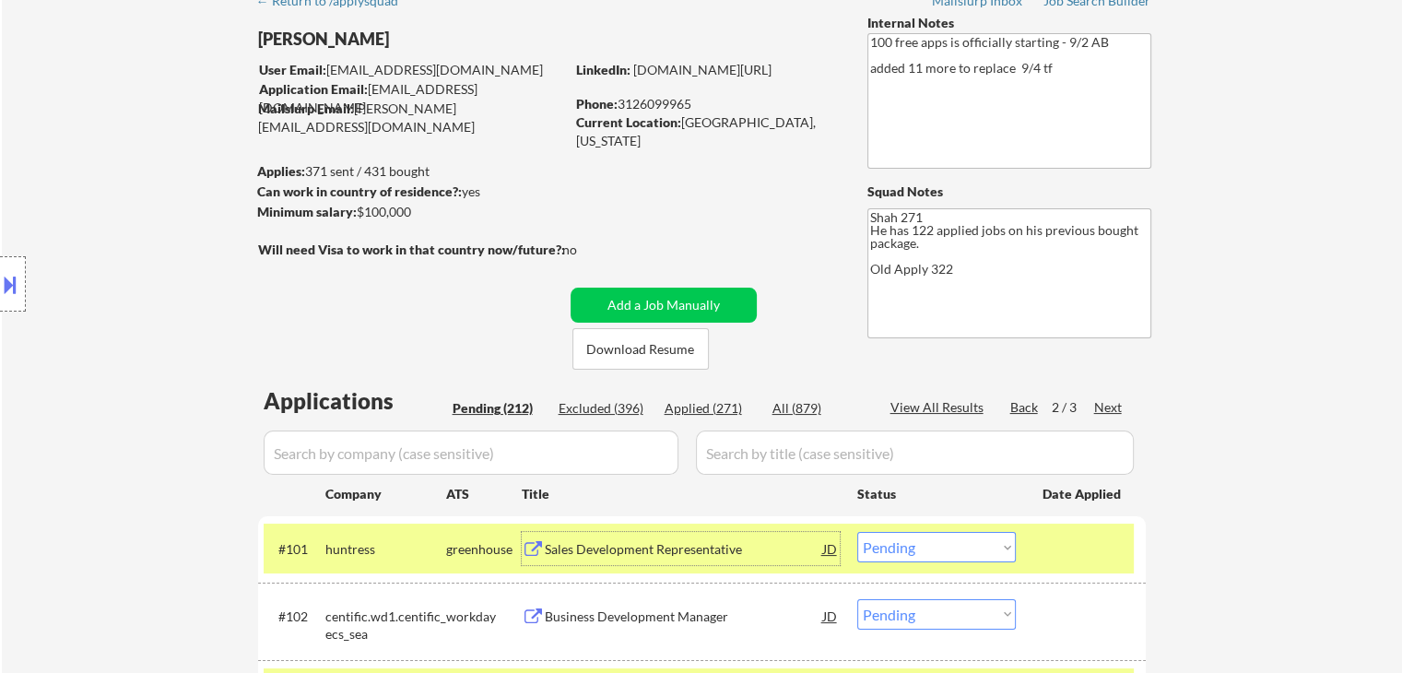
click at [704, 409] on div "Applied (271)" at bounding box center [711, 408] width 92 height 18
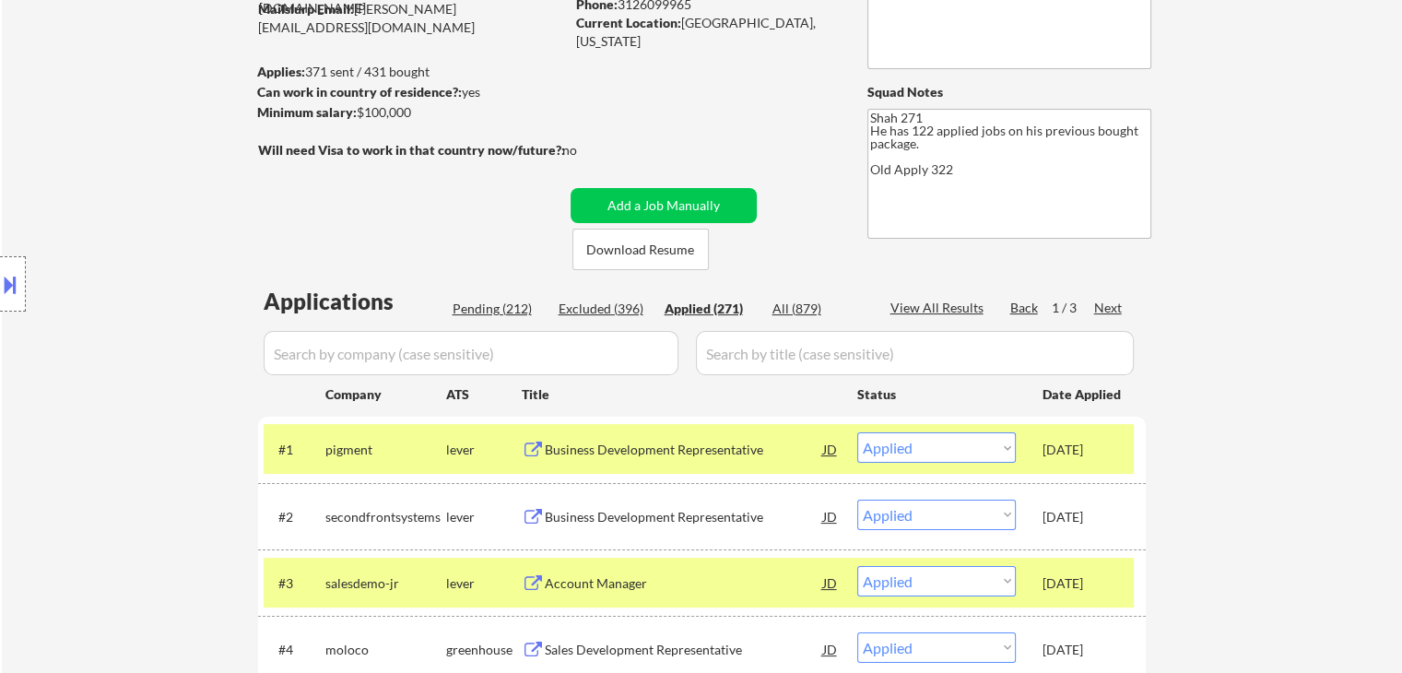
scroll to position [277, 0]
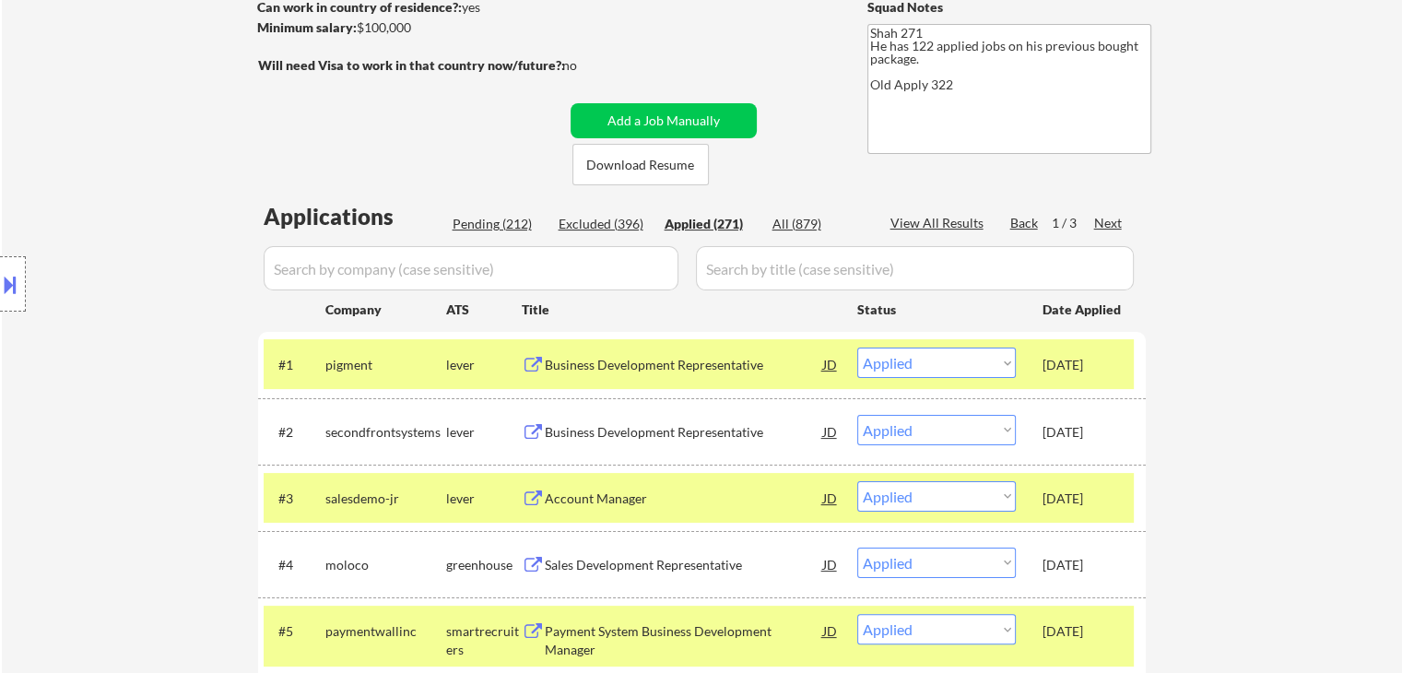
click at [129, 299] on div "Location Inclusions: [GEOGRAPHIC_DATA], [GEOGRAPHIC_DATA] [GEOGRAPHIC_DATA], [G…" at bounding box center [165, 284] width 330 height 342
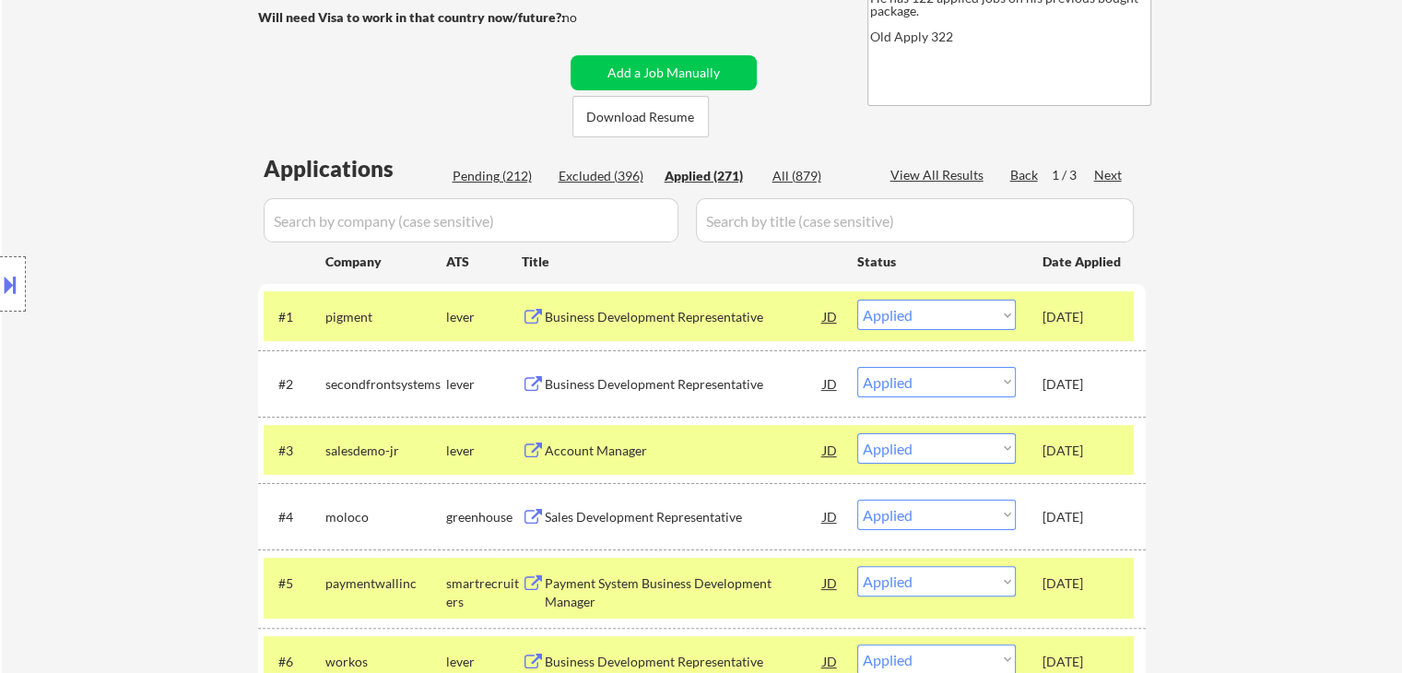
scroll to position [184, 0]
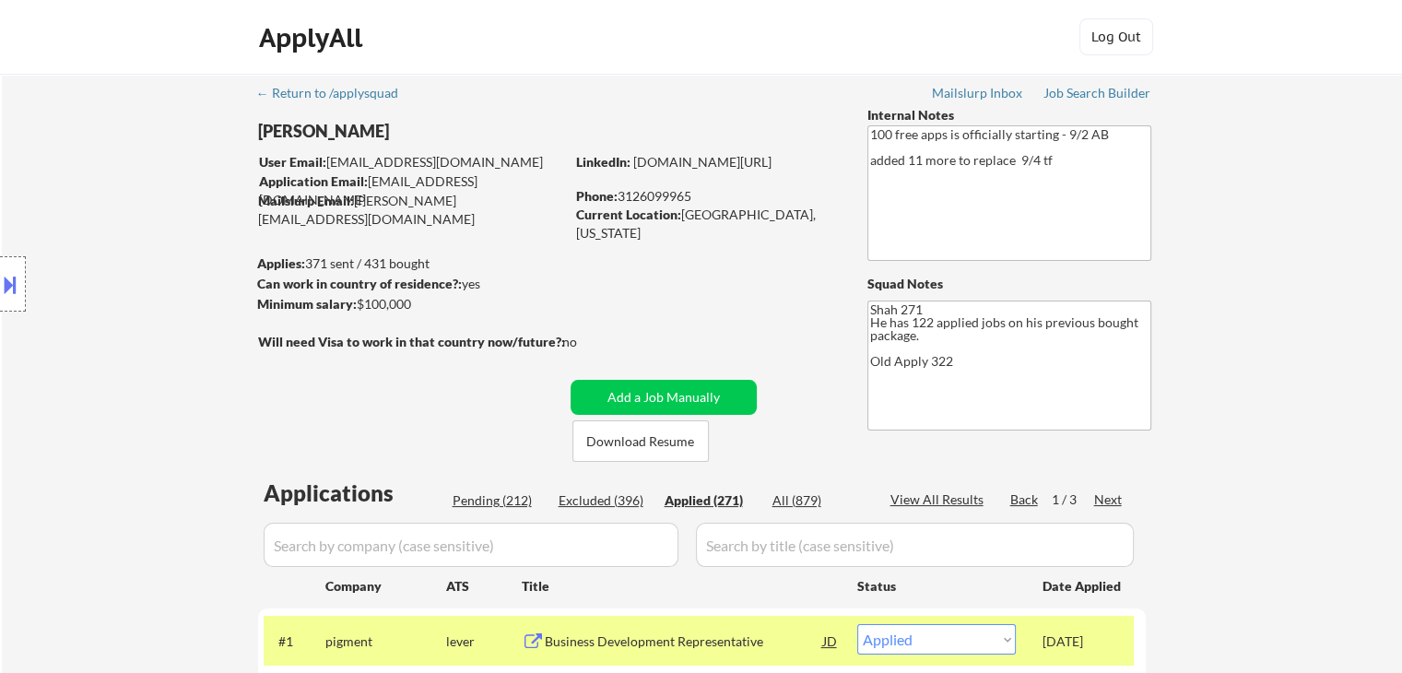
scroll to position [277, 0]
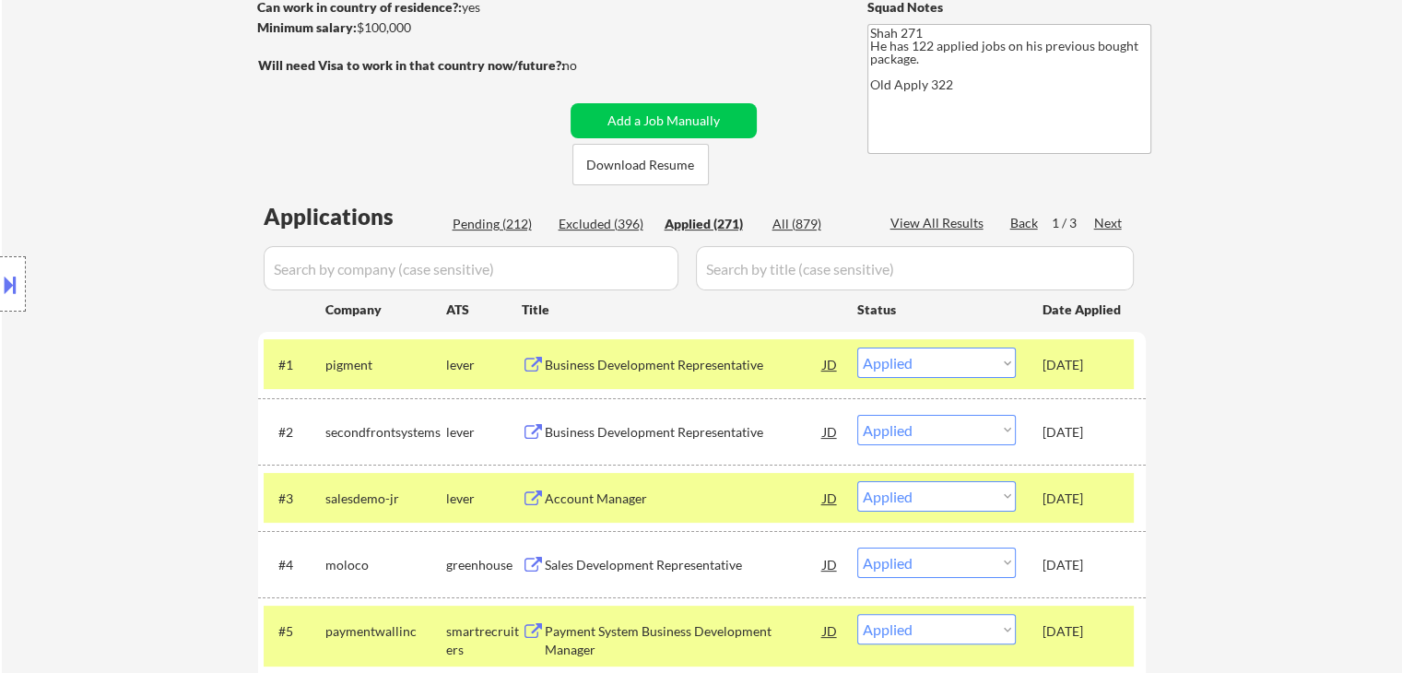
click at [503, 225] on div "Pending (212)" at bounding box center [499, 224] width 92 height 18
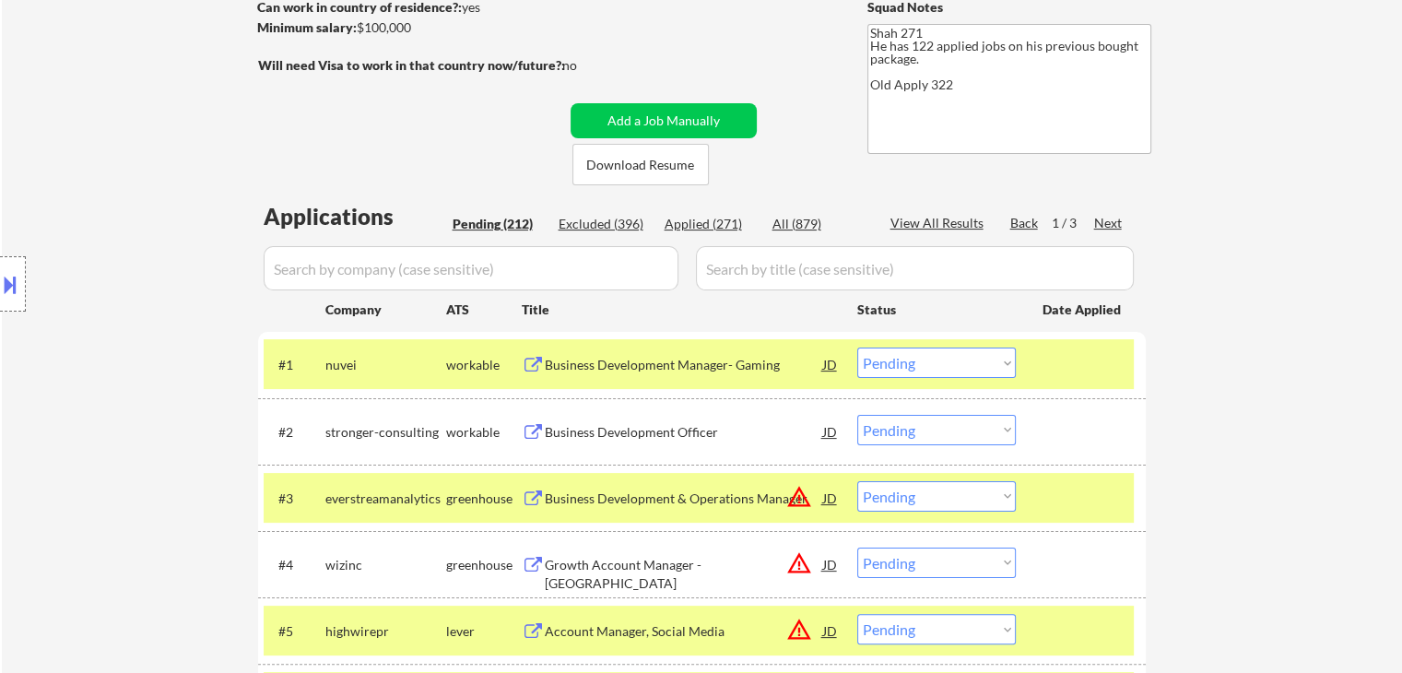
click at [190, 281] on div "Location Inclusions: [GEOGRAPHIC_DATA], [GEOGRAPHIC_DATA] [GEOGRAPHIC_DATA], [G…" at bounding box center [165, 284] width 330 height 342
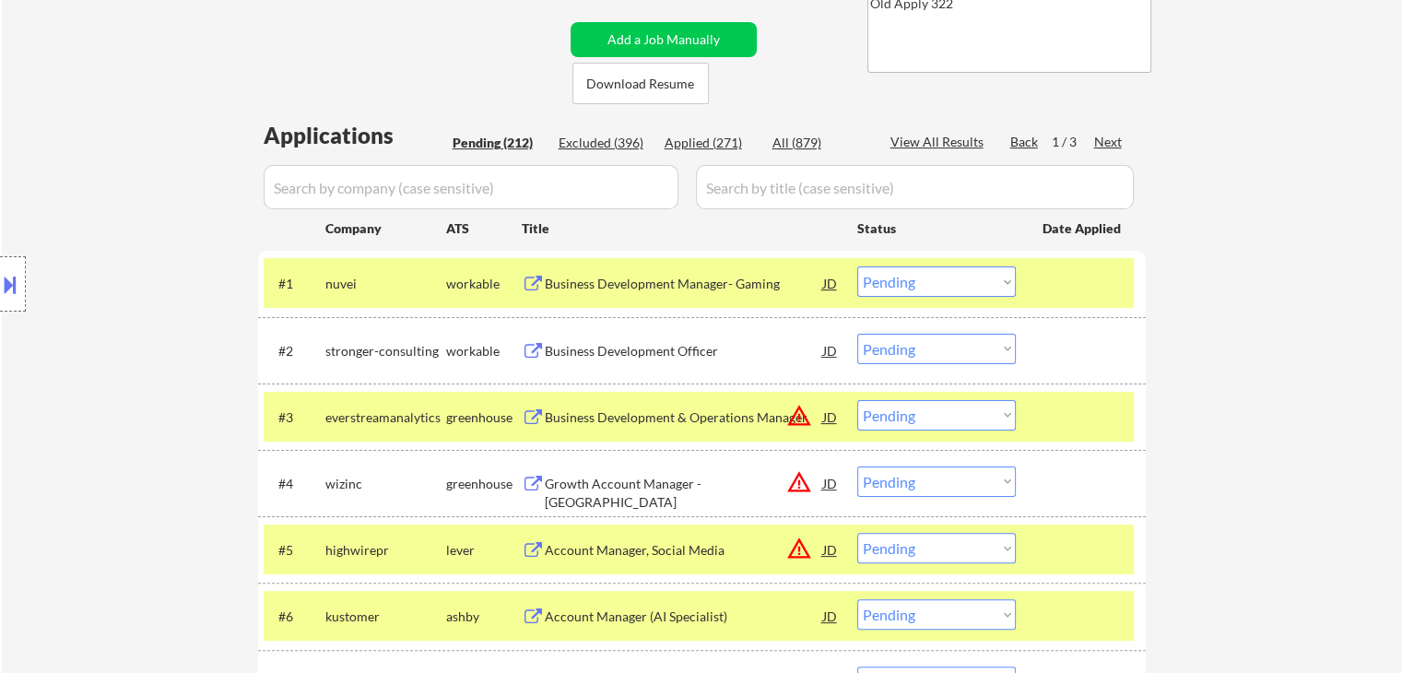
scroll to position [461, 0]
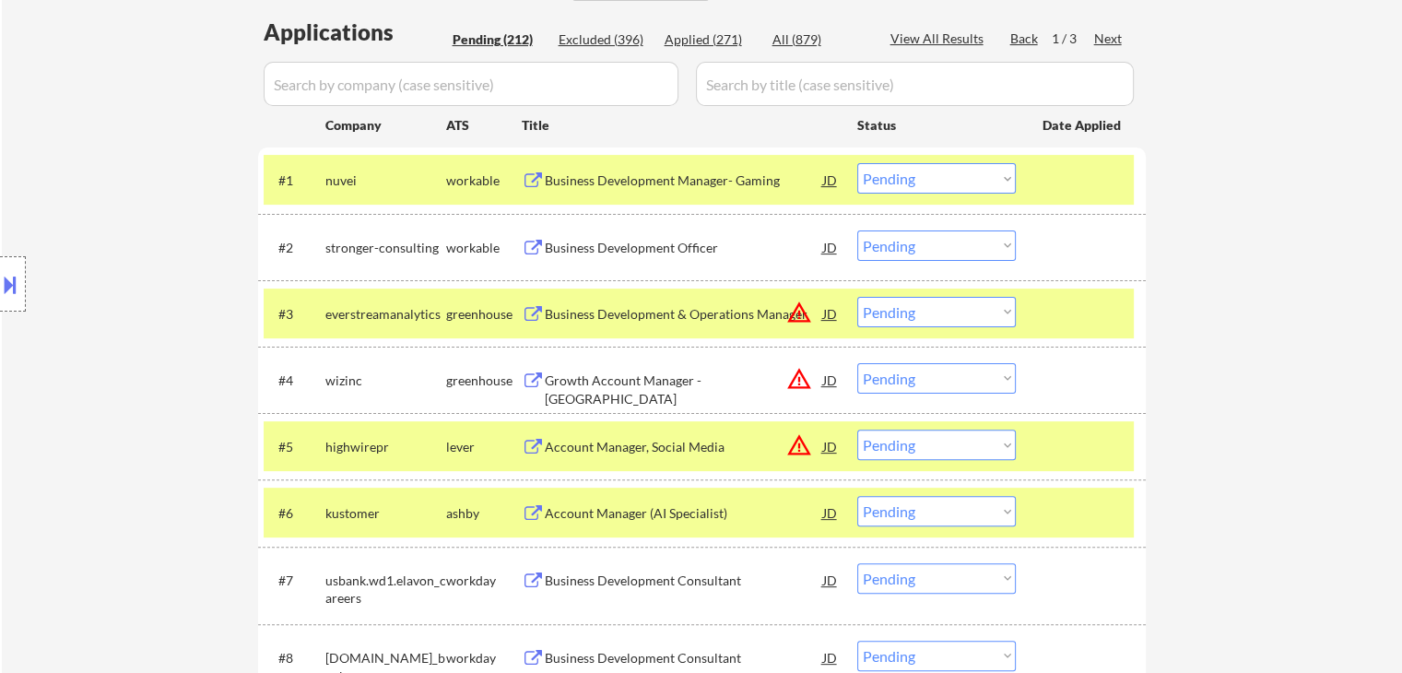
click at [1088, 176] on div at bounding box center [1083, 179] width 81 height 33
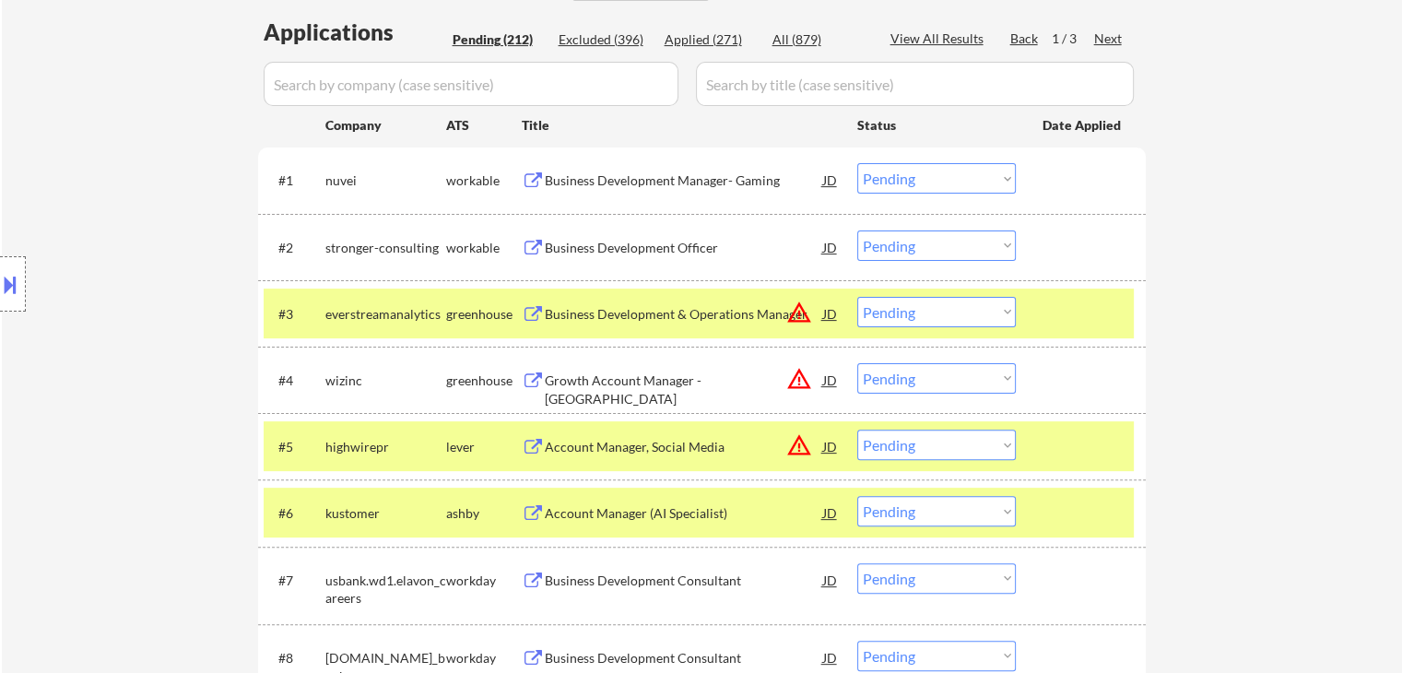
drag, startPoint x: 1078, startPoint y: 300, endPoint x: 1080, endPoint y: 316, distance: 16.8
click at [1079, 300] on div at bounding box center [1083, 313] width 81 height 33
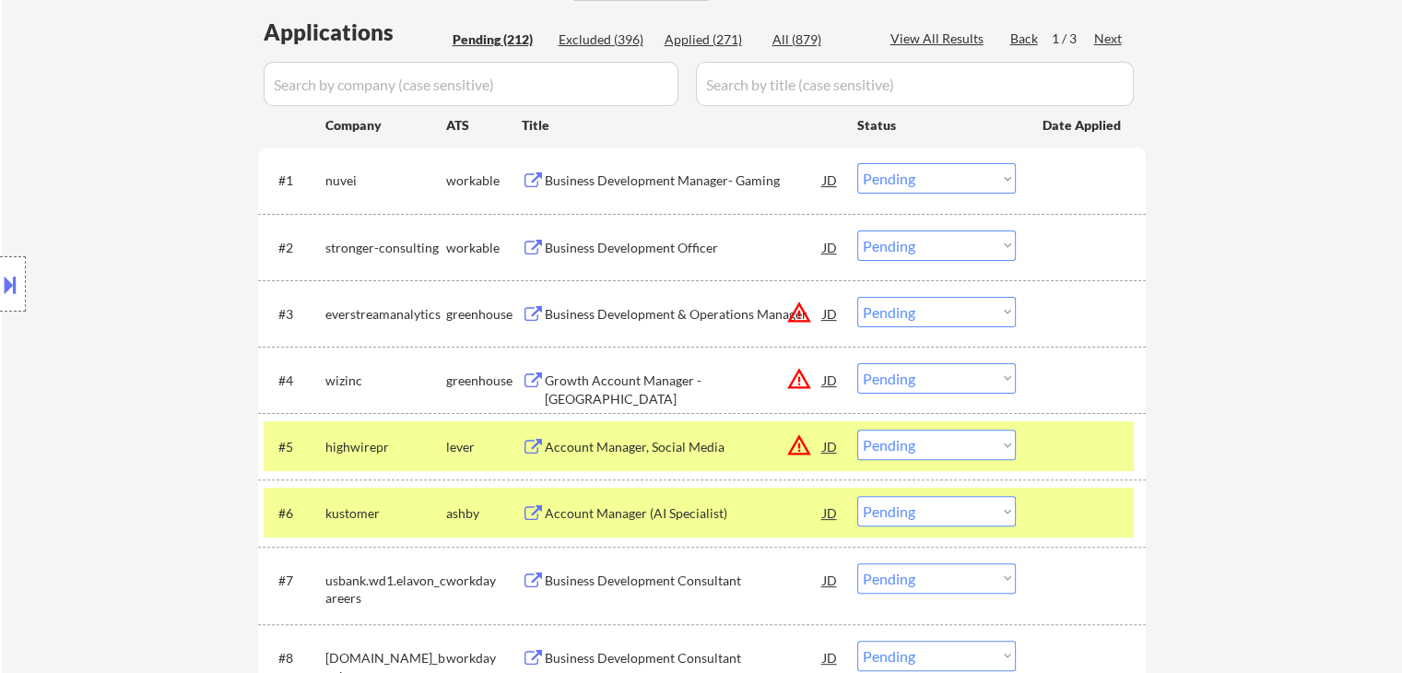
drag, startPoint x: 1077, startPoint y: 430, endPoint x: 1067, endPoint y: 517, distance: 88.2
click at [1077, 430] on div at bounding box center [1083, 446] width 81 height 33
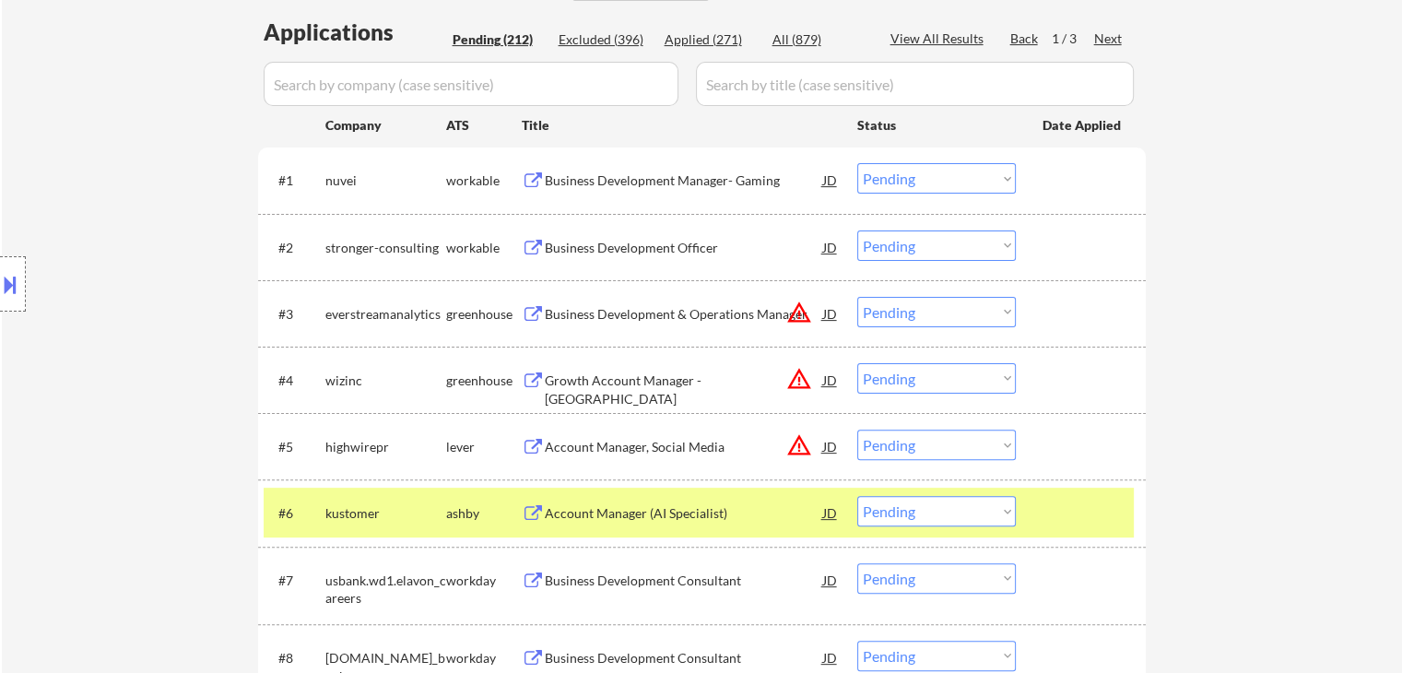
click at [1069, 517] on div at bounding box center [1083, 512] width 81 height 33
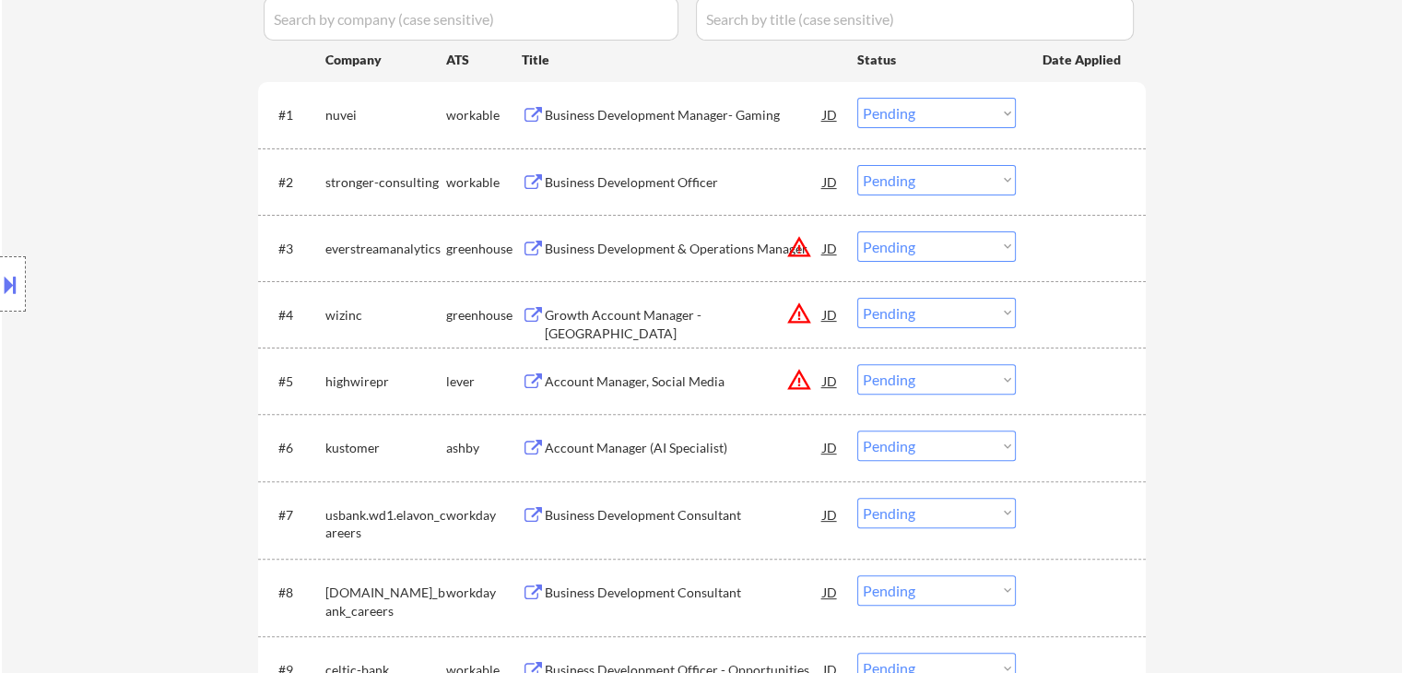
scroll to position [553, 0]
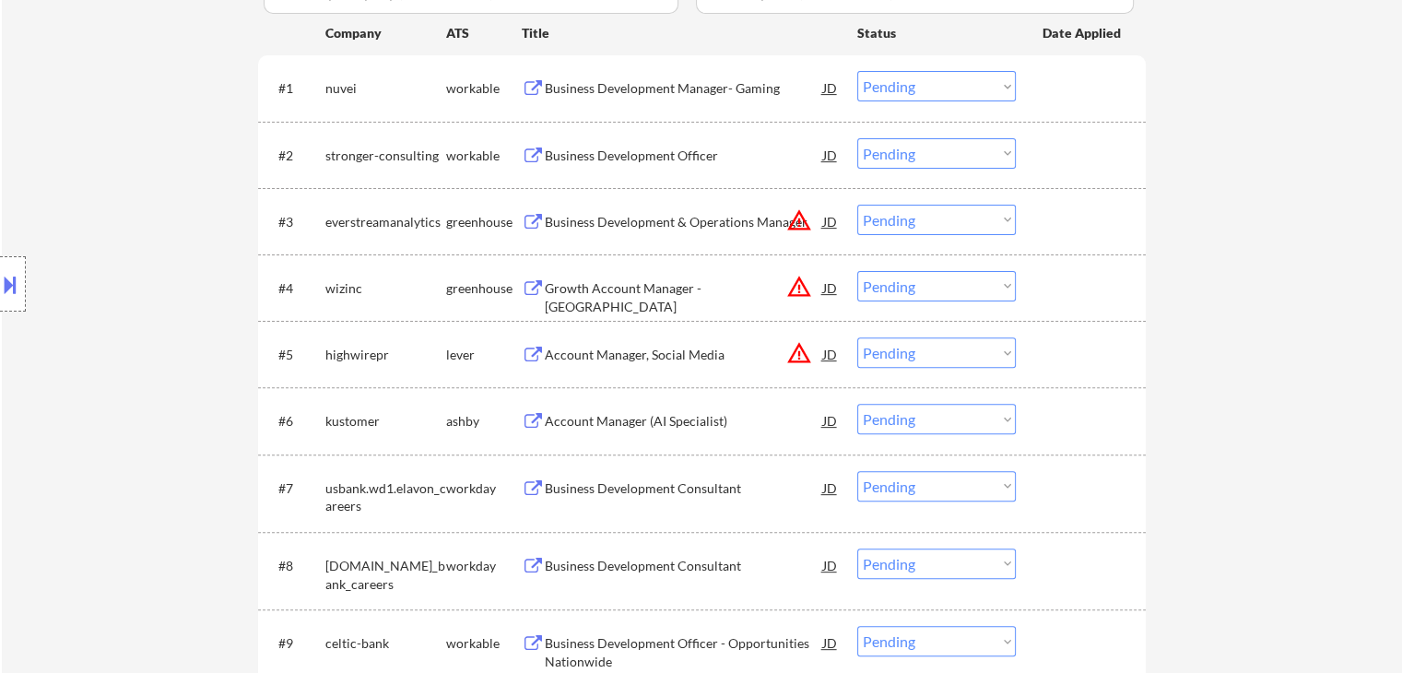
click at [132, 248] on div "Location Inclusions: [GEOGRAPHIC_DATA], [GEOGRAPHIC_DATA] [GEOGRAPHIC_DATA], [G…" at bounding box center [165, 284] width 330 height 342
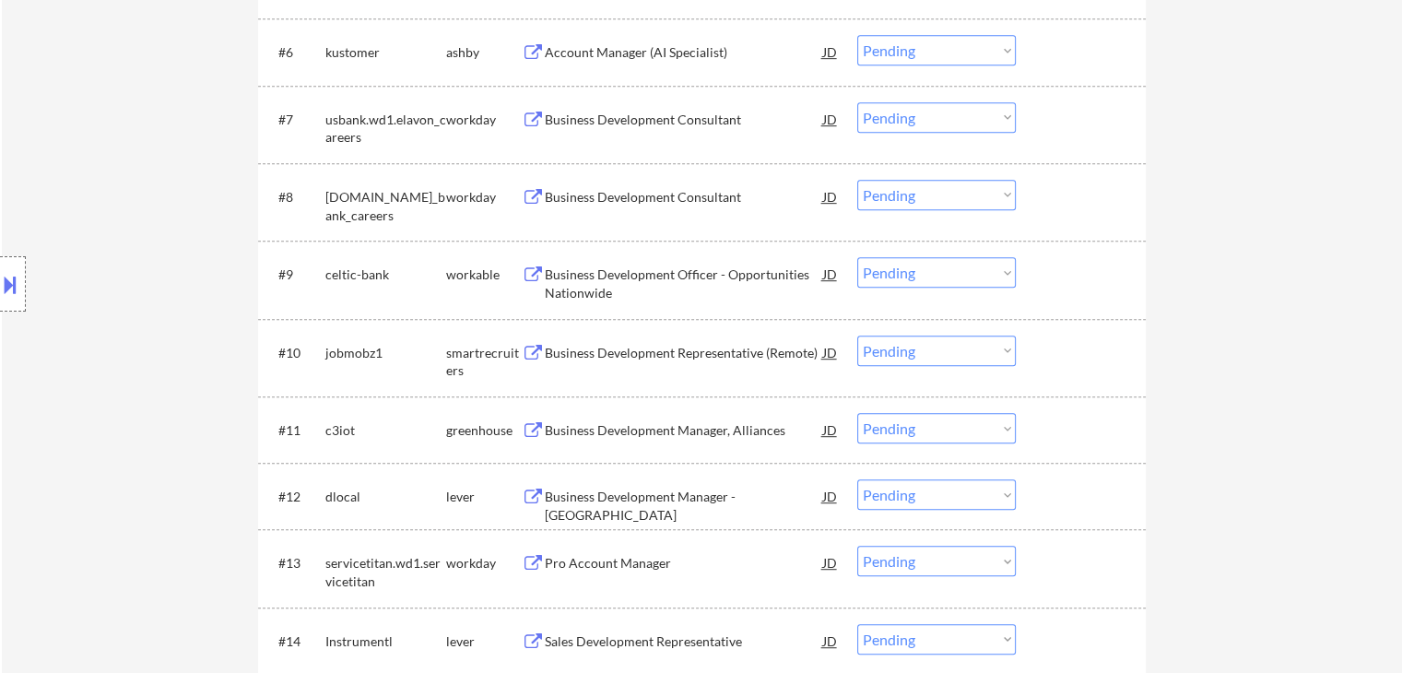
scroll to position [1014, 0]
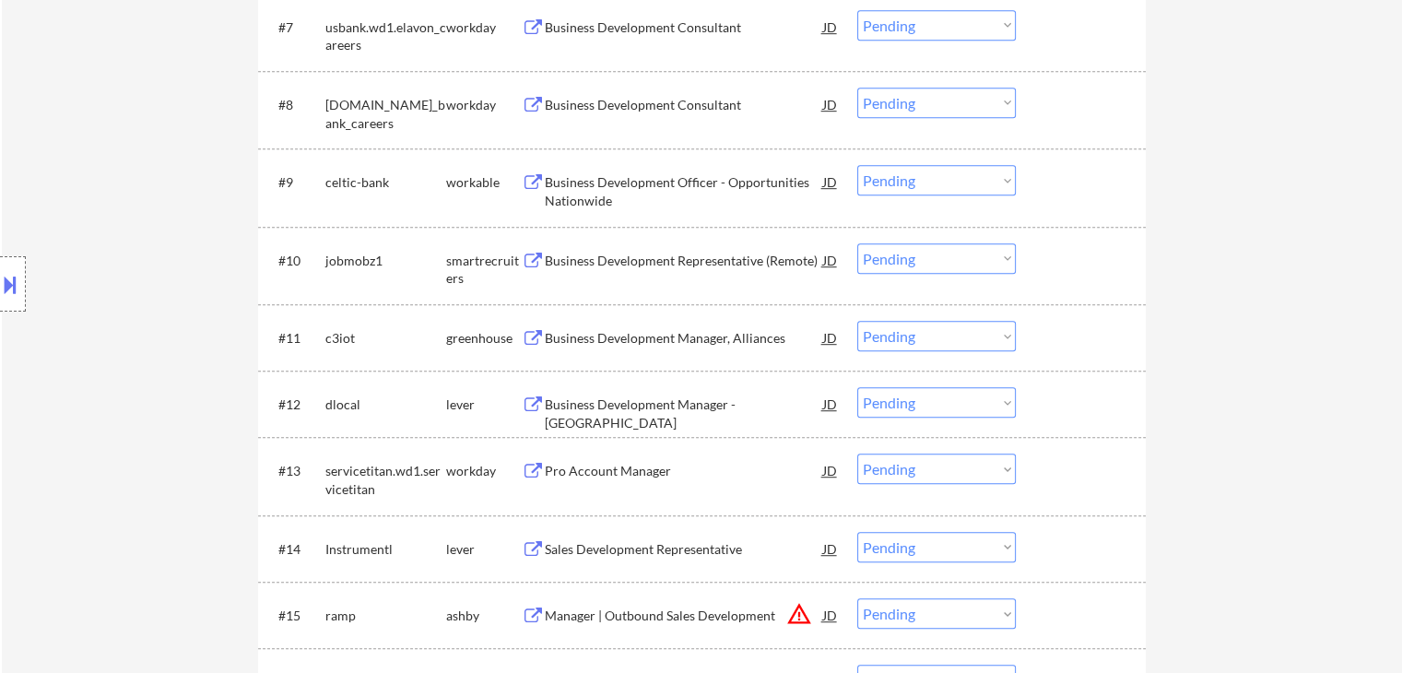
click at [593, 187] on div "Business Development Officer - Opportunities Nationwide" at bounding box center [684, 191] width 278 height 36
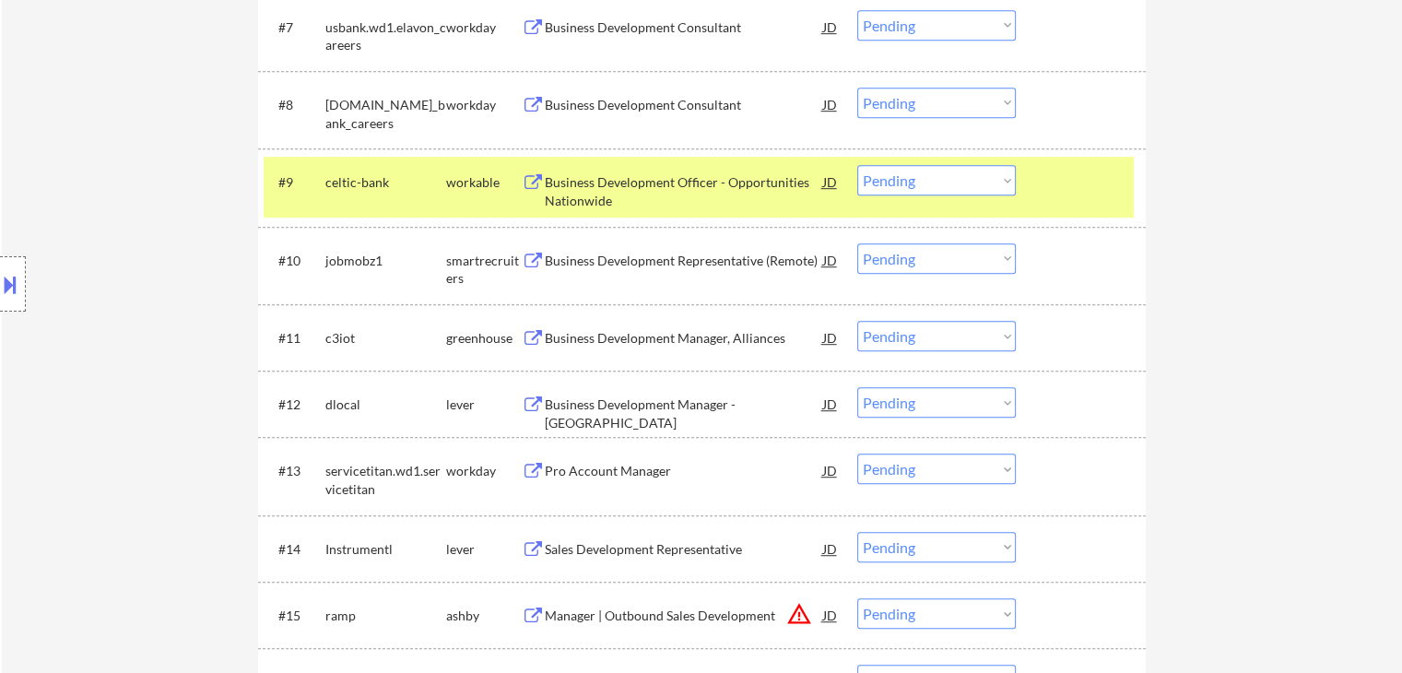
click at [621, 262] on div "Business Development Representative (Remote)" at bounding box center [684, 261] width 278 height 18
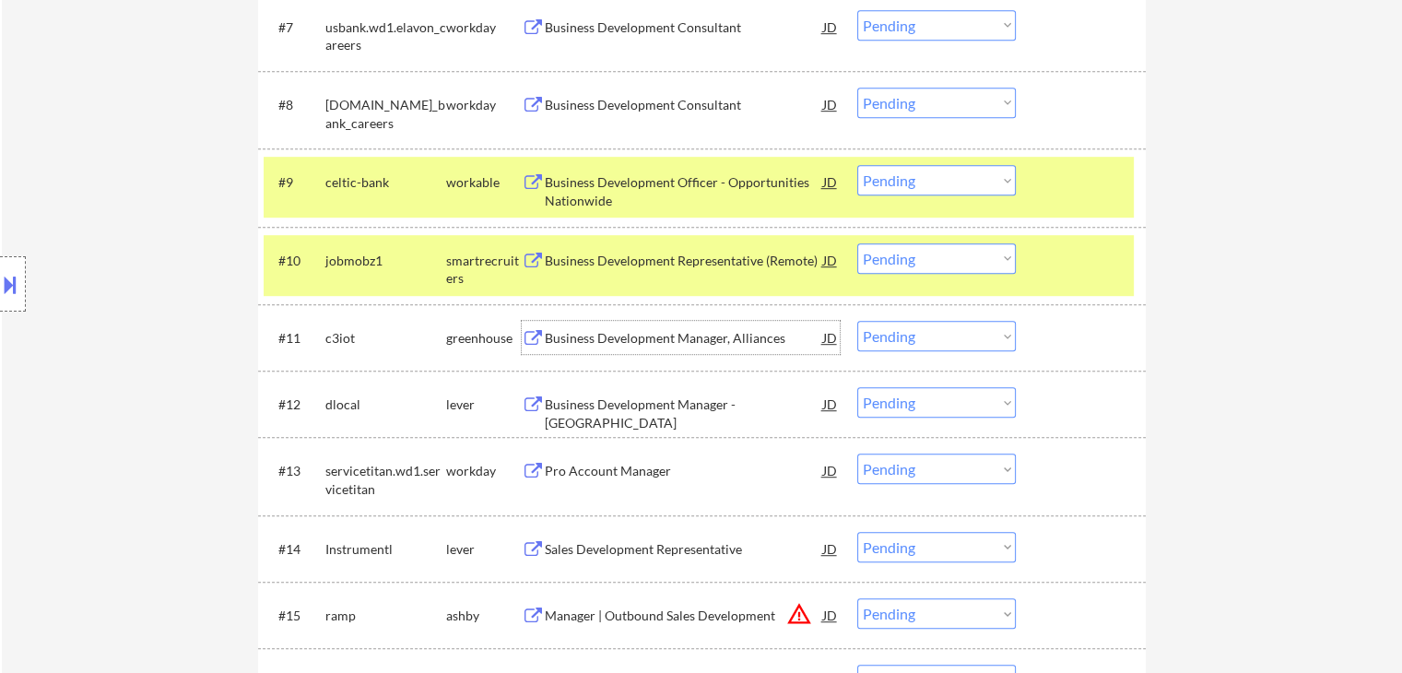
click at [616, 322] on div "Business Development Manager, Alliances" at bounding box center [684, 337] width 278 height 33
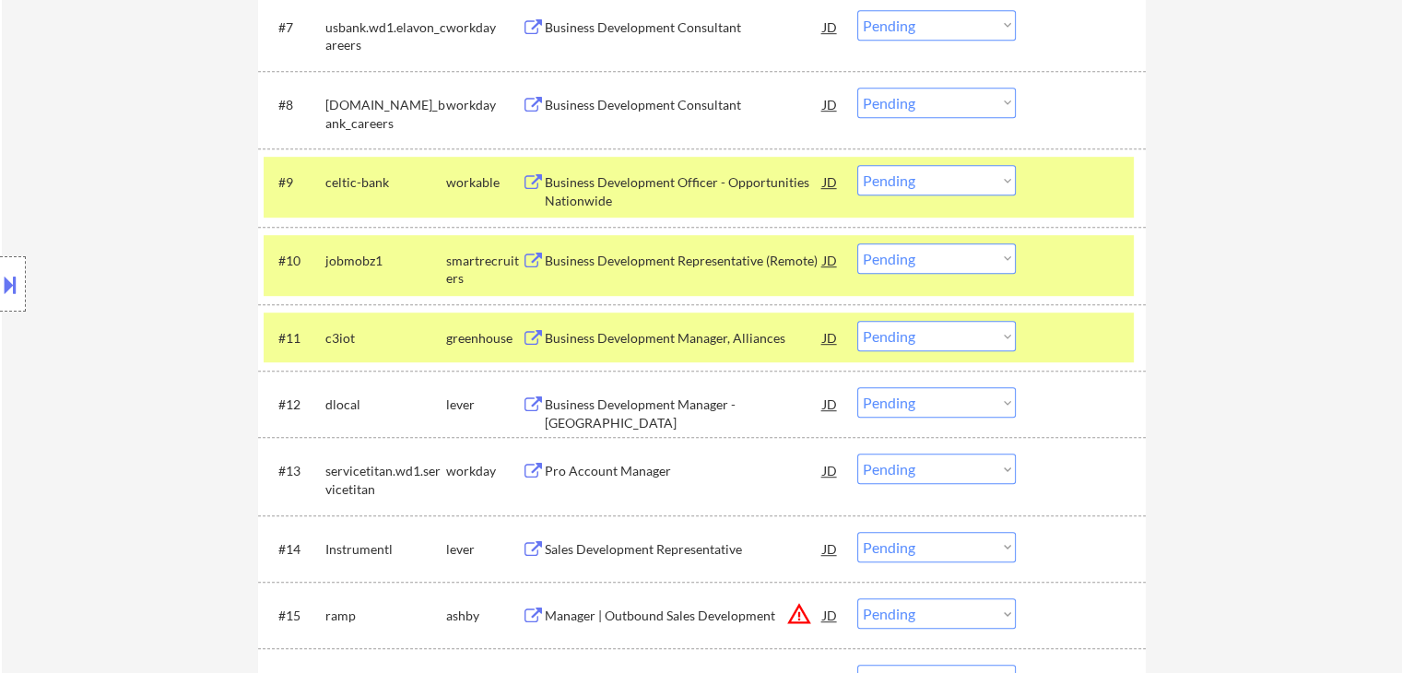
click at [619, 394] on div "Business Development Manager - [GEOGRAPHIC_DATA]" at bounding box center [684, 403] width 278 height 33
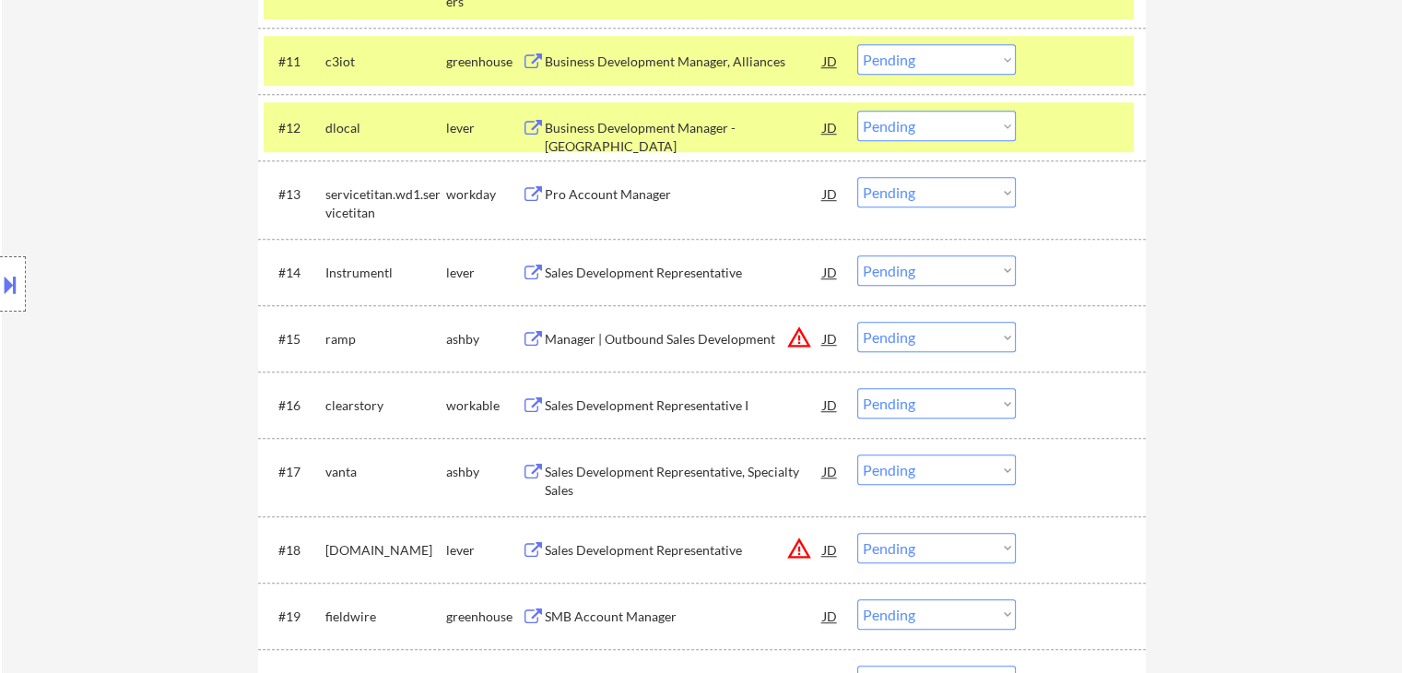
click at [620, 266] on div "Sales Development Representative" at bounding box center [684, 273] width 278 height 18
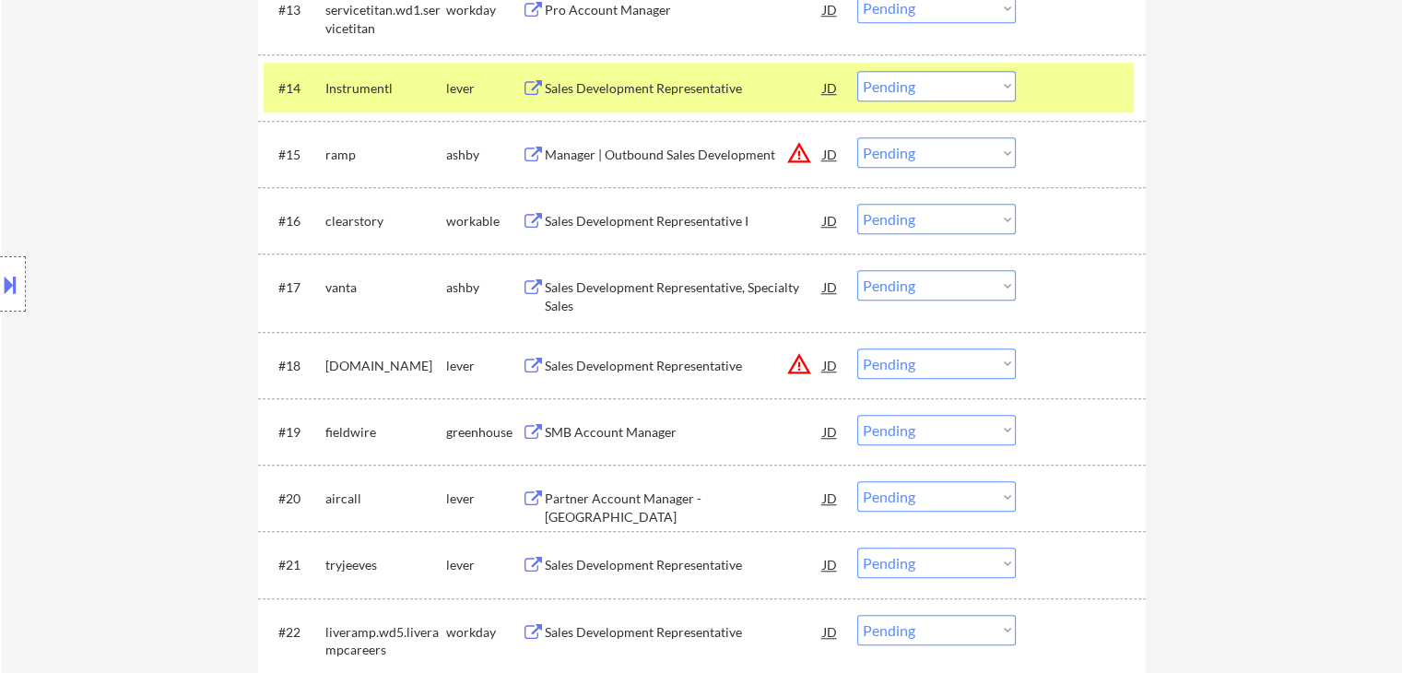
click at [614, 285] on div "Sales Development Representative, Specialty Sales" at bounding box center [684, 296] width 278 height 36
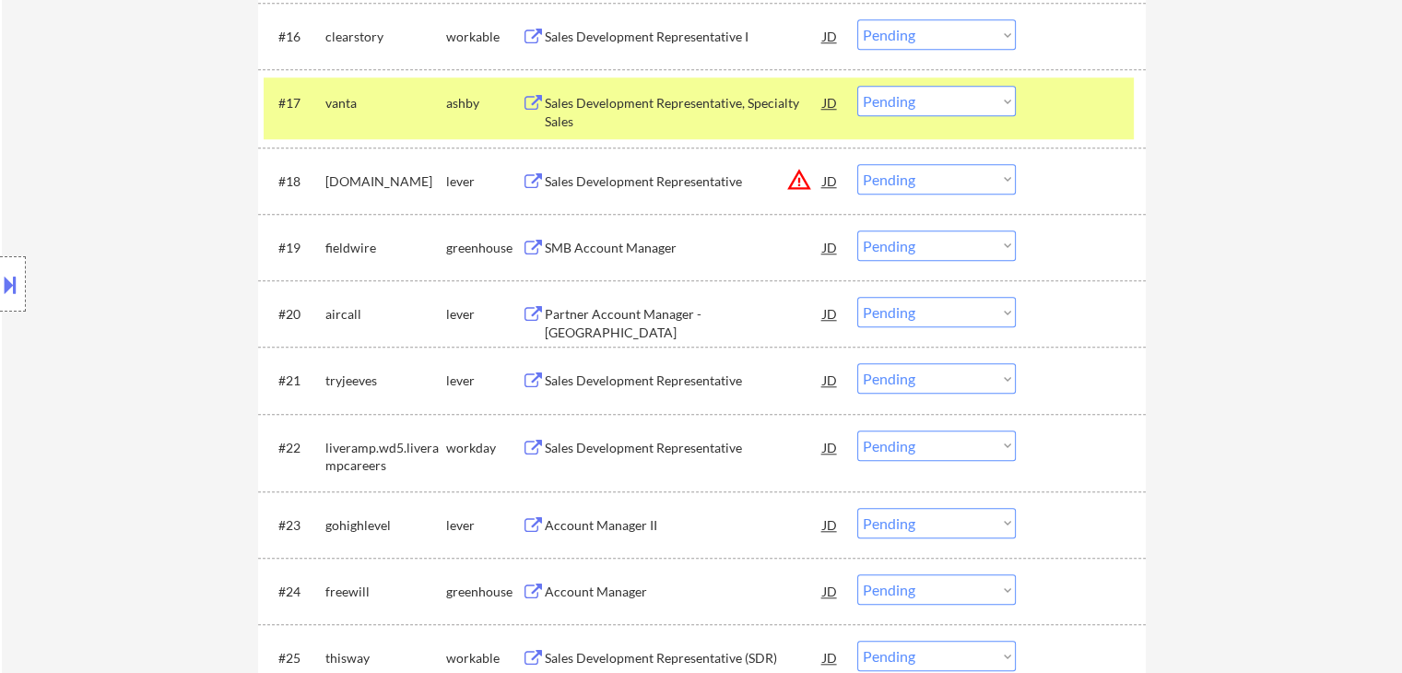
click at [597, 239] on div "SMB Account Manager" at bounding box center [684, 248] width 278 height 18
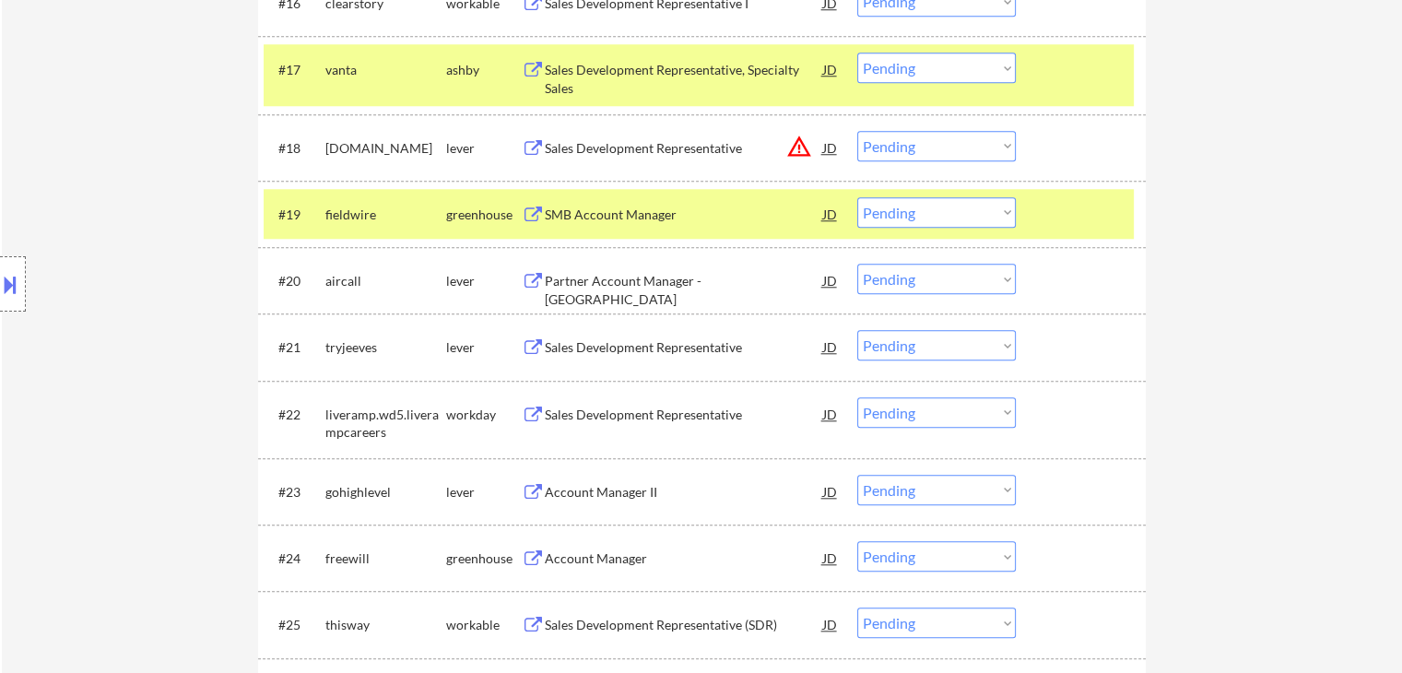
scroll to position [1751, 0]
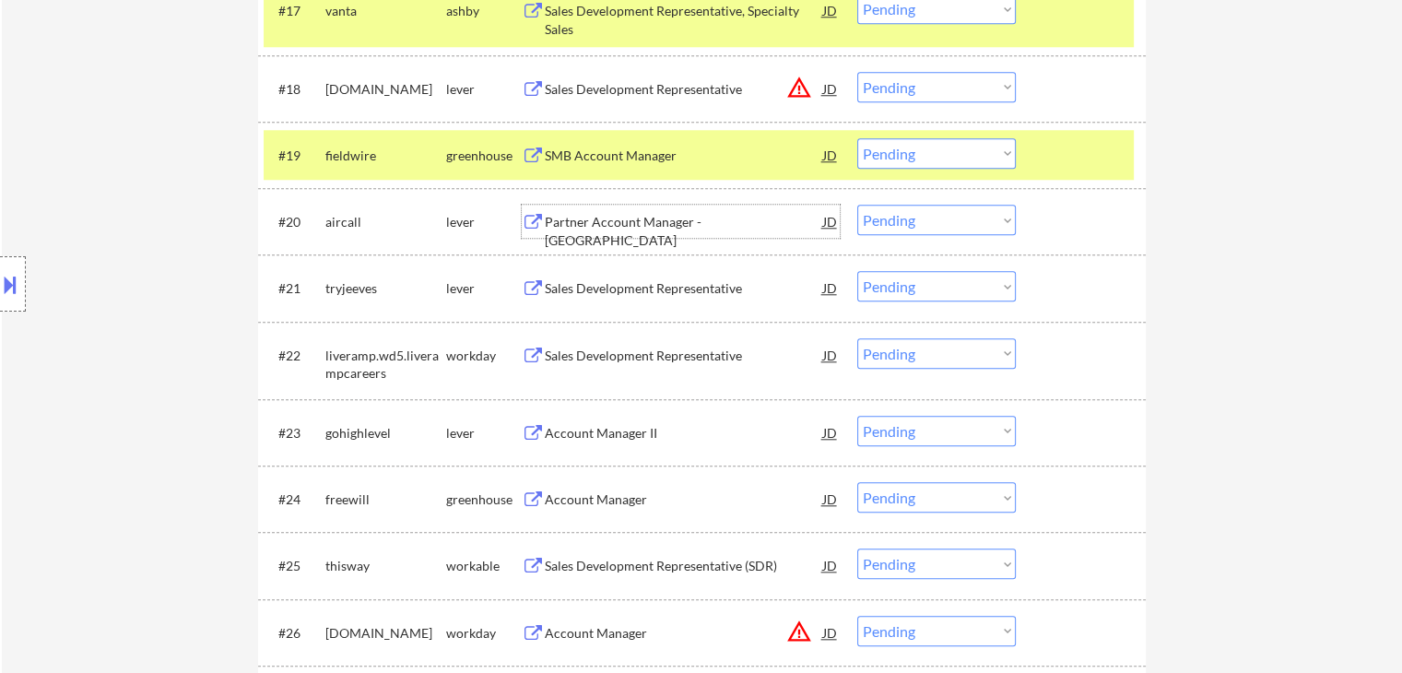
click at [620, 217] on div "Partner Account Manager - [GEOGRAPHIC_DATA]" at bounding box center [684, 231] width 278 height 36
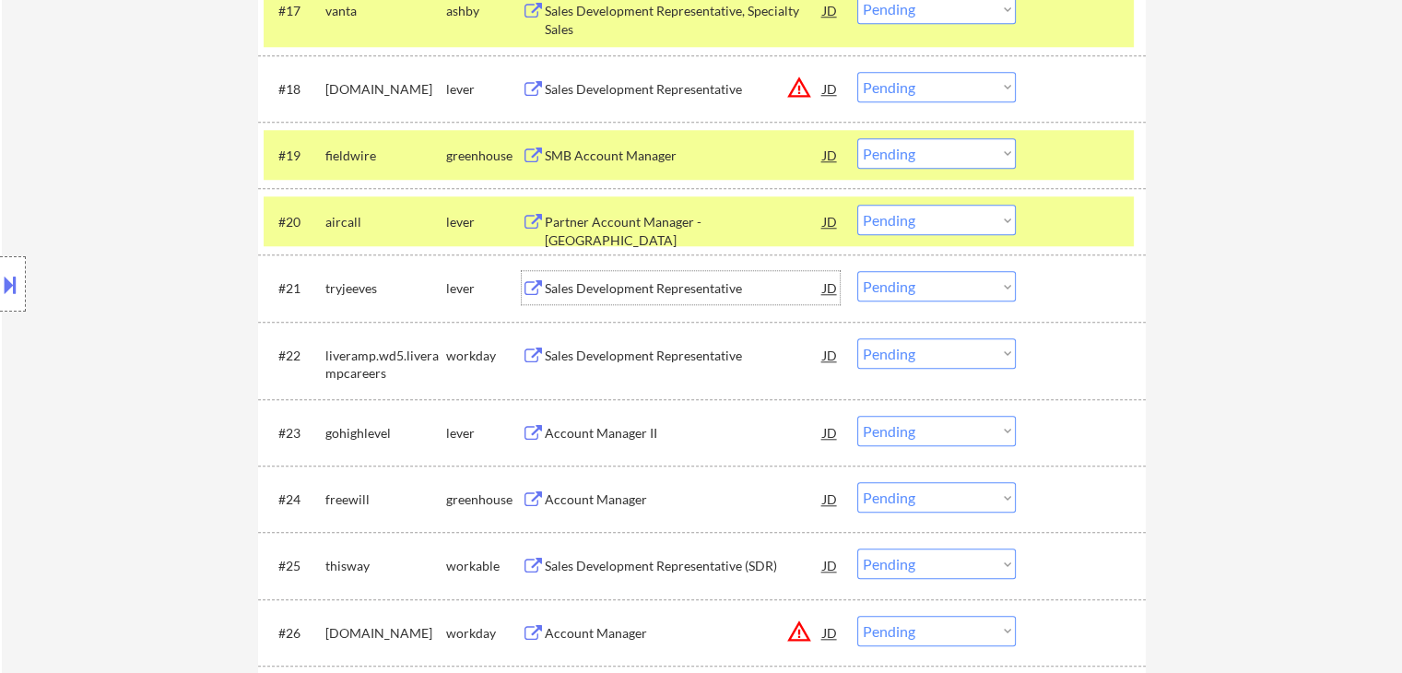
click at [619, 291] on div "Sales Development Representative" at bounding box center [684, 288] width 278 height 18
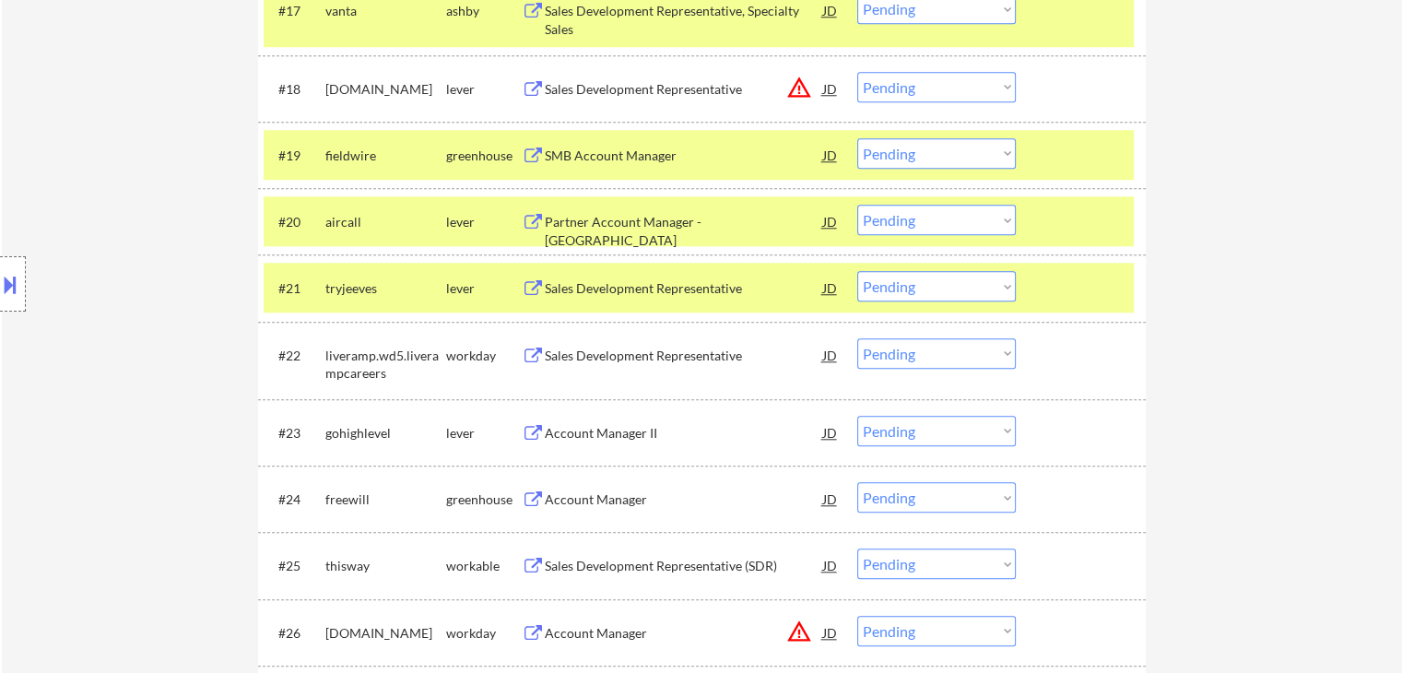
click at [592, 428] on div "Account Manager II" at bounding box center [684, 433] width 278 height 18
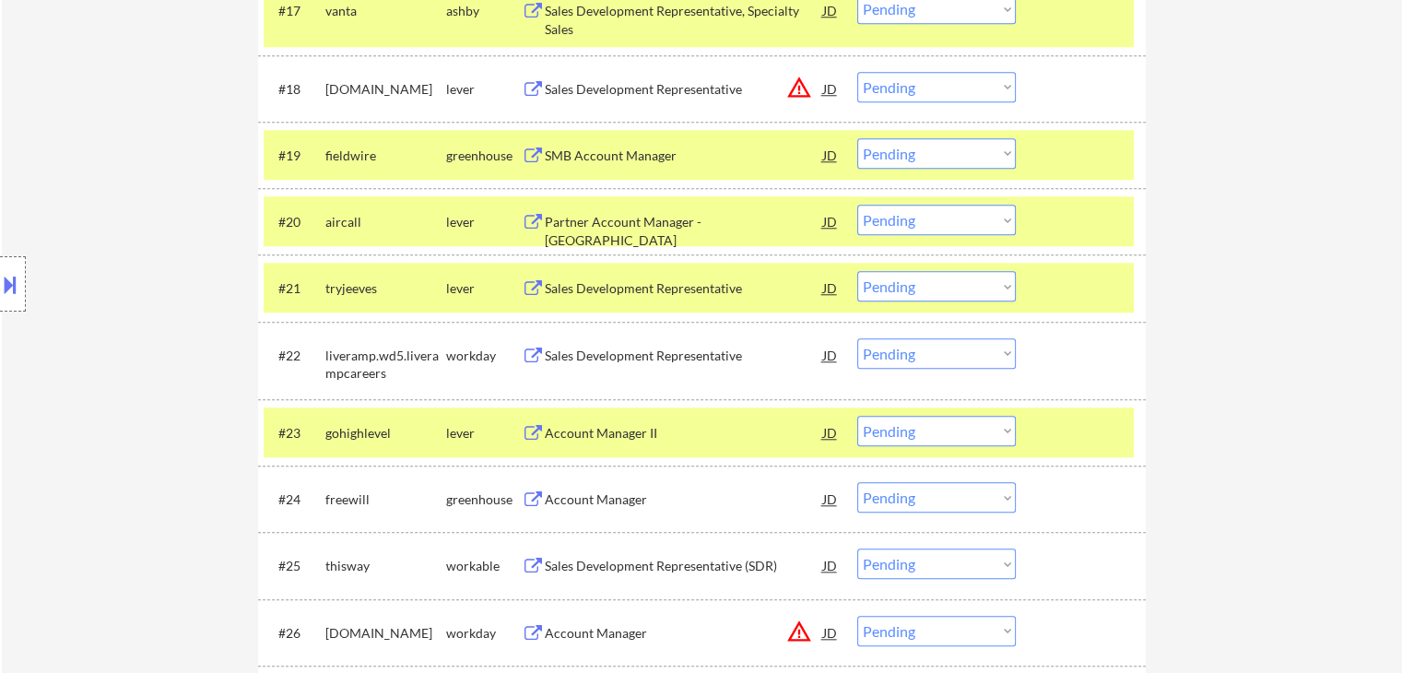
click at [0, 283] on button at bounding box center [10, 284] width 20 height 30
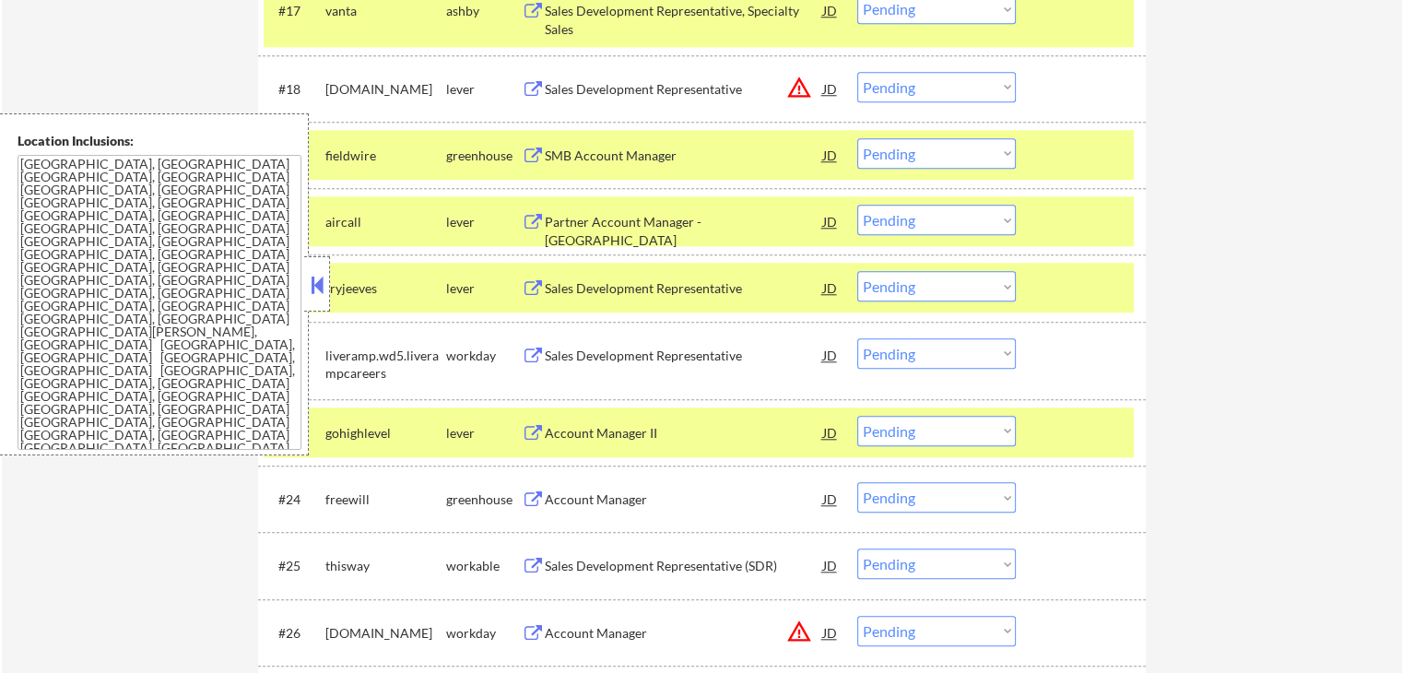
click at [174, 296] on textarea "[GEOGRAPHIC_DATA], [GEOGRAPHIC_DATA] [GEOGRAPHIC_DATA], [GEOGRAPHIC_DATA] [GEOG…" at bounding box center [160, 302] width 284 height 295
click at [324, 290] on button at bounding box center [317, 285] width 20 height 28
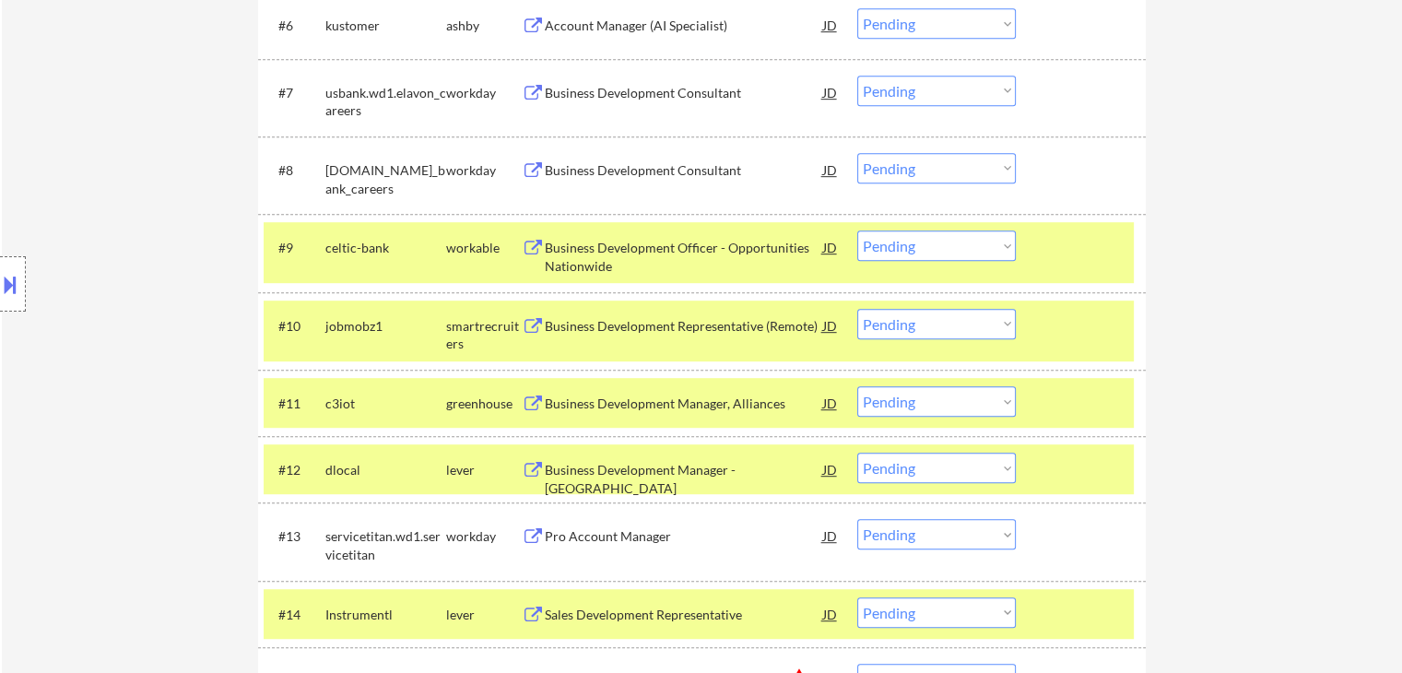
scroll to position [1043, 0]
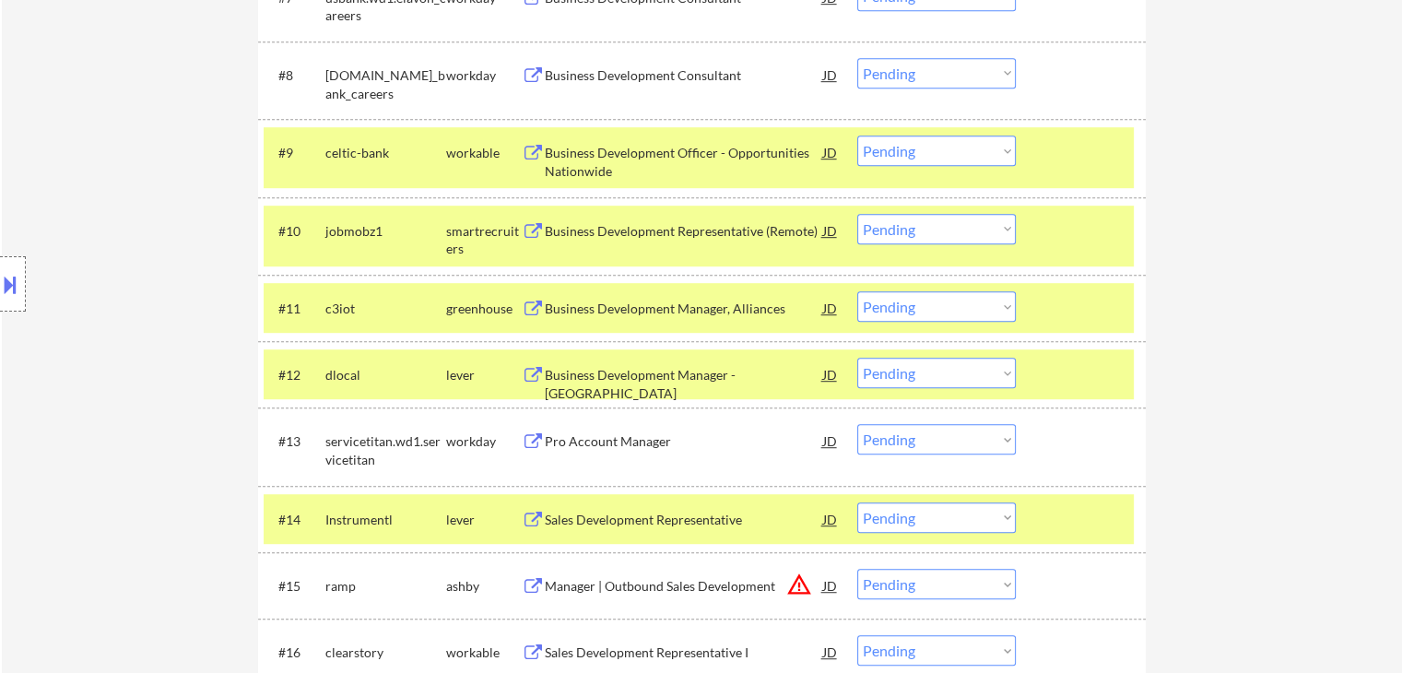
click at [934, 156] on select "Choose an option... Pending Applied Excluded (Questions) Excluded (Expired) Exc…" at bounding box center [936, 151] width 159 height 30
click at [857, 136] on select "Choose an option... Pending Applied Excluded (Questions) Excluded (Expired) Exc…" at bounding box center [936, 151] width 159 height 30
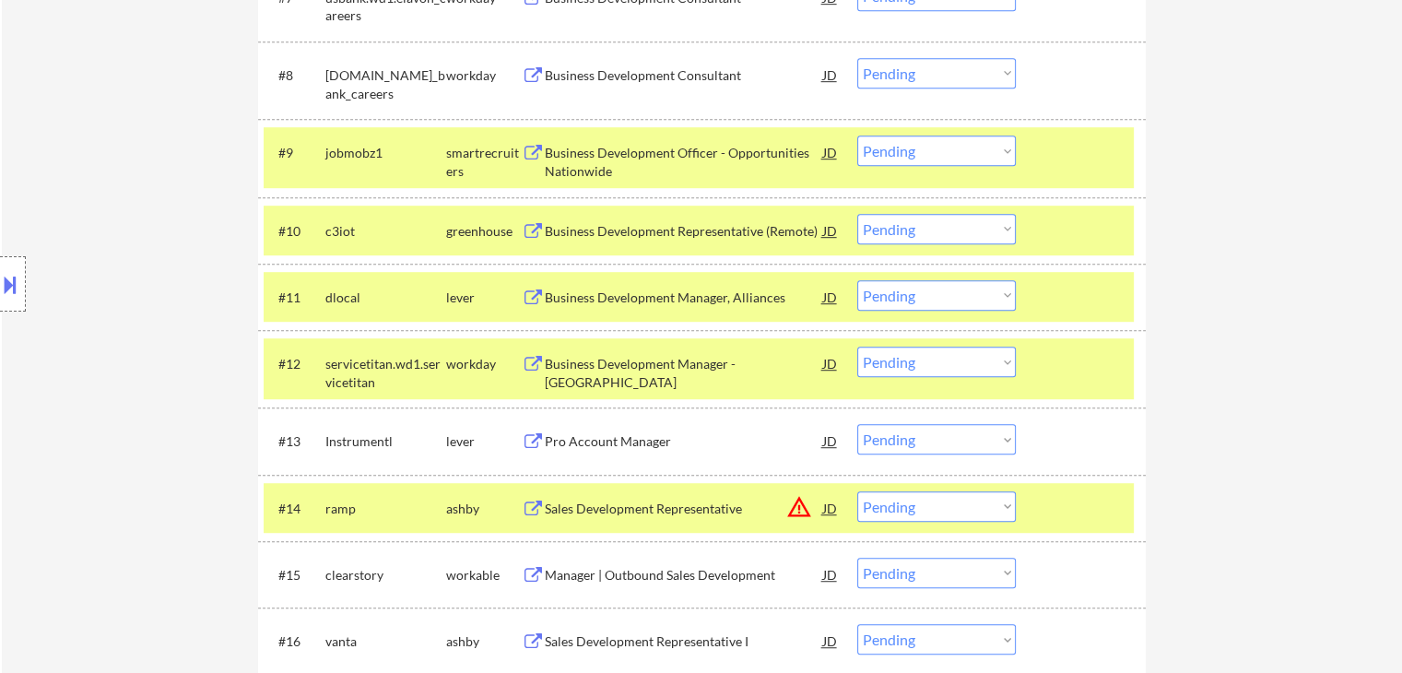
click at [0, 287] on button at bounding box center [10, 284] width 20 height 30
